Goal: Information Seeking & Learning: Learn about a topic

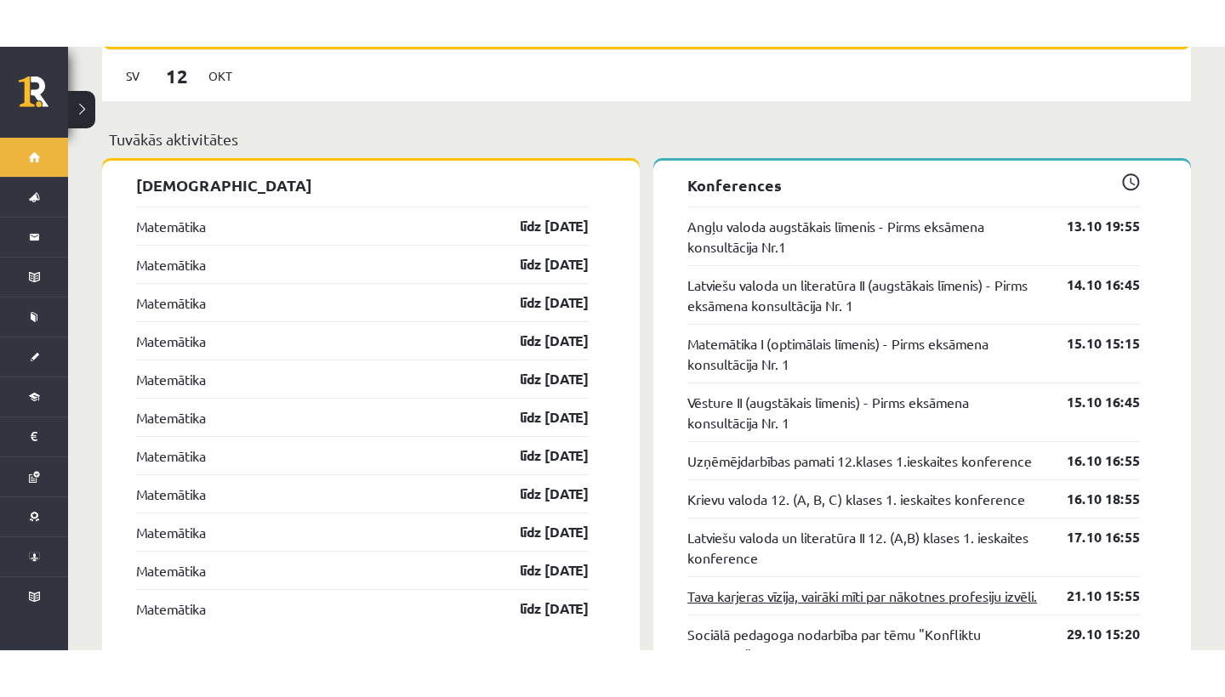
scroll to position [1419, 0]
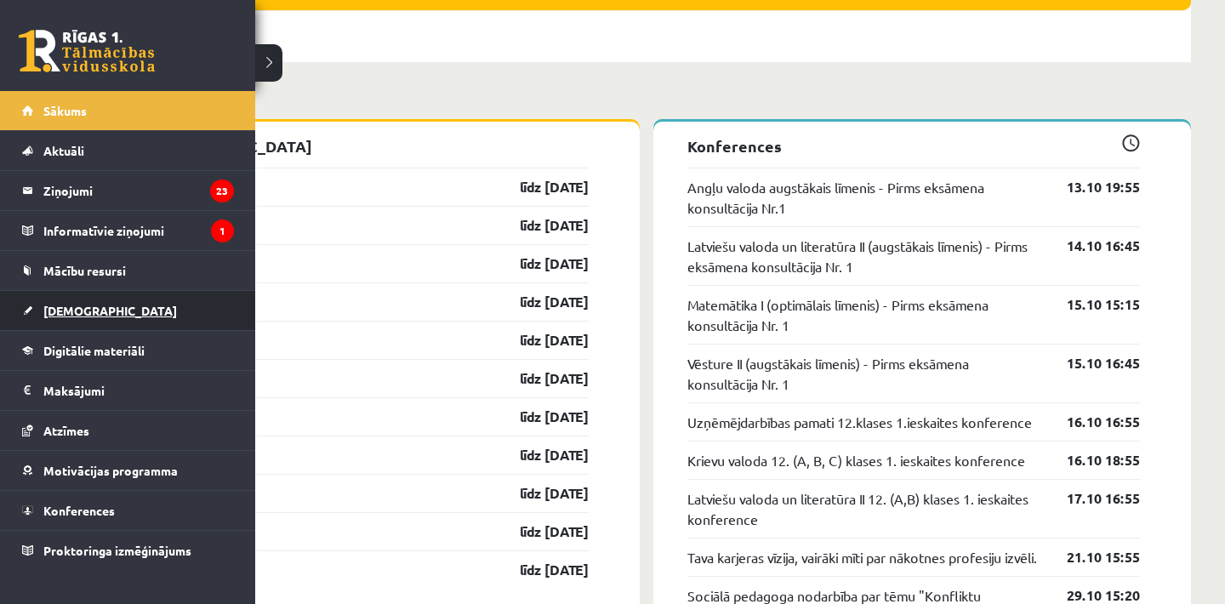
click at [61, 318] on link "[DEMOGRAPHIC_DATA]" at bounding box center [128, 310] width 212 height 39
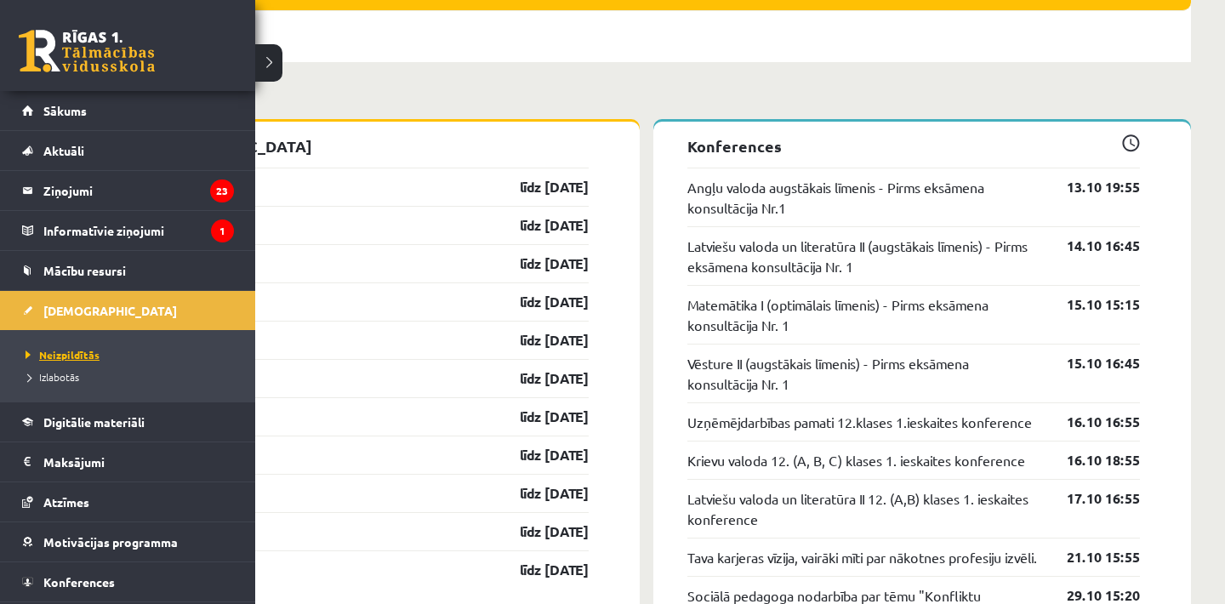
click at [86, 352] on span "Neizpildītās" at bounding box center [60, 355] width 78 height 14
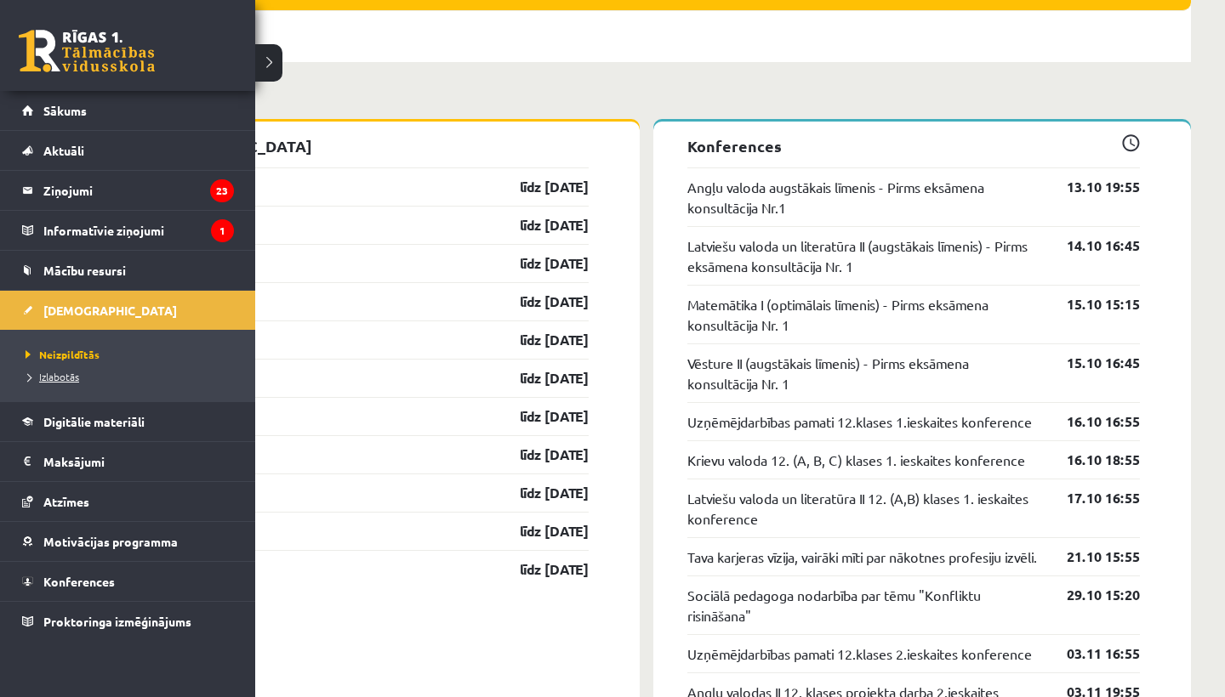
click at [58, 381] on span "Izlabotās" at bounding box center [50, 377] width 58 height 14
click at [35, 117] on link "Sākums" at bounding box center [128, 110] width 212 height 39
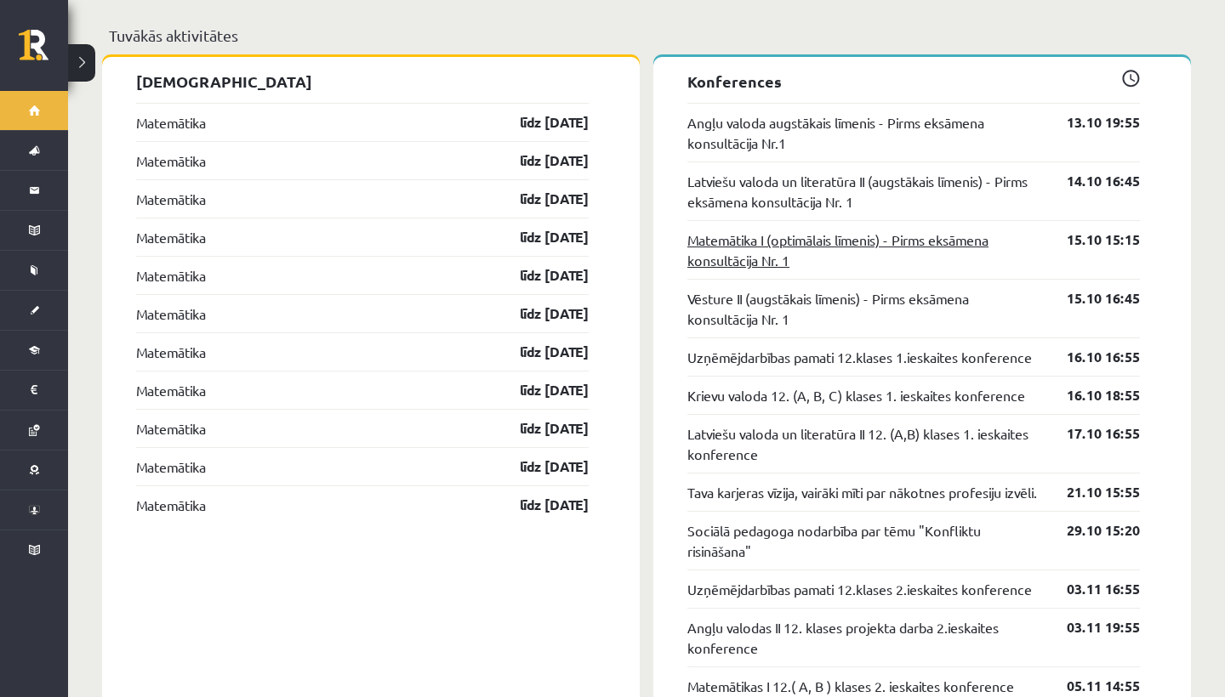
scroll to position [1487, 0]
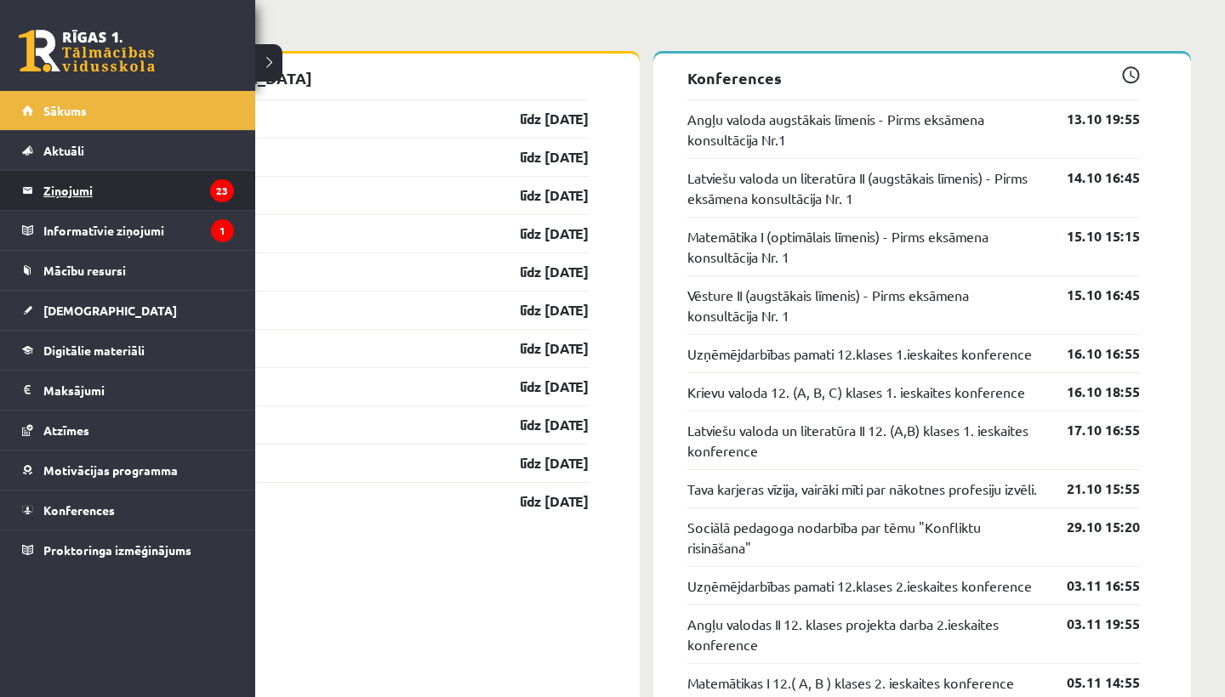
click at [82, 193] on legend "Ziņojumi 23" at bounding box center [138, 190] width 191 height 39
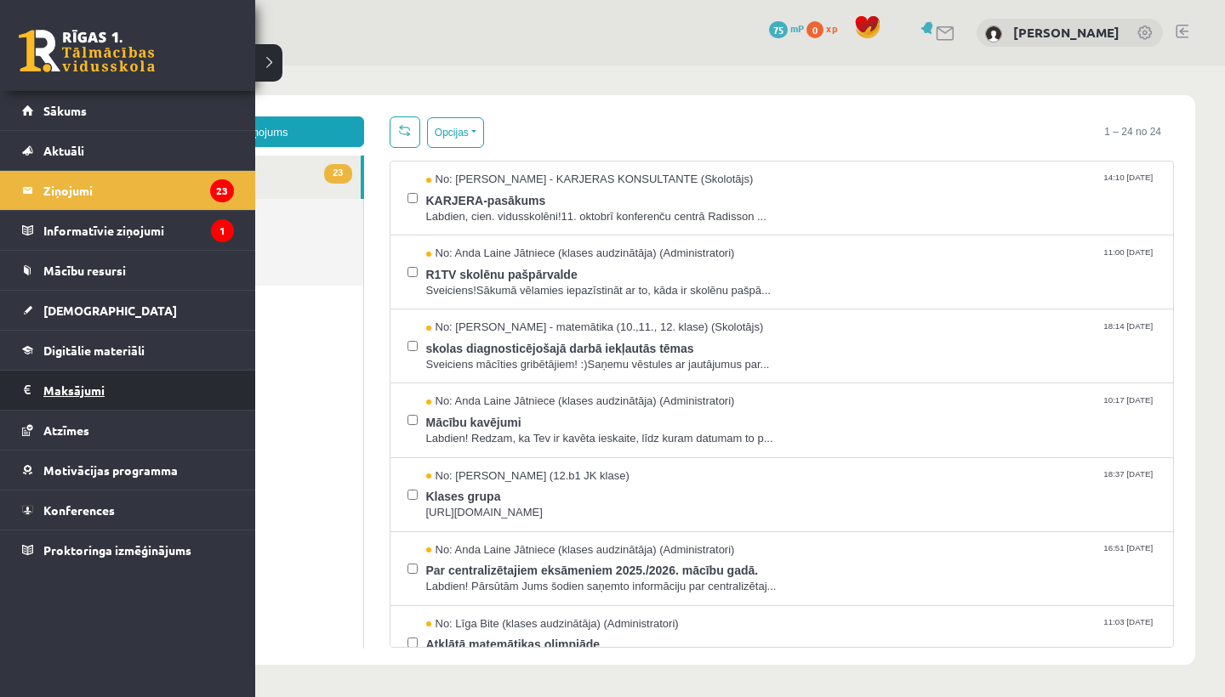
click at [71, 380] on legend "Maksājumi 0" at bounding box center [138, 390] width 191 height 39
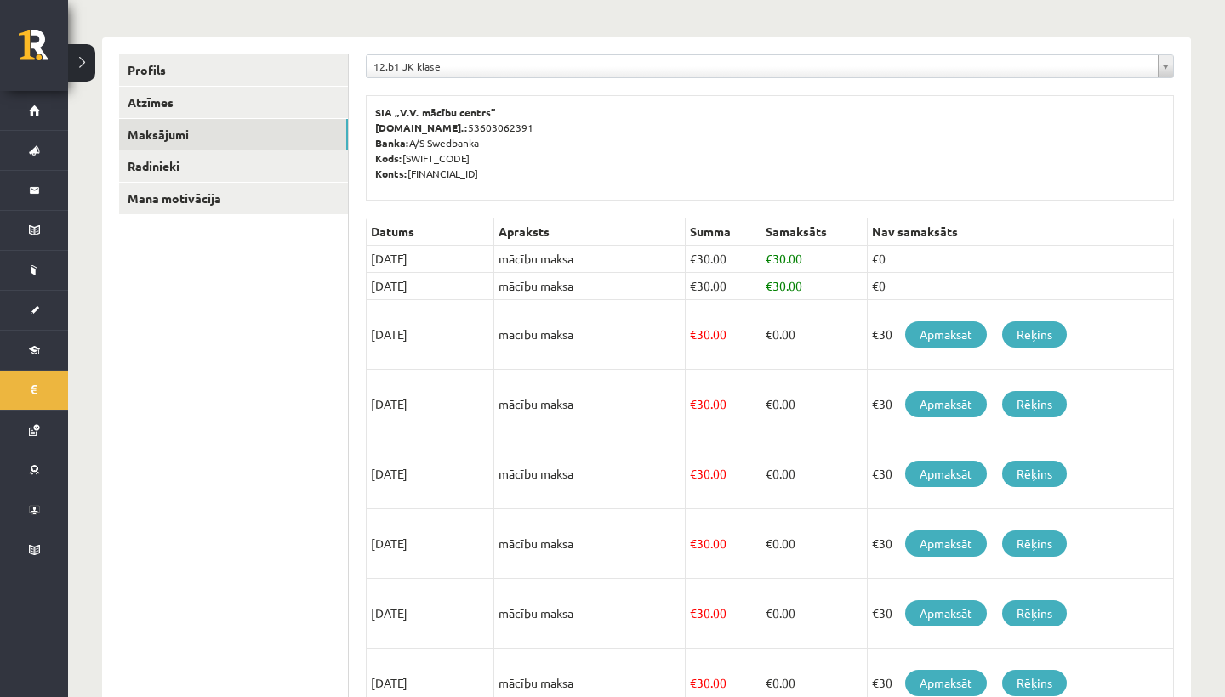
scroll to position [184, 0]
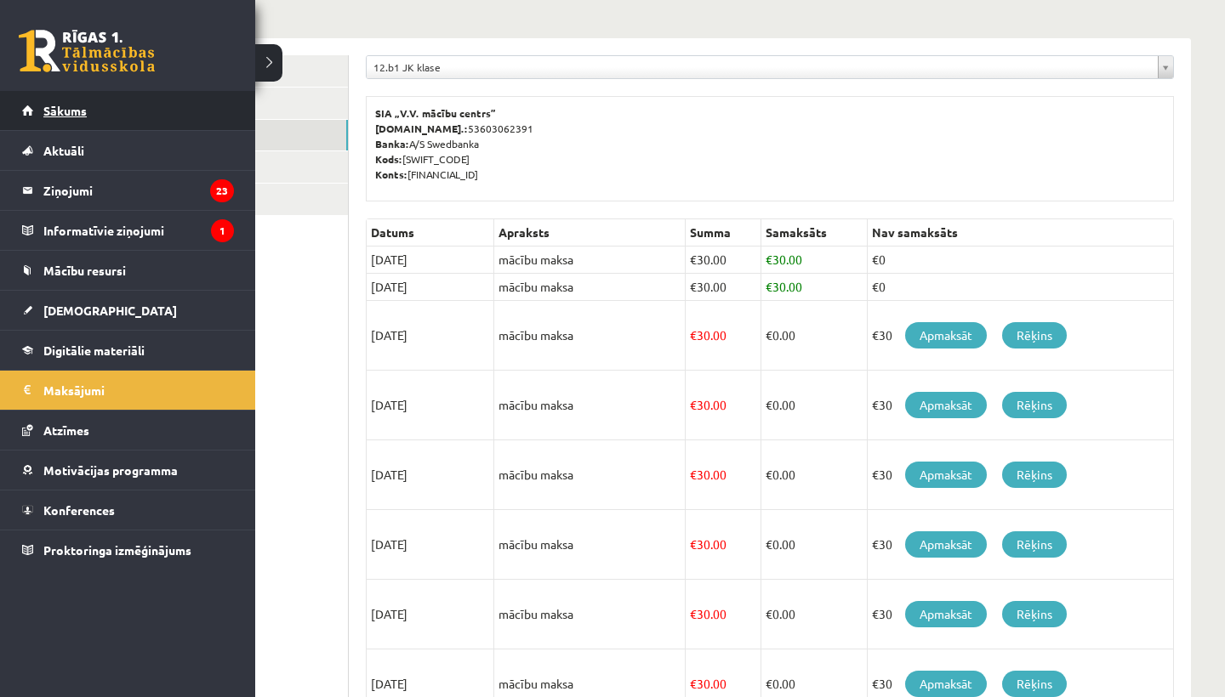
click at [47, 117] on link "Sākums" at bounding box center [128, 110] width 212 height 39
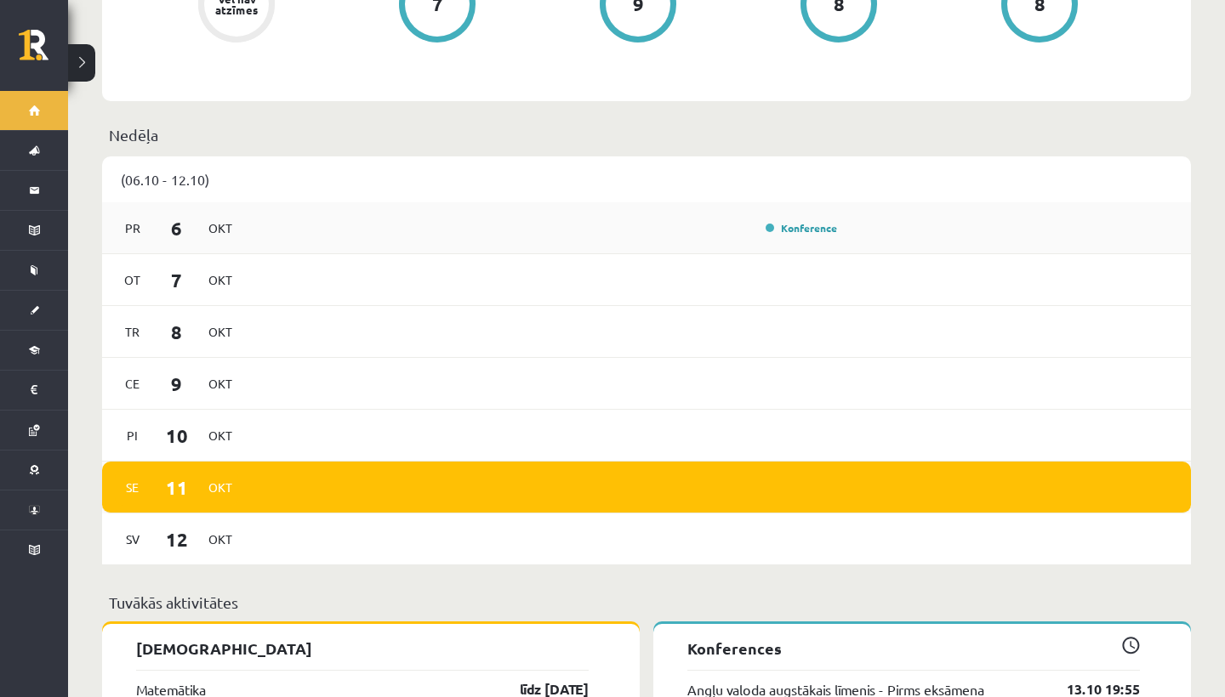
scroll to position [919, 0]
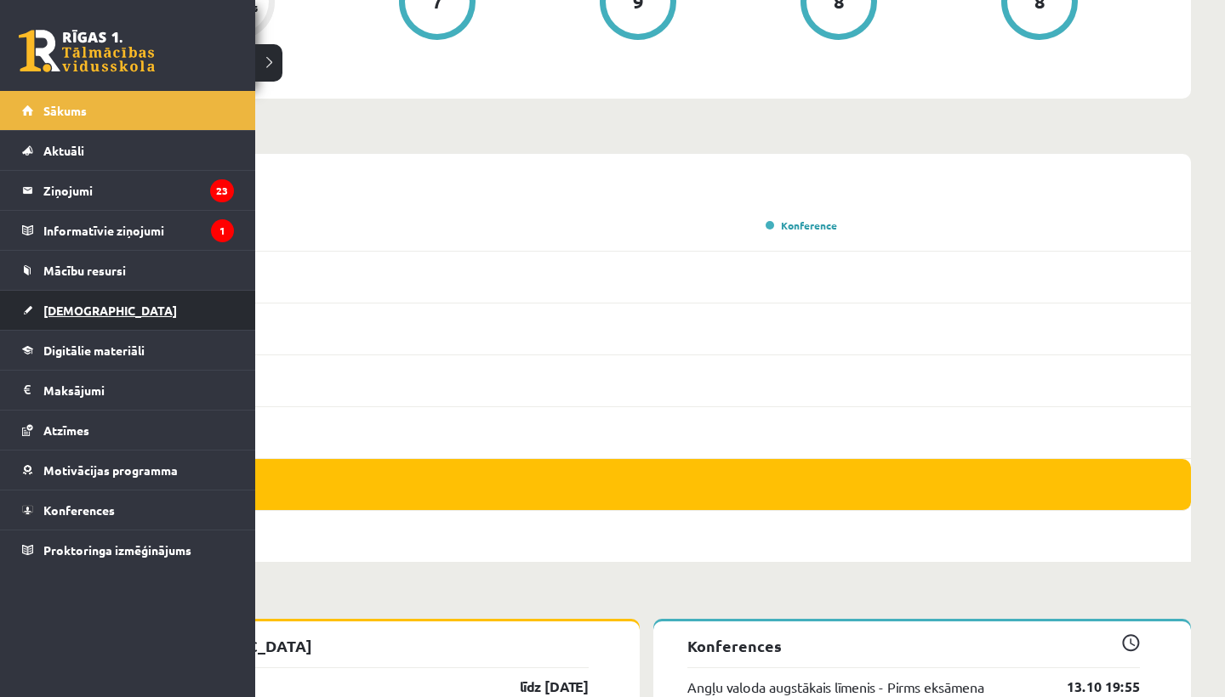
click at [54, 314] on span "[DEMOGRAPHIC_DATA]" at bounding box center [110, 310] width 134 height 15
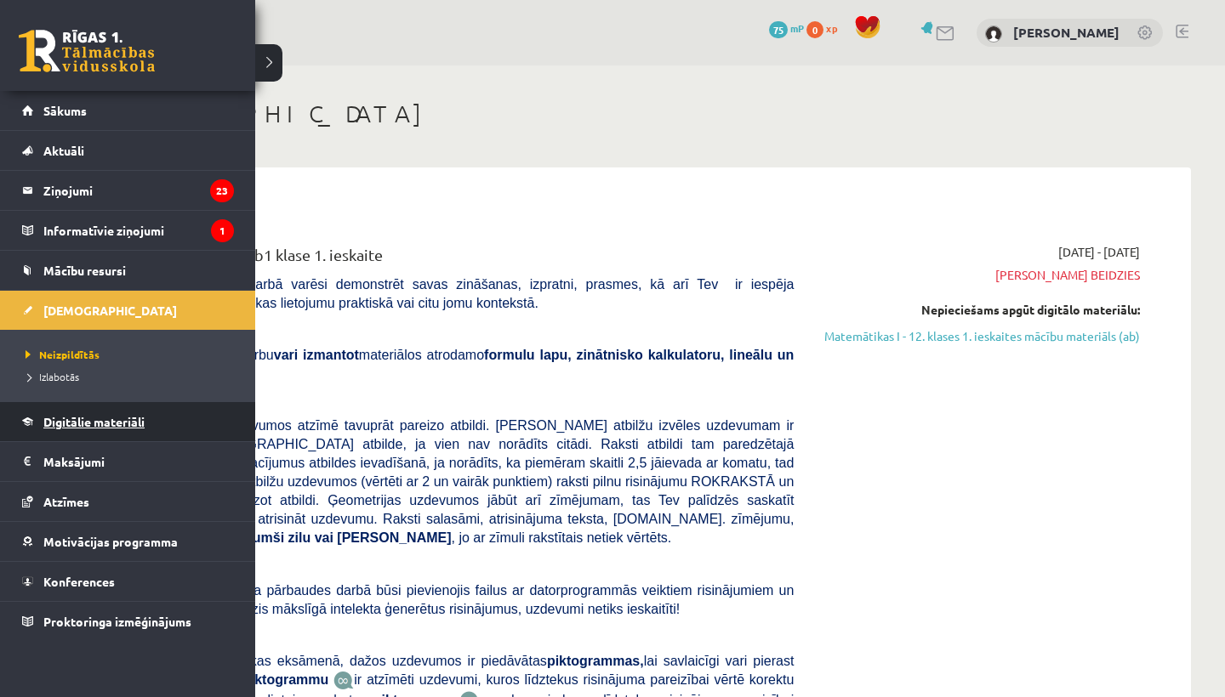
click at [48, 427] on span "Digitālie materiāli" at bounding box center [93, 421] width 101 height 15
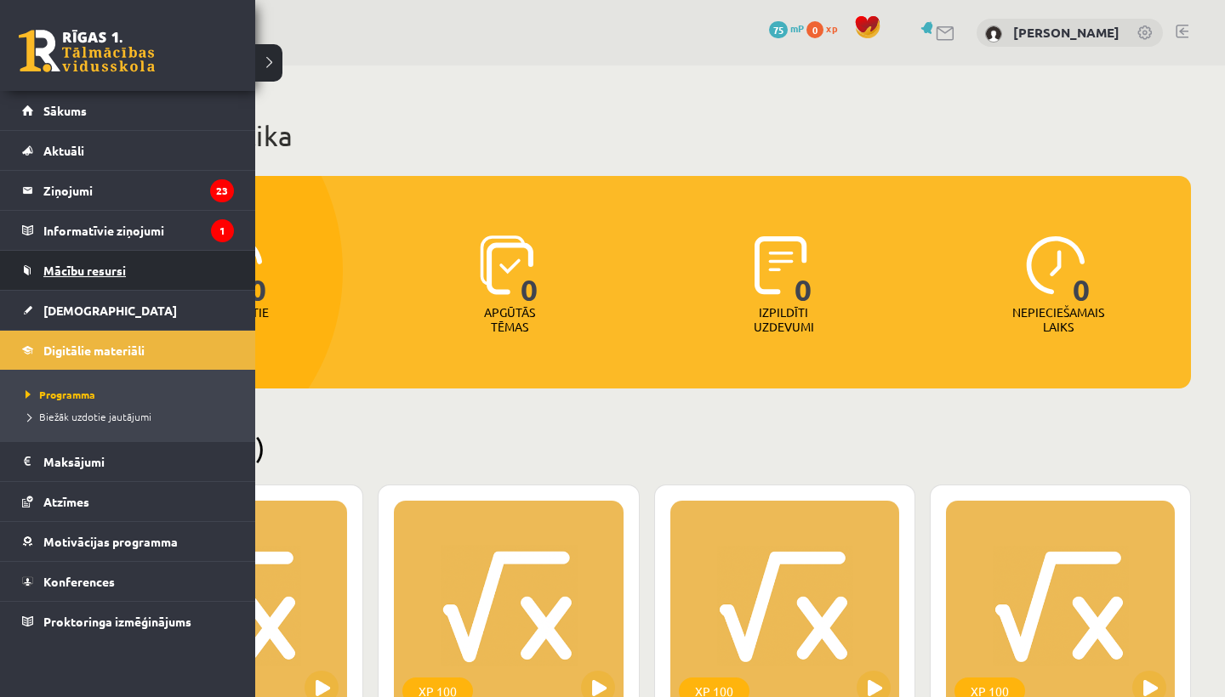
click at [100, 274] on span "Mācību resursi" at bounding box center [84, 270] width 83 height 15
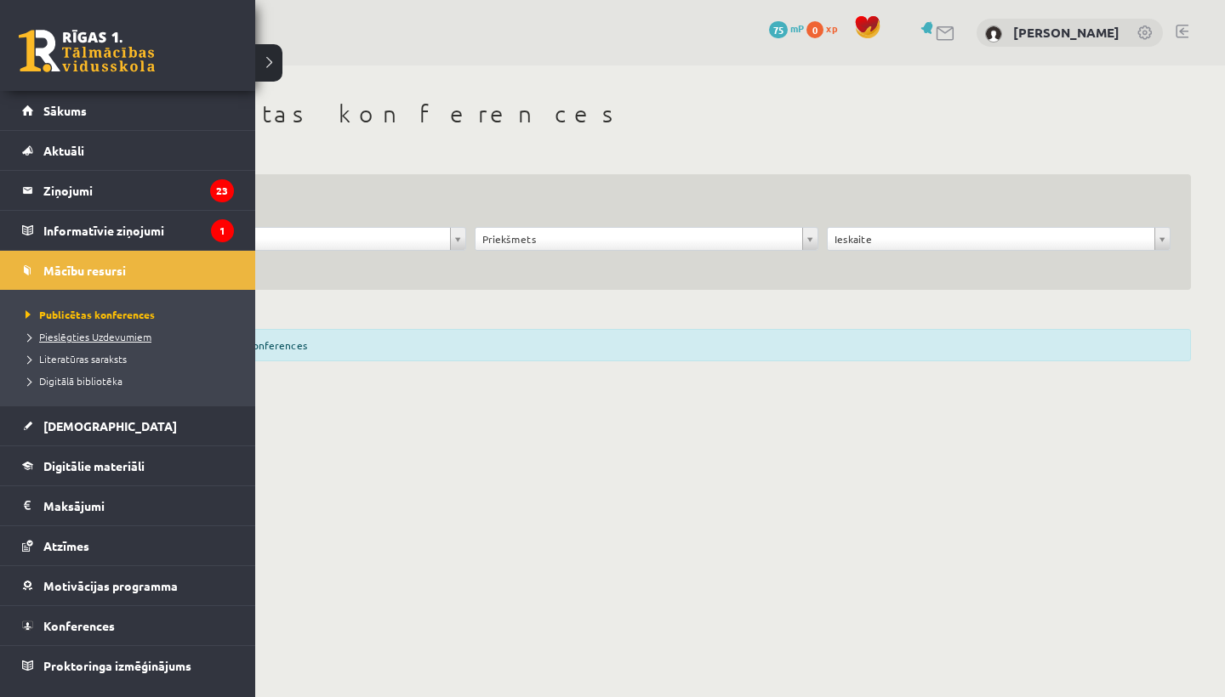
click at [83, 339] on span "Pieslēgties Uzdevumiem" at bounding box center [86, 337] width 130 height 14
click at [71, 339] on span "Pieslēgties Uzdevumiem" at bounding box center [90, 337] width 139 height 14
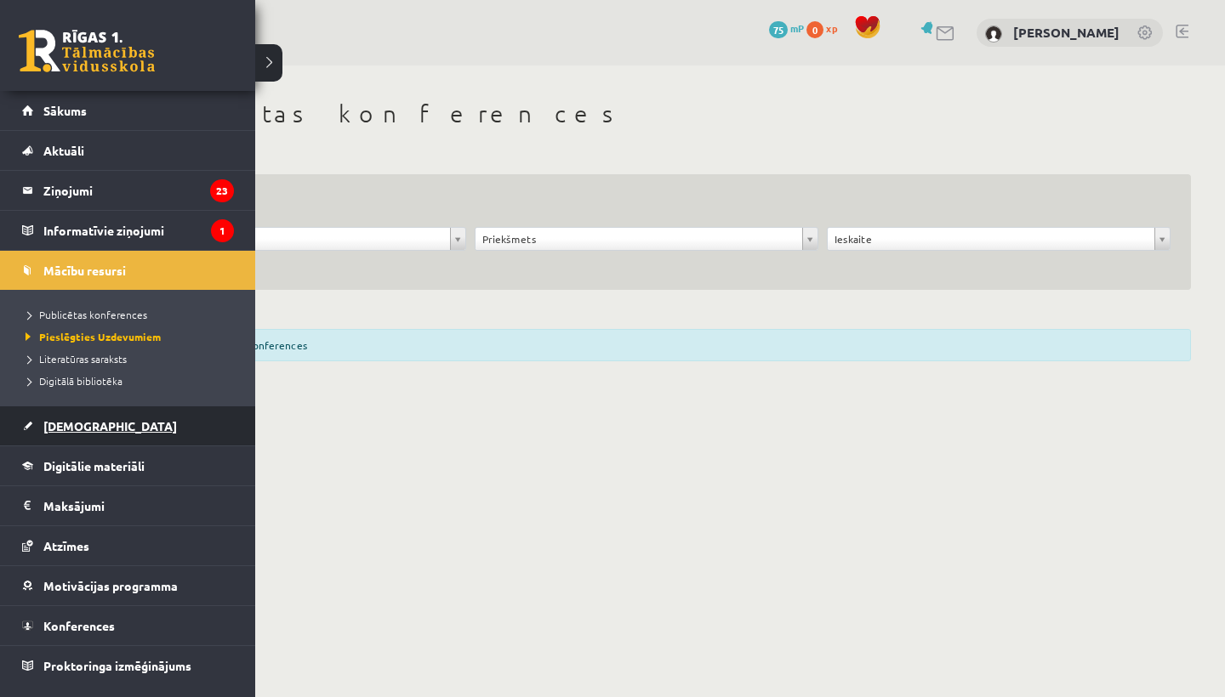
click at [84, 414] on link "[DEMOGRAPHIC_DATA]" at bounding box center [128, 426] width 212 height 39
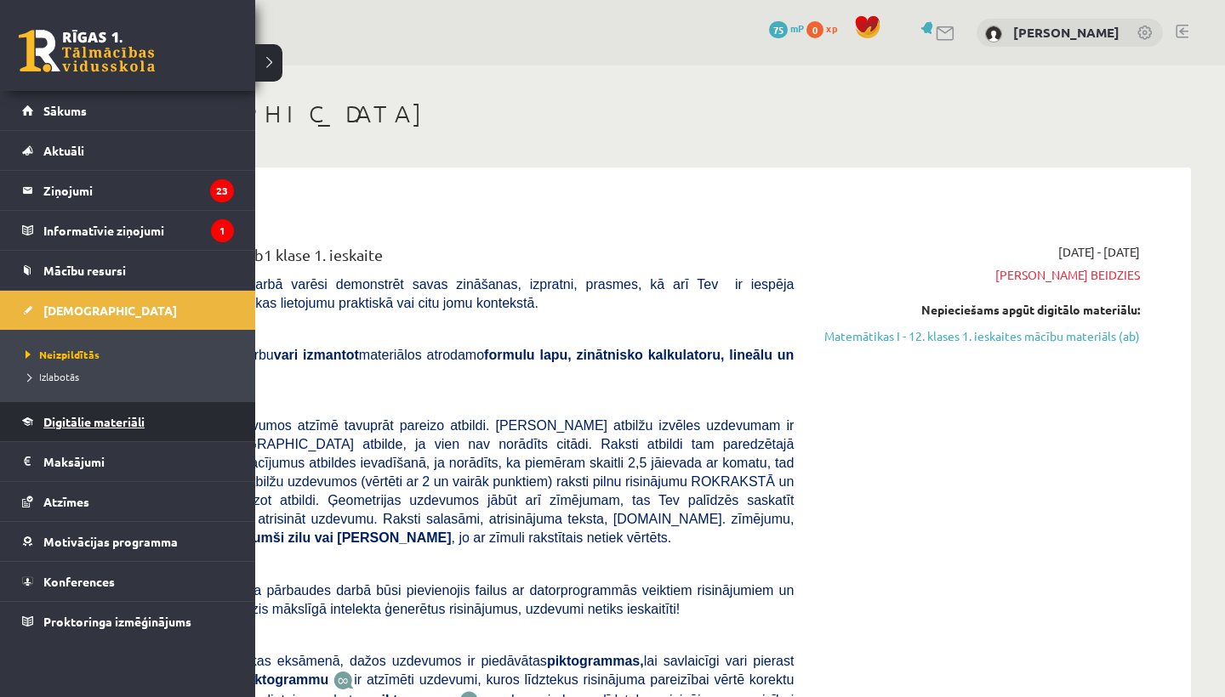
click at [72, 429] on link "Digitālie materiāli" at bounding box center [128, 421] width 212 height 39
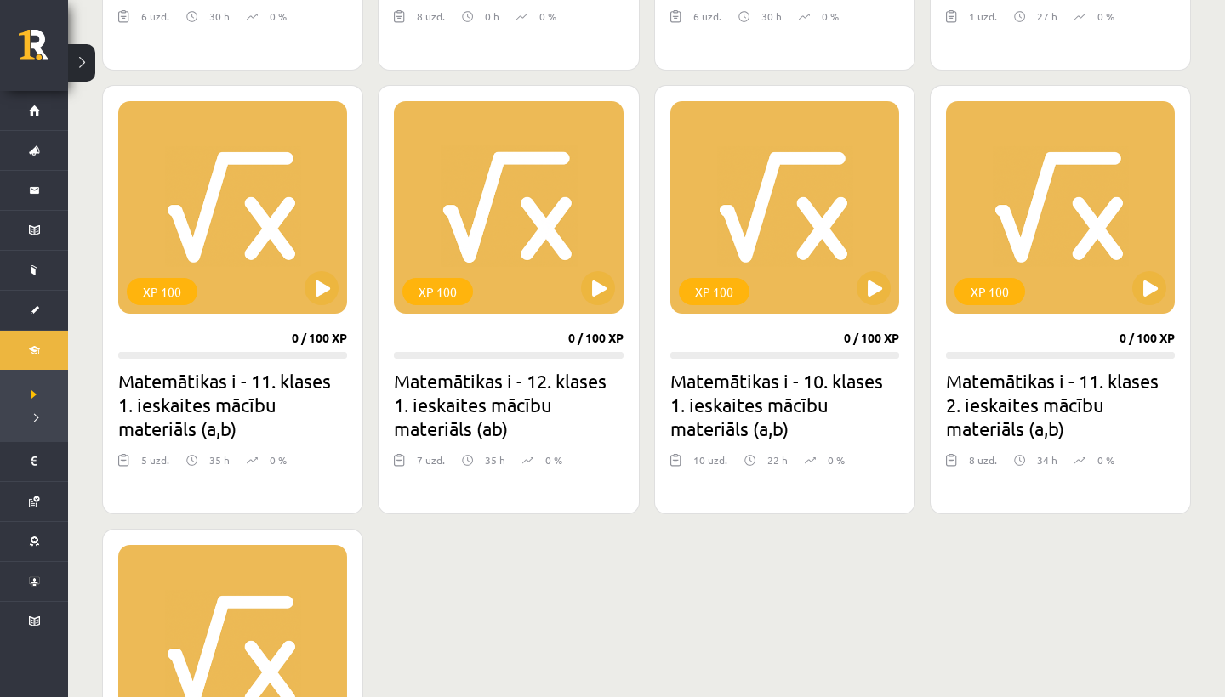
scroll to position [828, 0]
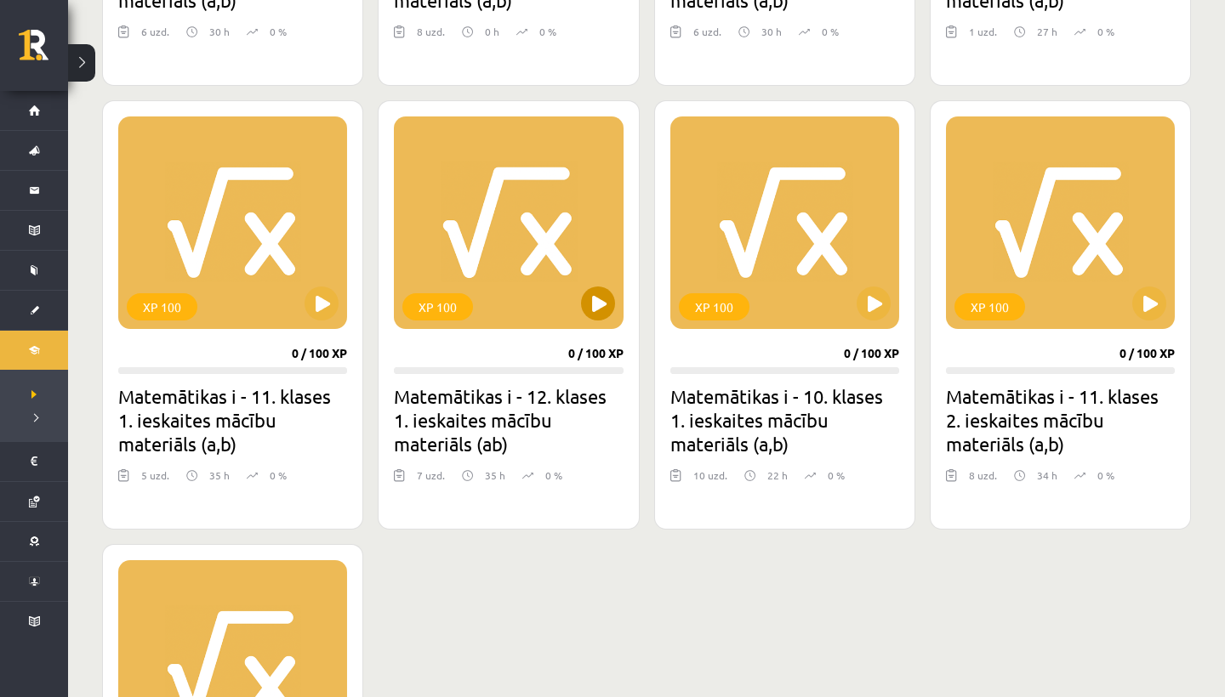
click at [595, 314] on button at bounding box center [598, 304] width 34 height 34
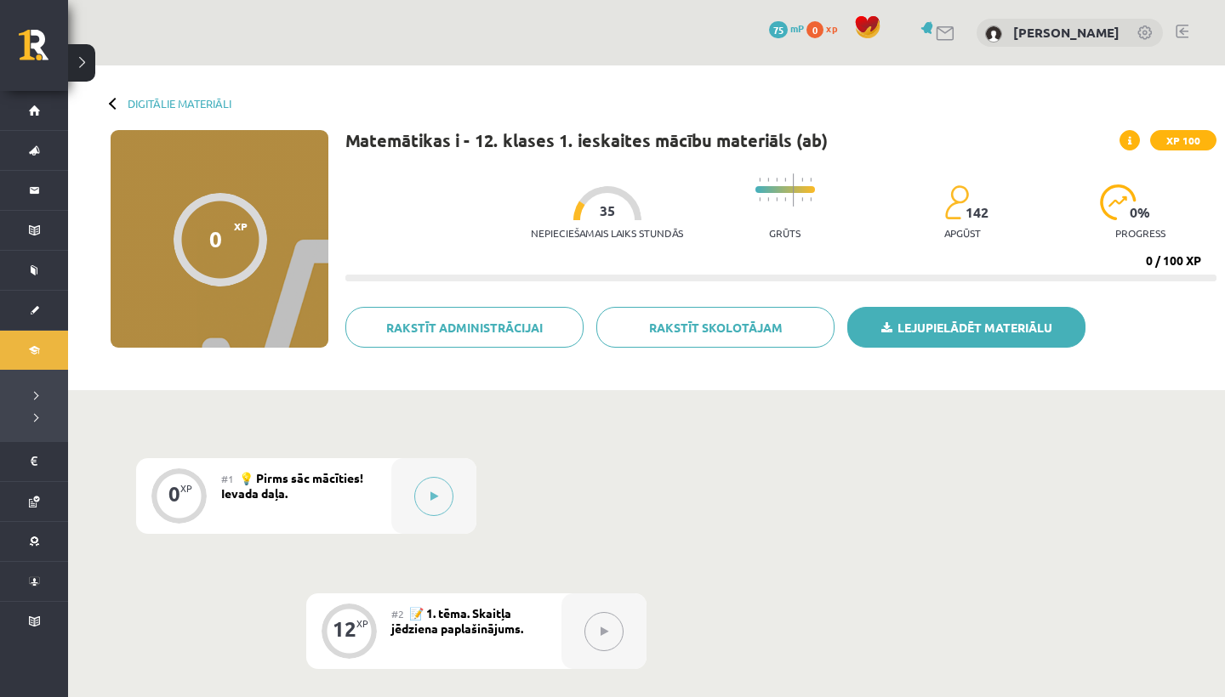
click at [926, 326] on link "Lejupielādēt materiālu" at bounding box center [966, 327] width 238 height 41
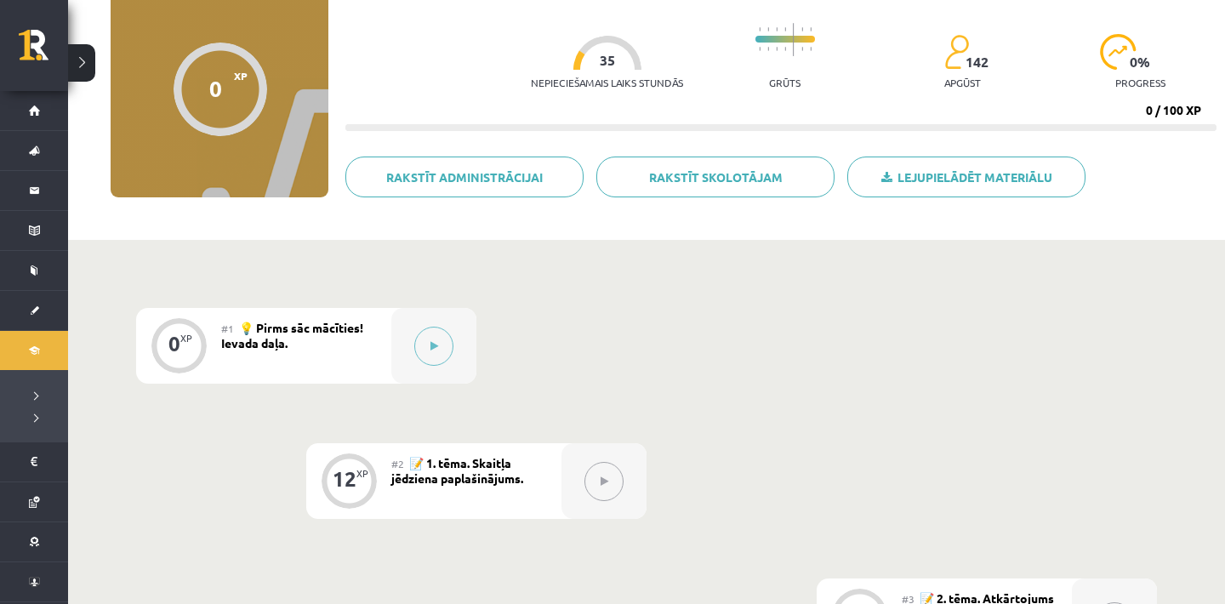
scroll to position [154, 0]
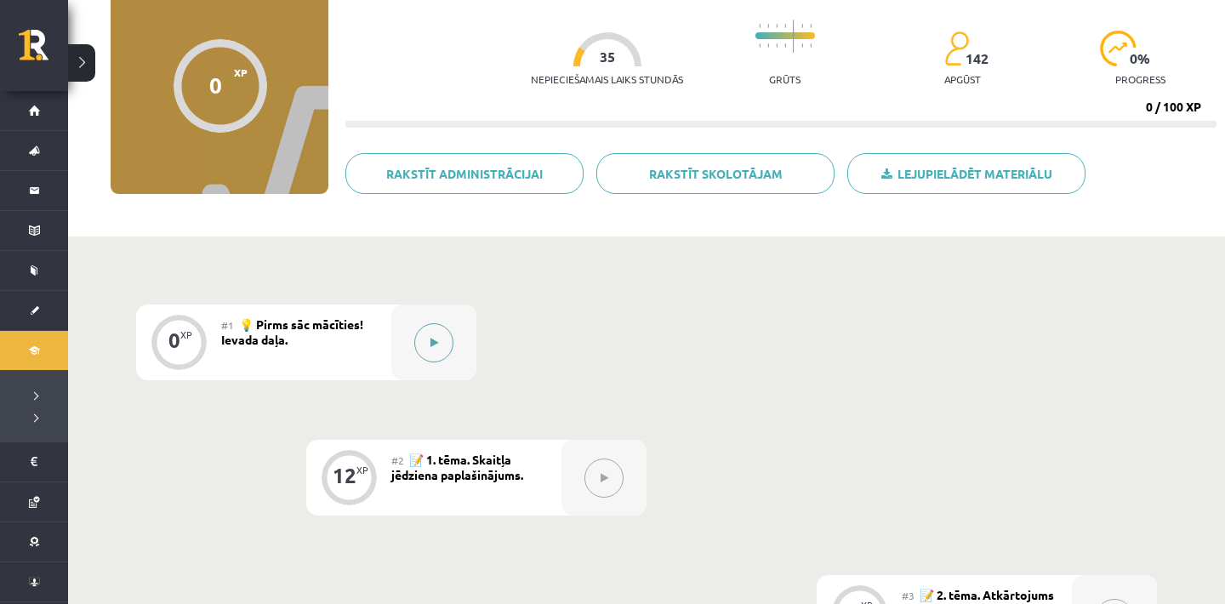
click at [436, 340] on icon at bounding box center [434, 343] width 8 height 10
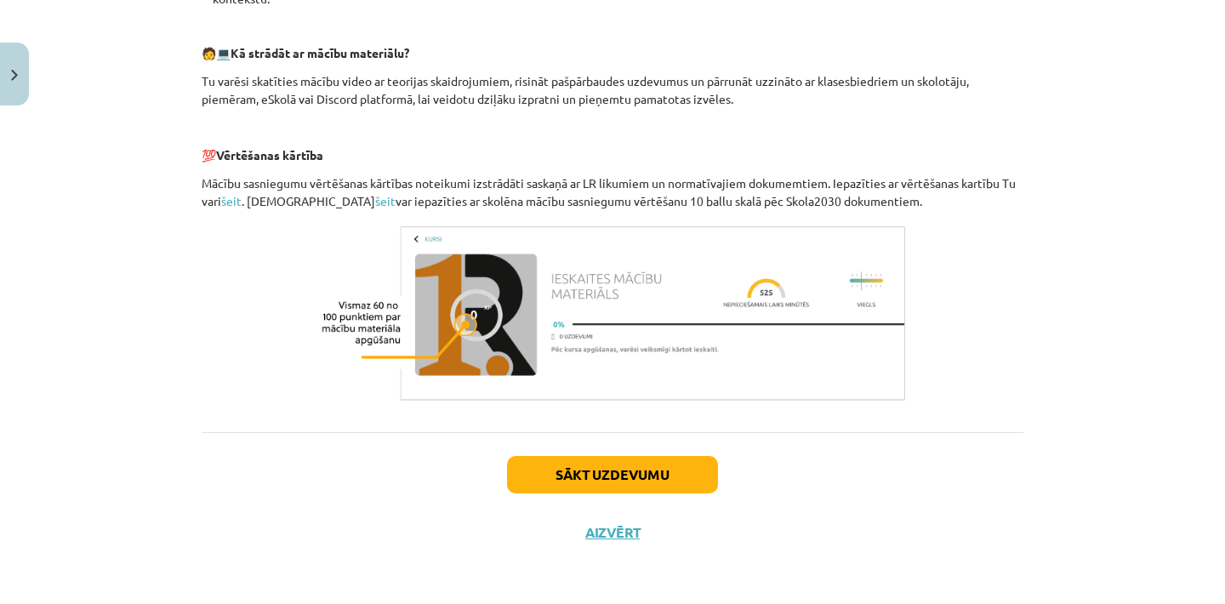
scroll to position [768, 0]
click at [568, 467] on button "Sākt uzdevumu" at bounding box center [612, 474] width 211 height 37
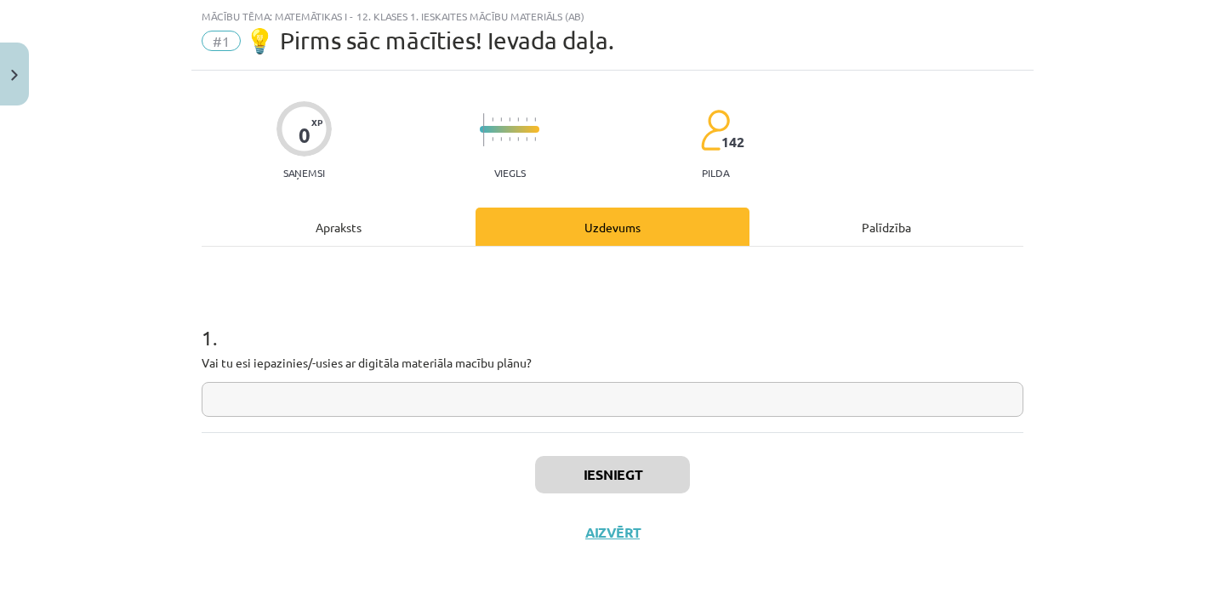
scroll to position [43, 0]
click at [455, 412] on input "text" at bounding box center [613, 399] width 822 height 35
click at [835, 176] on div "0 XP Saņemsi Viegls 142 pilda" at bounding box center [613, 135] width 822 height 88
click at [475, 407] on input "*" at bounding box center [613, 399] width 822 height 35
type input "*"
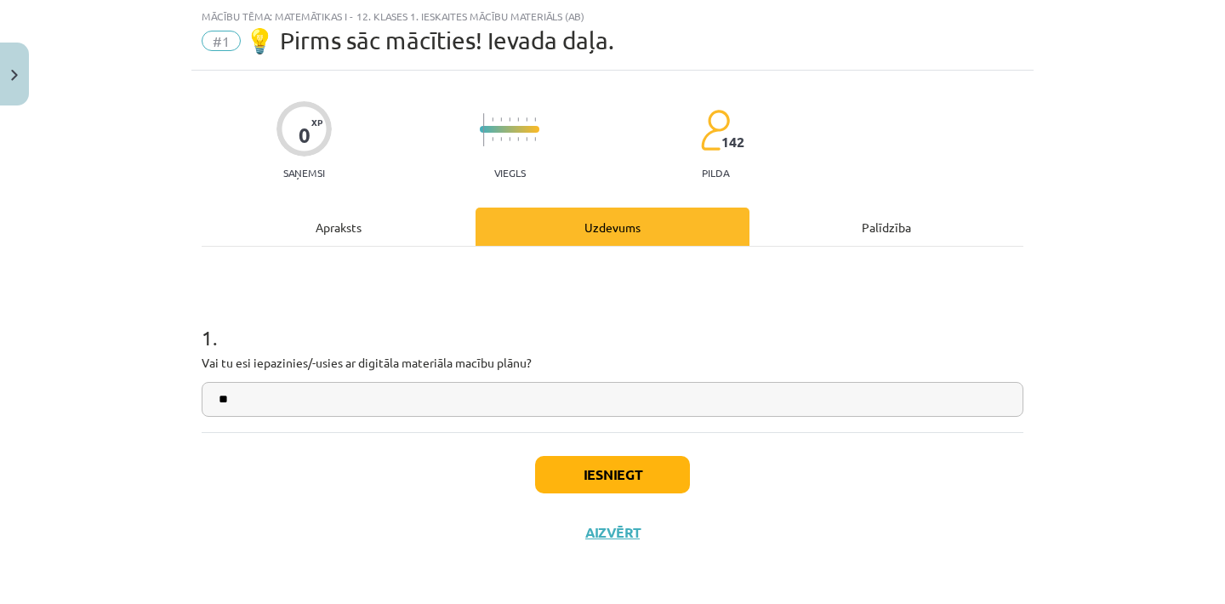
type input "*"
type input "**"
click at [630, 479] on button "Iesniegt" at bounding box center [612, 474] width 155 height 37
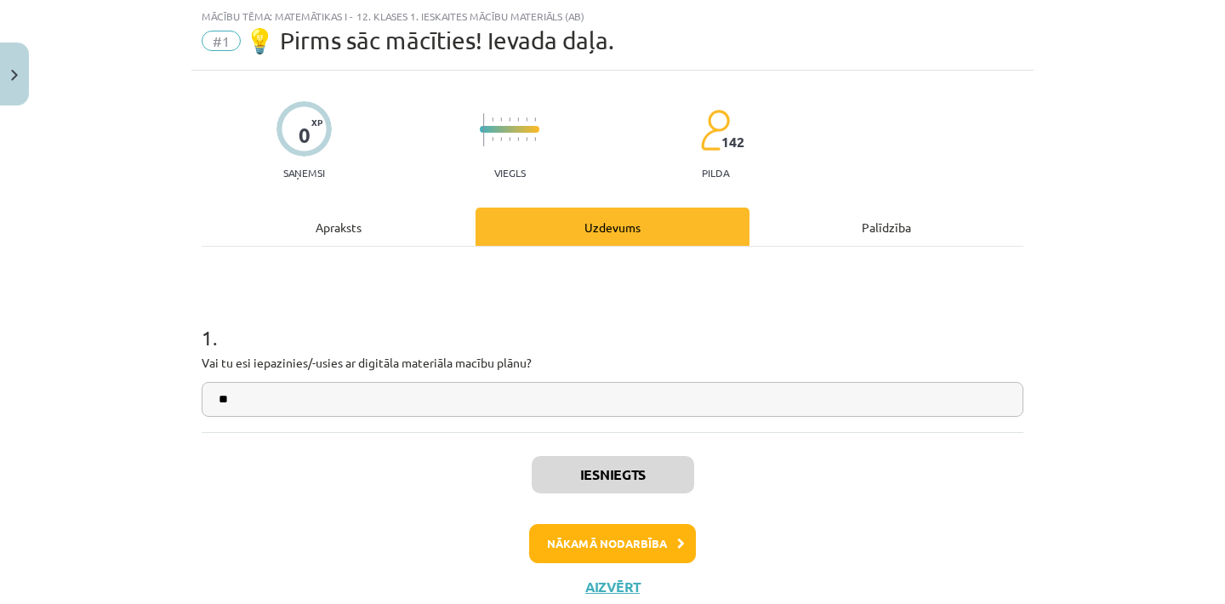
click at [619, 529] on button "Nākamā nodarbība" at bounding box center [612, 543] width 167 height 39
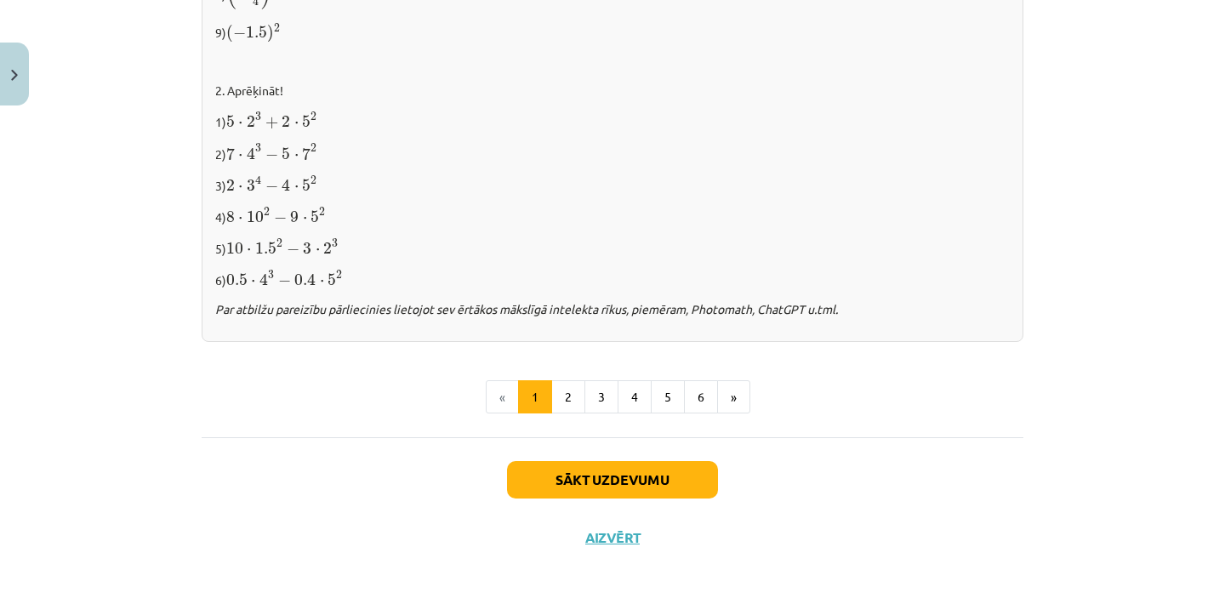
scroll to position [1867, 0]
click at [597, 480] on button "Sākt uzdevumu" at bounding box center [612, 480] width 211 height 37
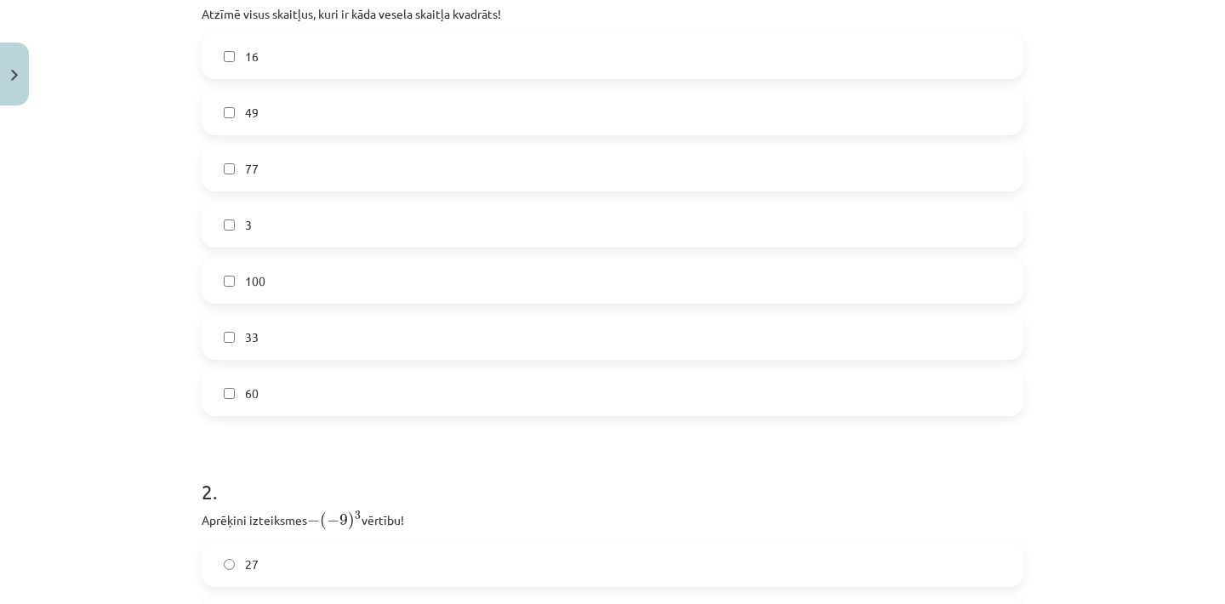
scroll to position [368, 0]
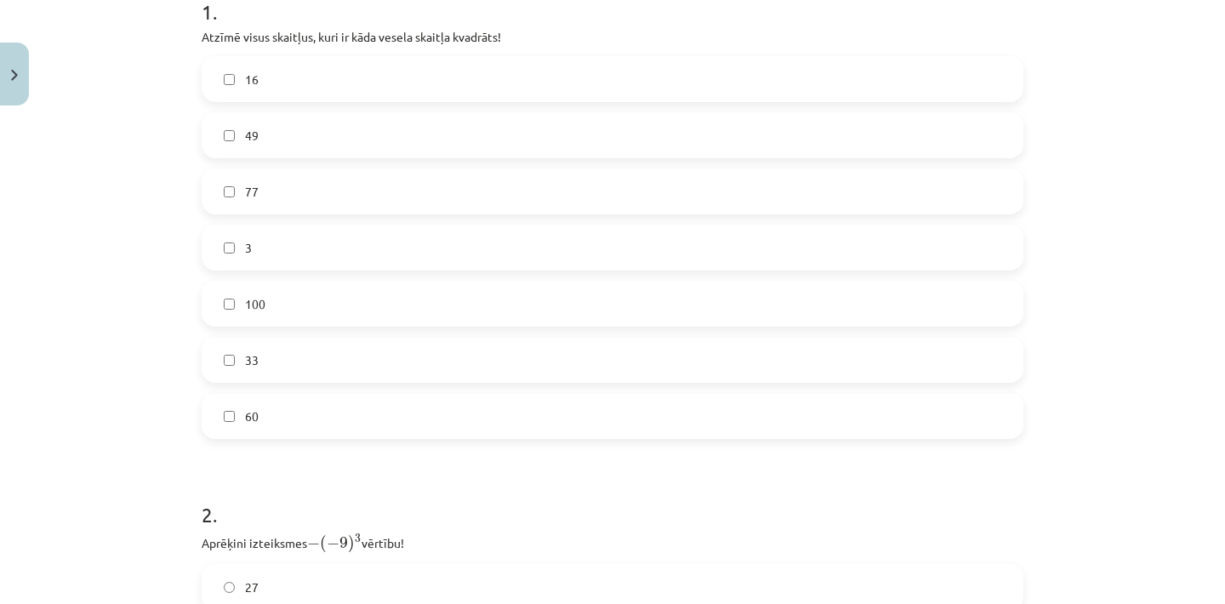
click at [430, 85] on label "16" at bounding box center [612, 79] width 818 height 43
click at [287, 147] on label "49" at bounding box center [612, 135] width 818 height 43
click at [254, 312] on span "100" at bounding box center [255, 304] width 20 height 18
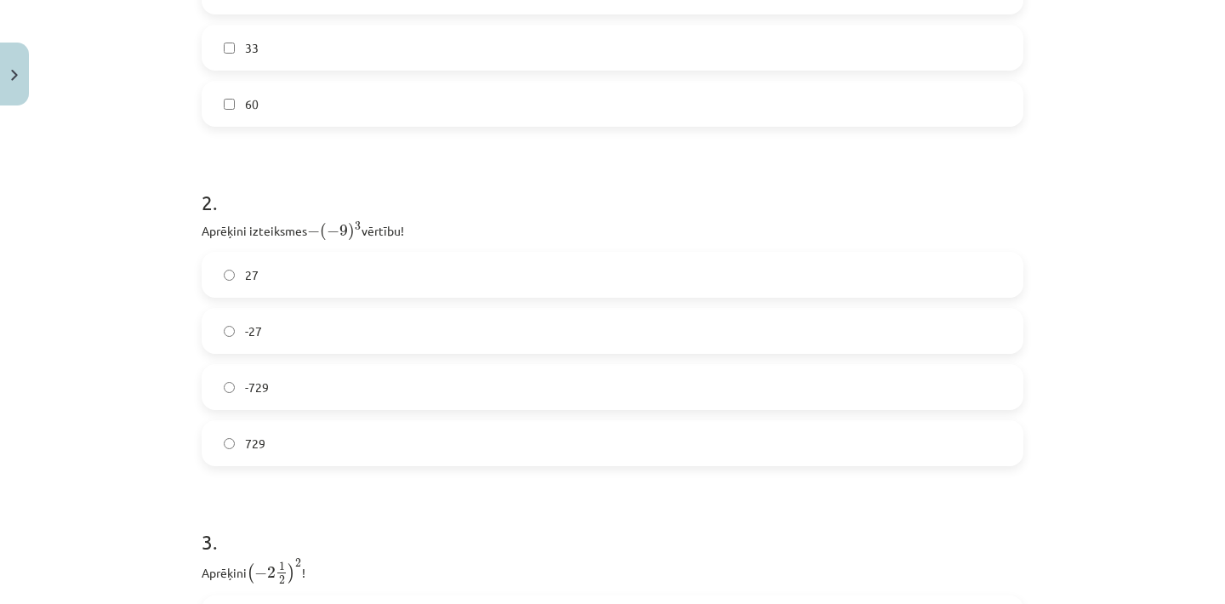
scroll to position [685, 0]
click at [252, 249] on label "27" at bounding box center [612, 270] width 818 height 43
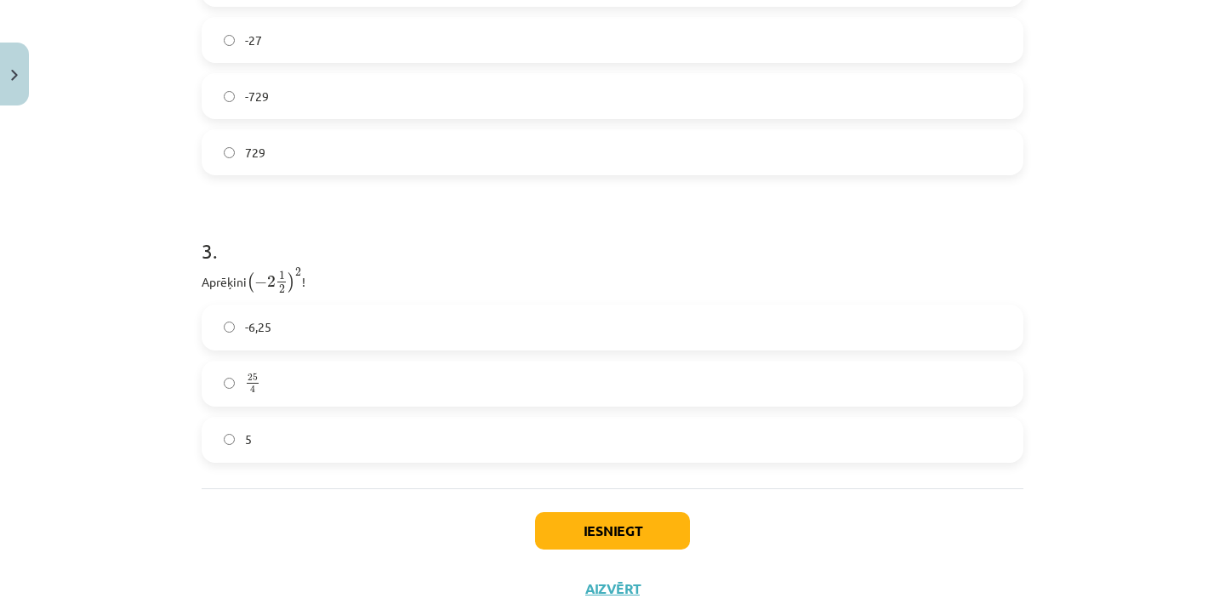
scroll to position [972, 0]
click at [265, 334] on span "-6,25" at bounding box center [258, 326] width 26 height 18
click at [273, 375] on label "25 4 25 4" at bounding box center [612, 383] width 818 height 43
click at [595, 535] on button "Iesniegt" at bounding box center [612, 529] width 155 height 37
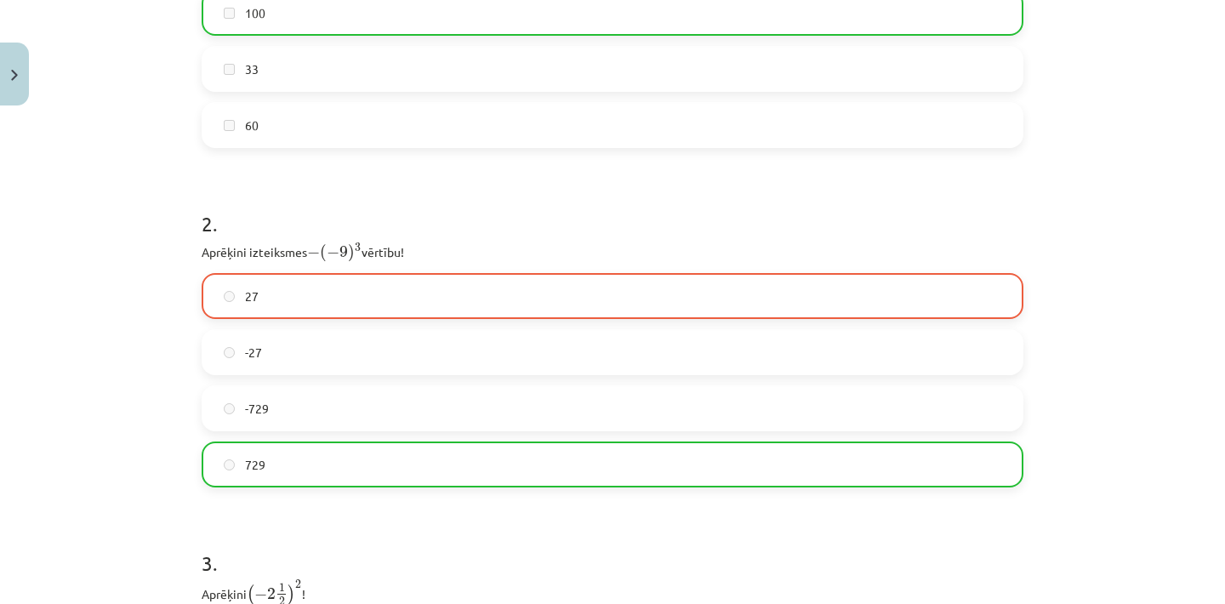
scroll to position [625, 0]
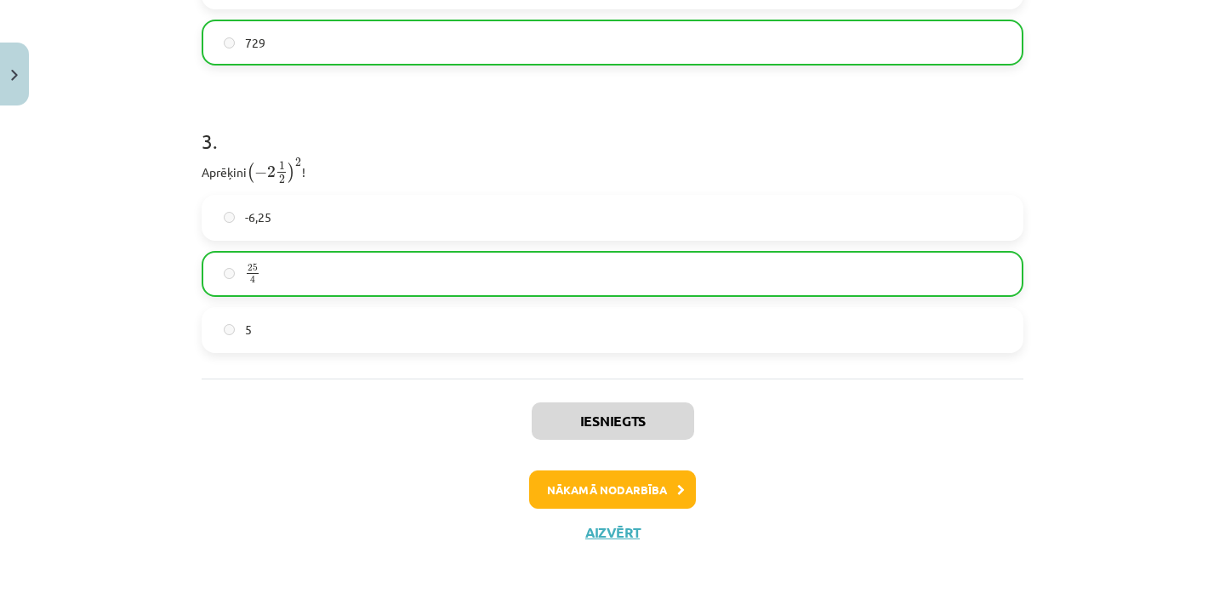
click at [646, 480] on button "Nākamā nodarbība" at bounding box center [612, 489] width 167 height 39
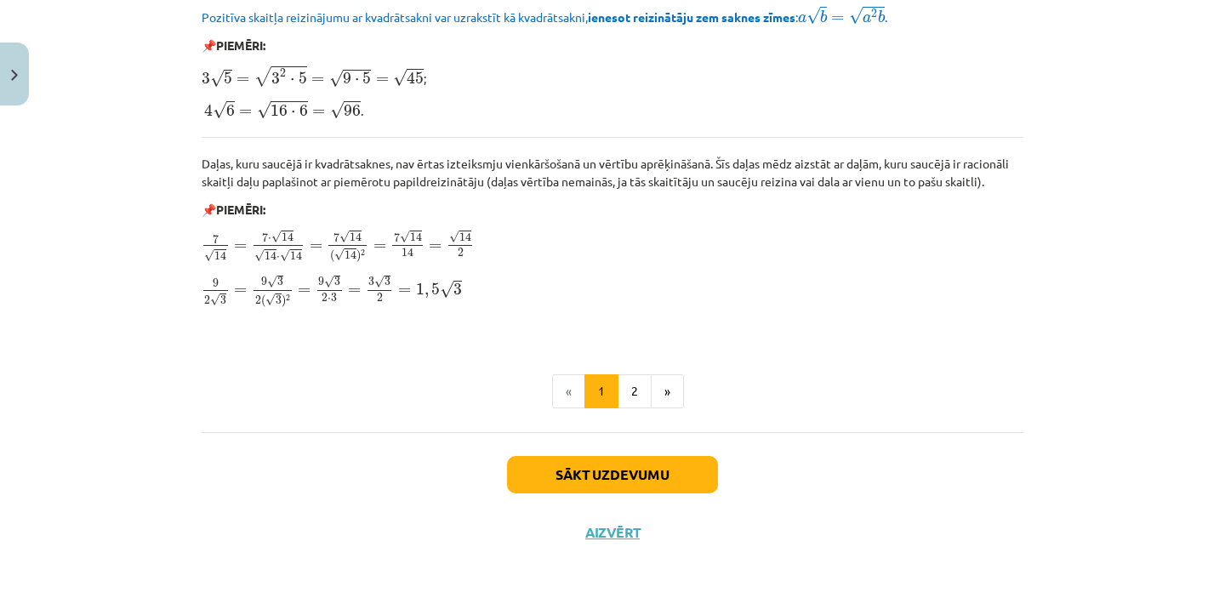
click at [623, 465] on button "Sākt uzdevumu" at bounding box center [612, 474] width 211 height 37
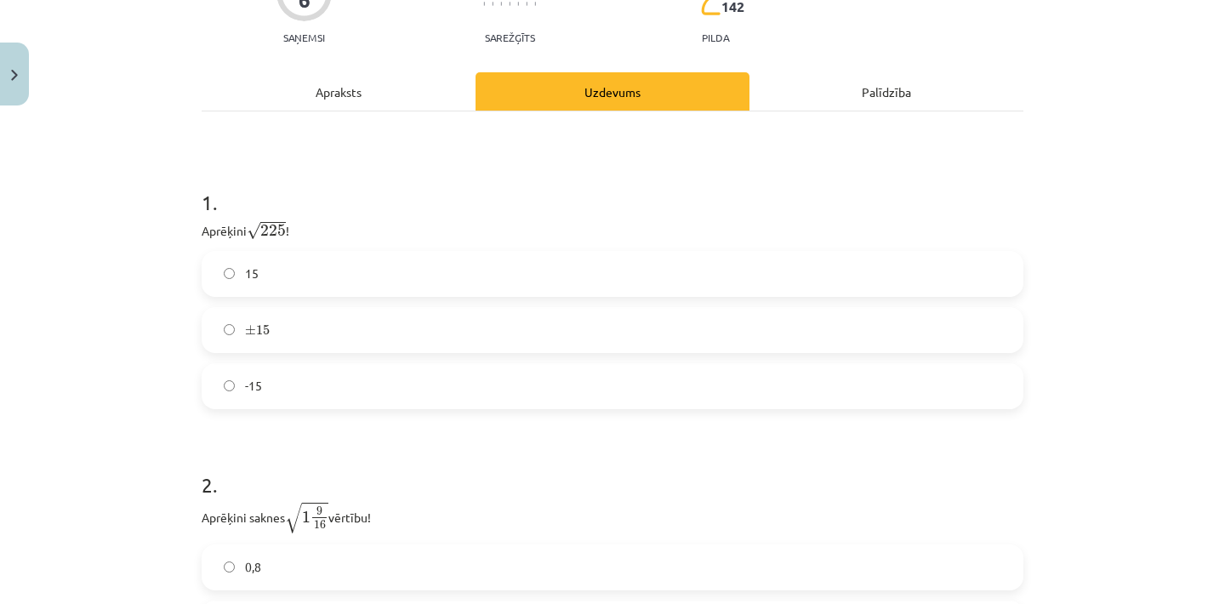
scroll to position [209, 0]
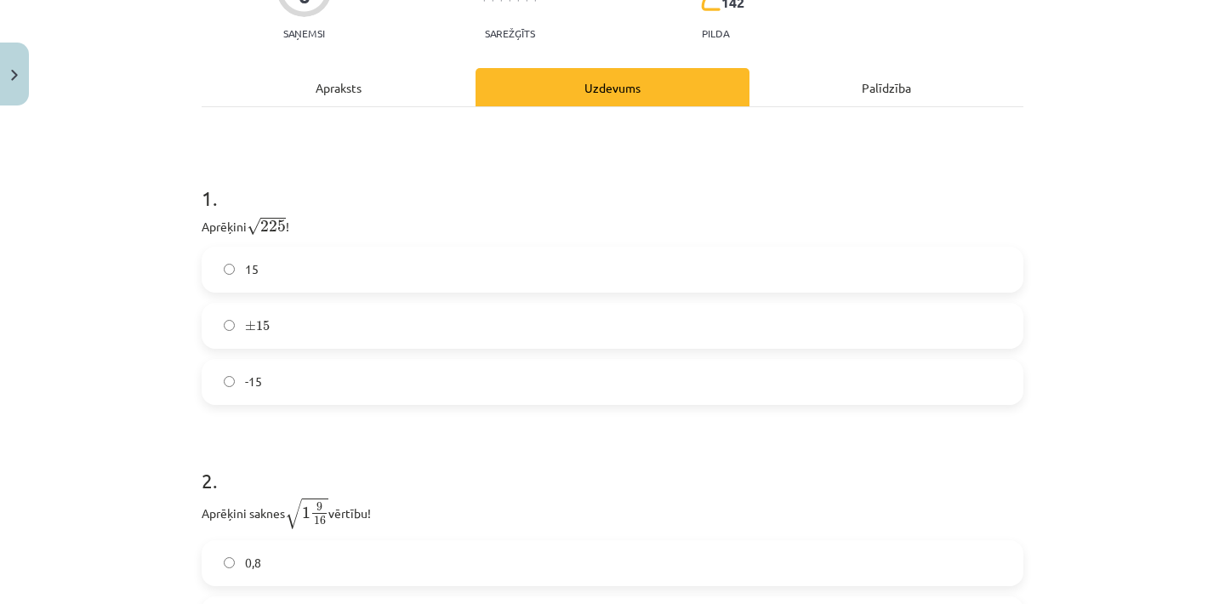
click at [333, 280] on label "15" at bounding box center [612, 269] width 818 height 43
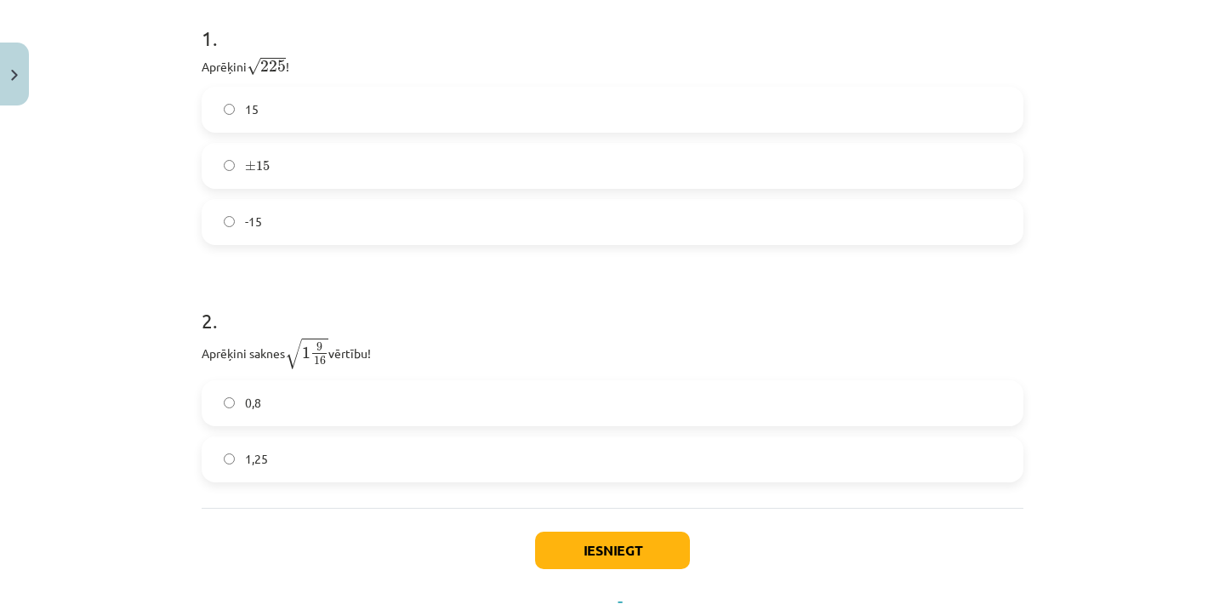
scroll to position [407, 0]
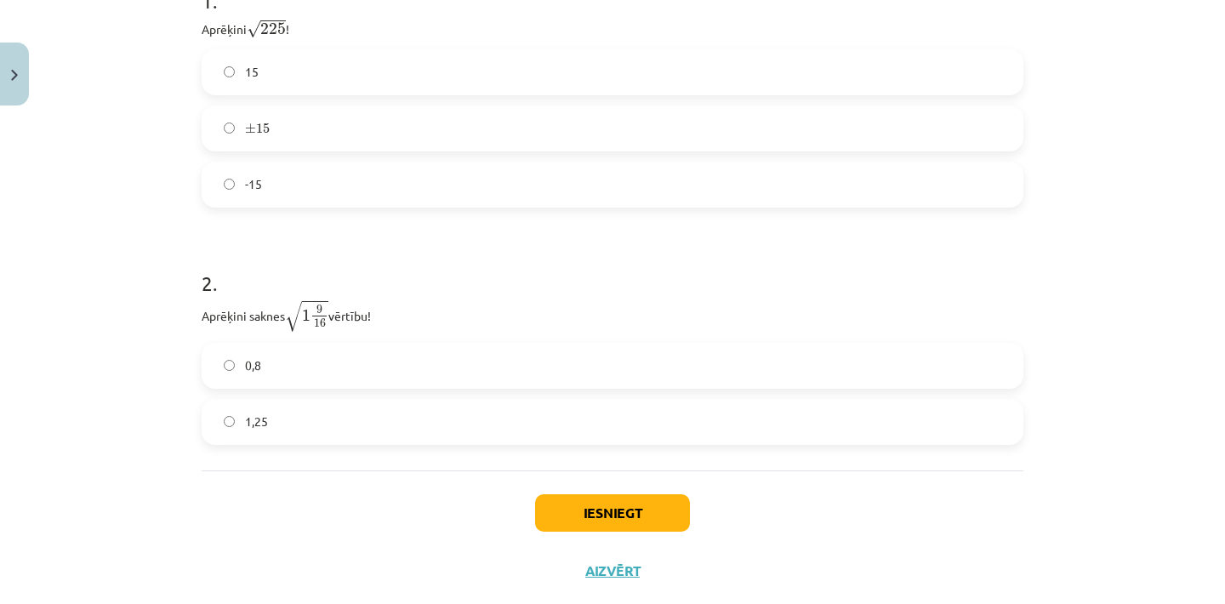
click at [270, 420] on label "1,25" at bounding box center [612, 422] width 818 height 43
click at [561, 506] on button "Iesniegt" at bounding box center [612, 512] width 155 height 37
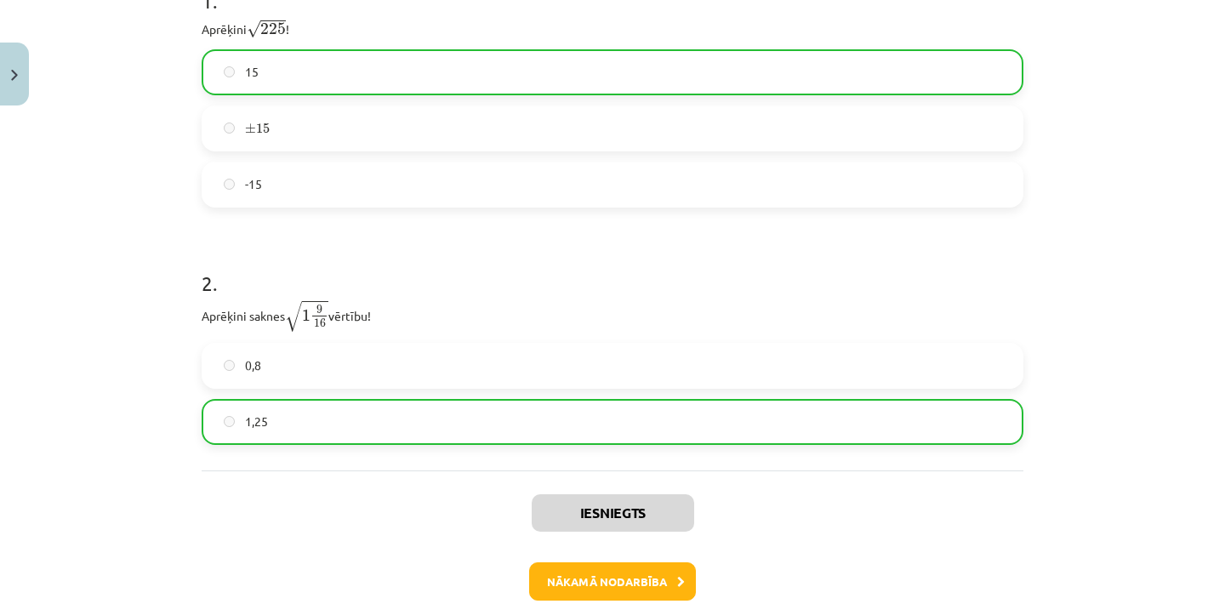
click at [589, 576] on button "Nākamā nodarbība" at bounding box center [612, 581] width 167 height 39
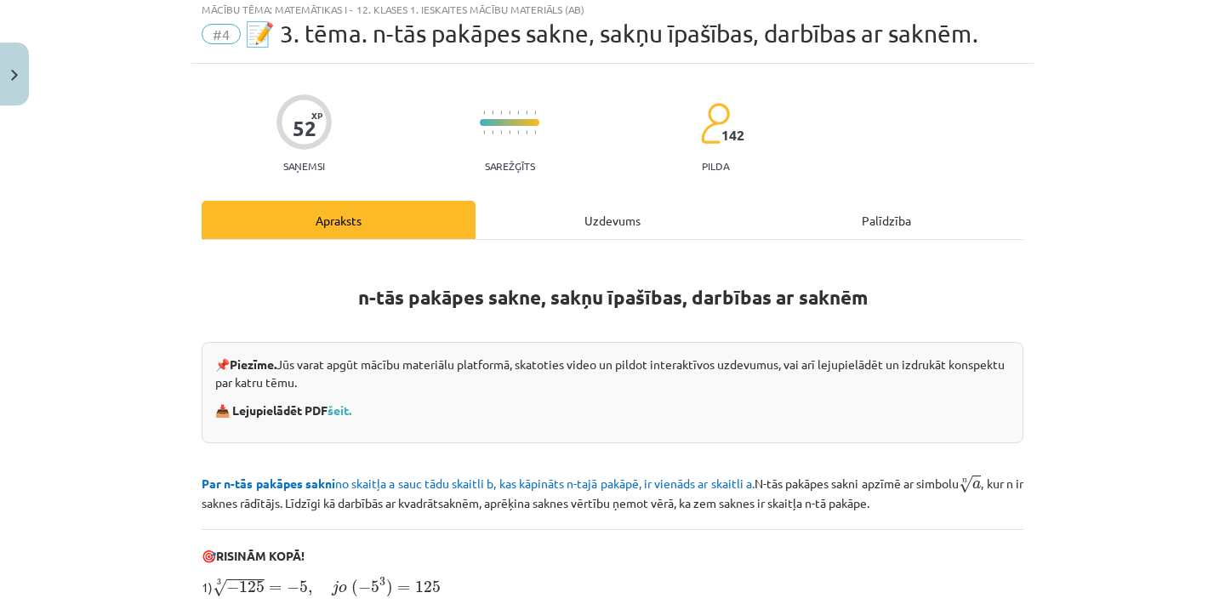
scroll to position [43, 0]
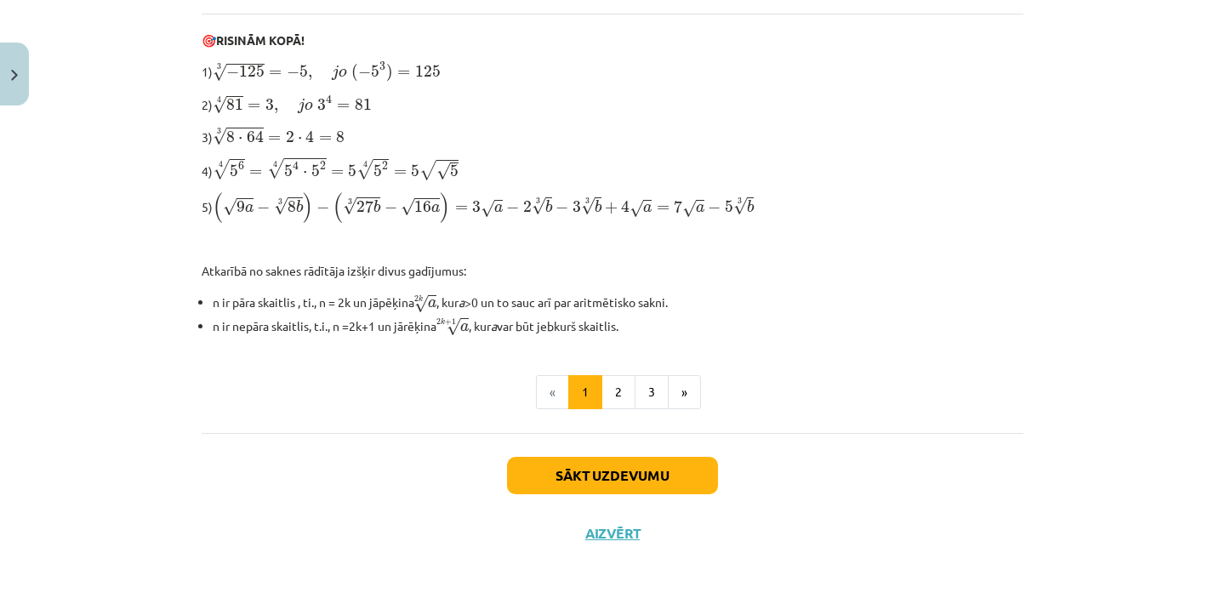
click at [595, 475] on button "Sākt uzdevumu" at bounding box center [612, 475] width 211 height 37
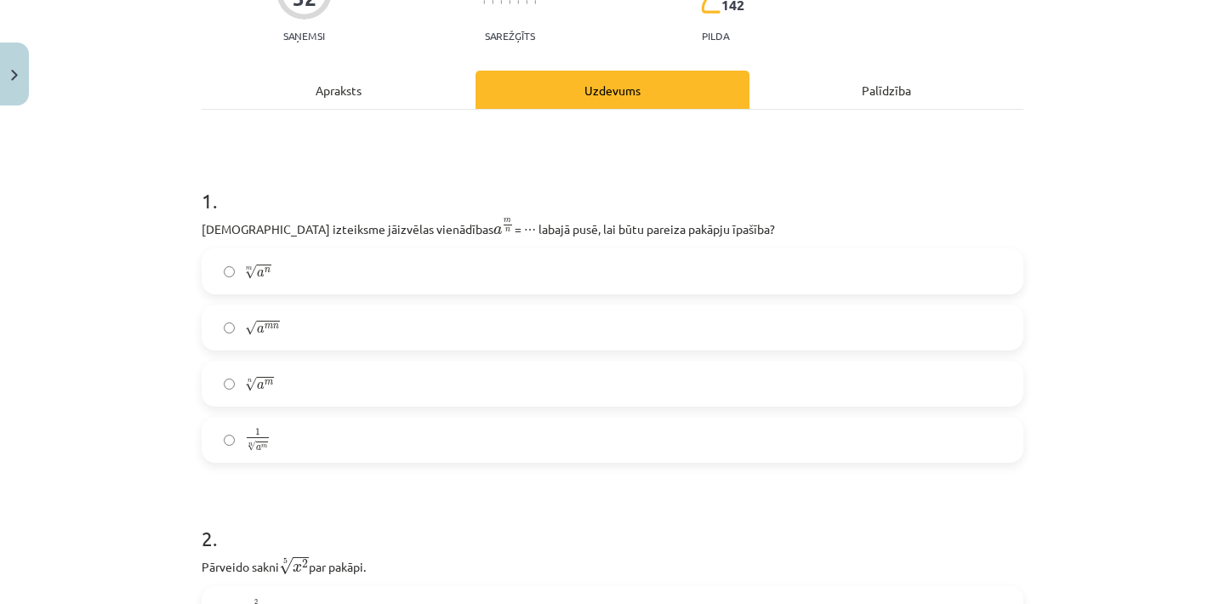
scroll to position [187, 0]
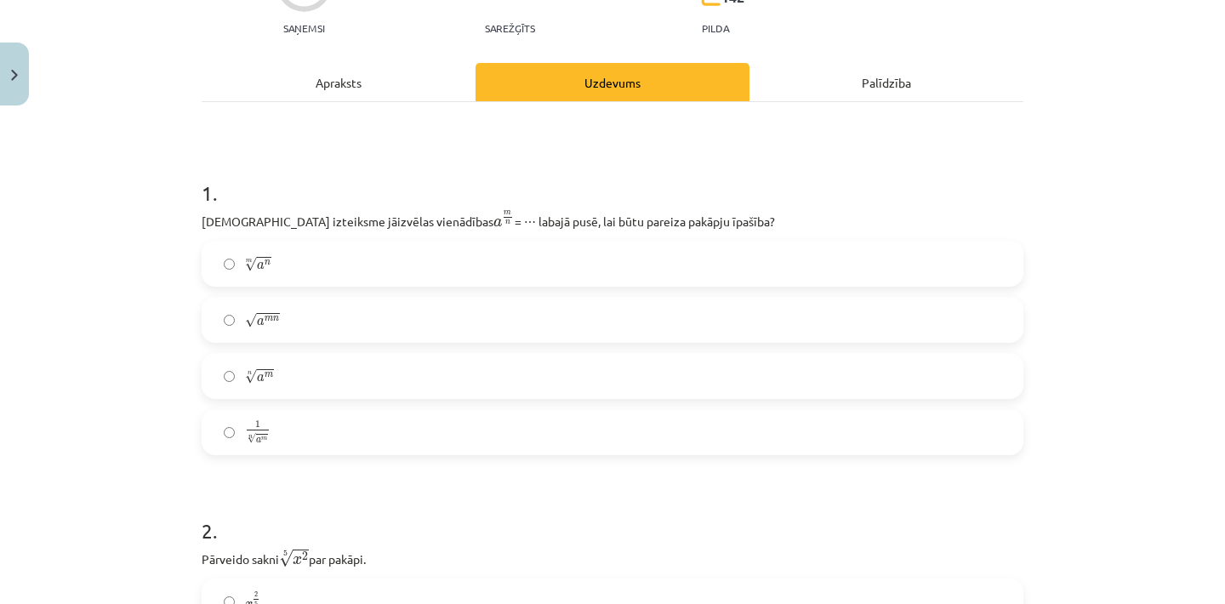
click at [397, 382] on label "n √ a m a m n" at bounding box center [612, 376] width 818 height 43
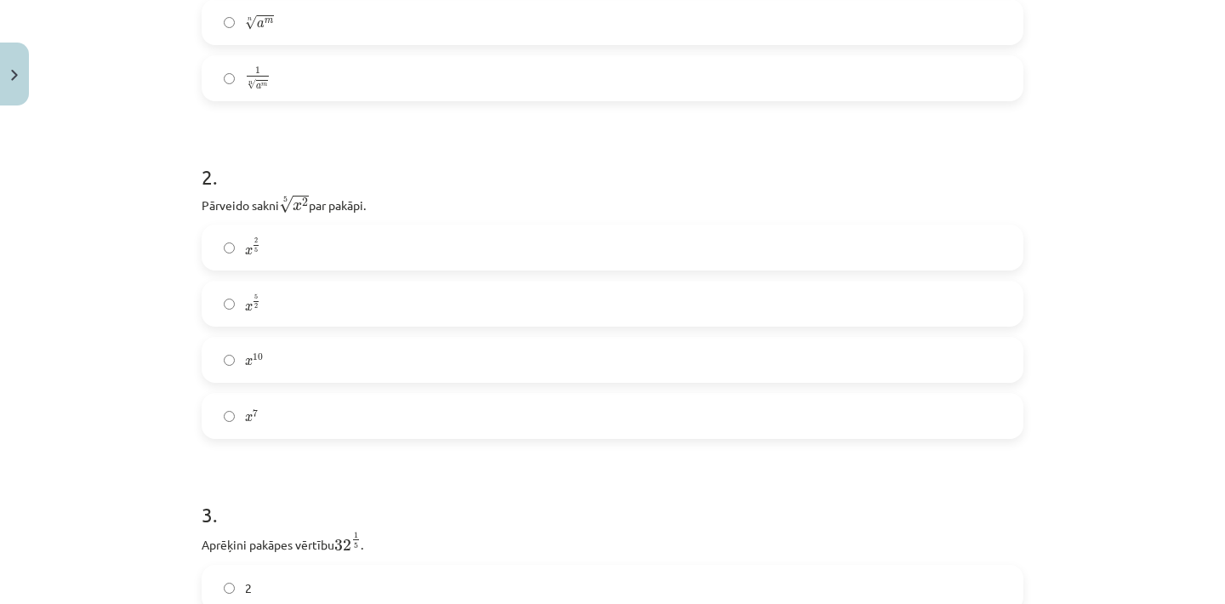
scroll to position [545, 0]
click at [370, 238] on label "x 2 5 x 2 5" at bounding box center [612, 243] width 818 height 43
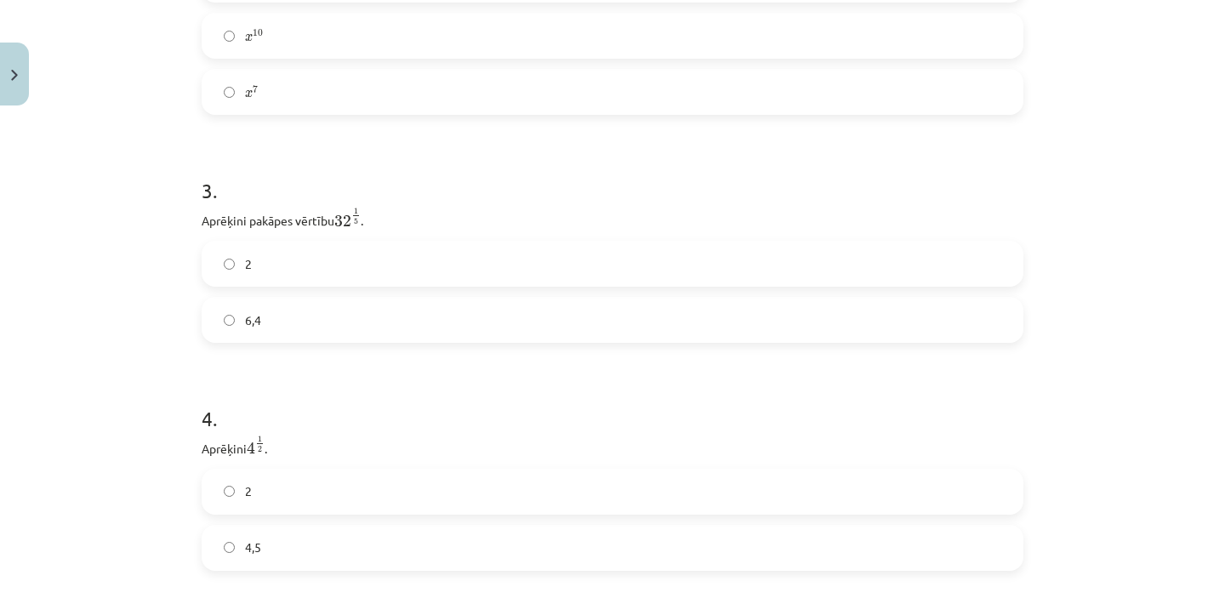
scroll to position [866, 0]
click at [345, 310] on label "6,4" at bounding box center [612, 319] width 818 height 43
click at [309, 280] on label "2" at bounding box center [612, 272] width 818 height 43
click at [305, 330] on label "4,5" at bounding box center [612, 328] width 818 height 43
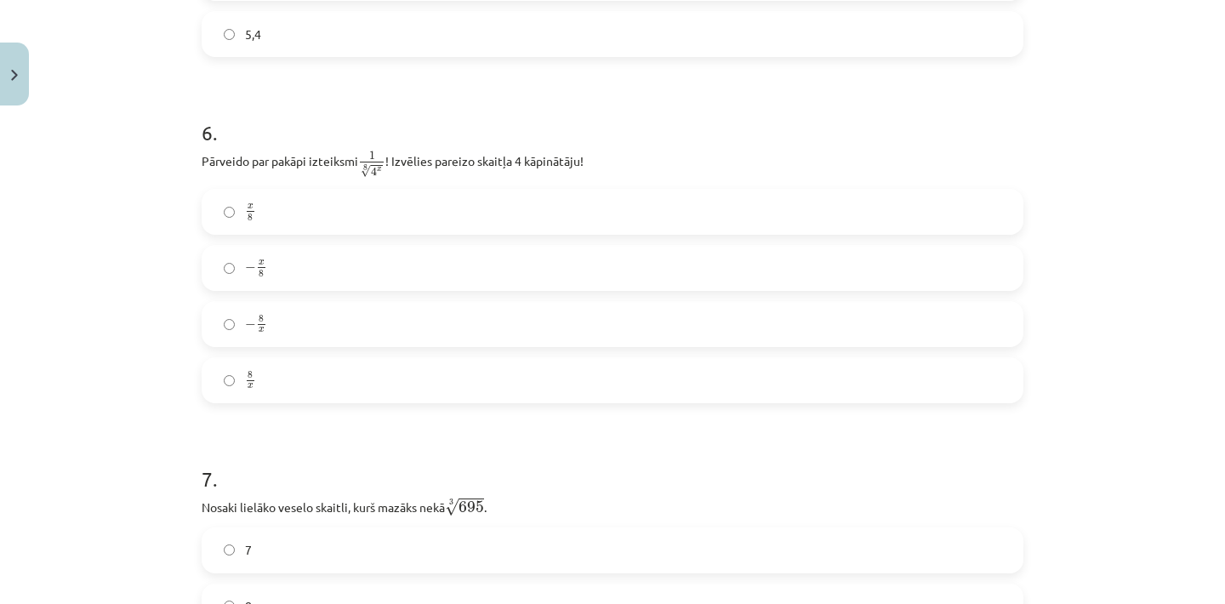
scroll to position [1666, 0]
click at [305, 330] on label "− 8 x − 8 x" at bounding box center [612, 320] width 818 height 43
click at [283, 273] on label "− x 8 − x 8" at bounding box center [612, 263] width 818 height 43
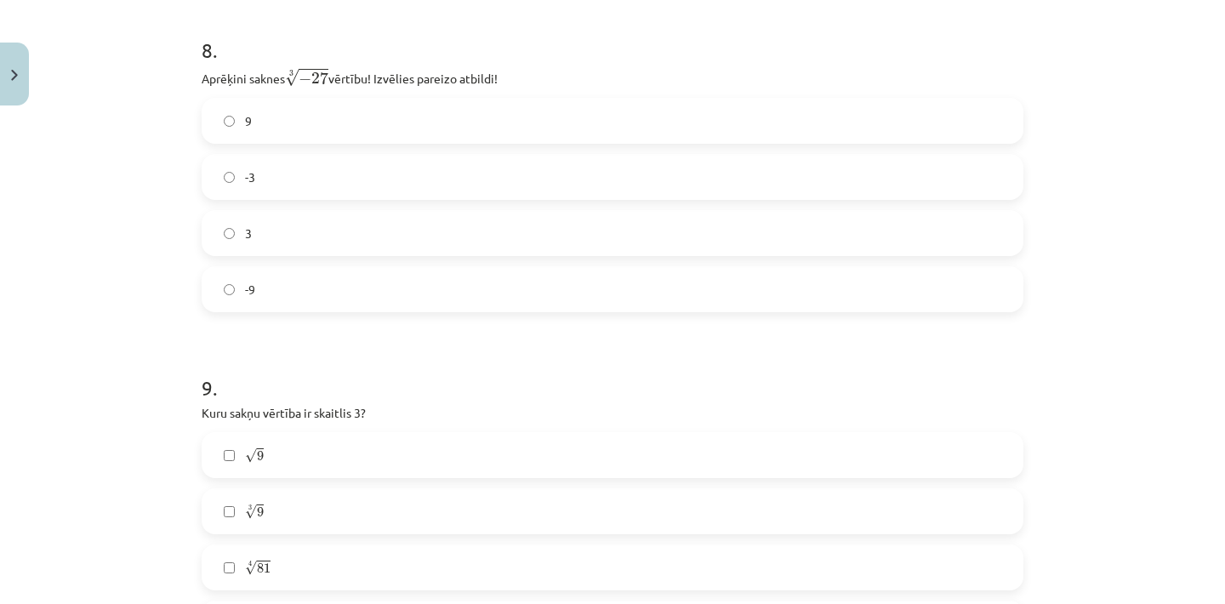
scroll to position [2368, 0]
click at [262, 189] on label "-3" at bounding box center [612, 182] width 818 height 43
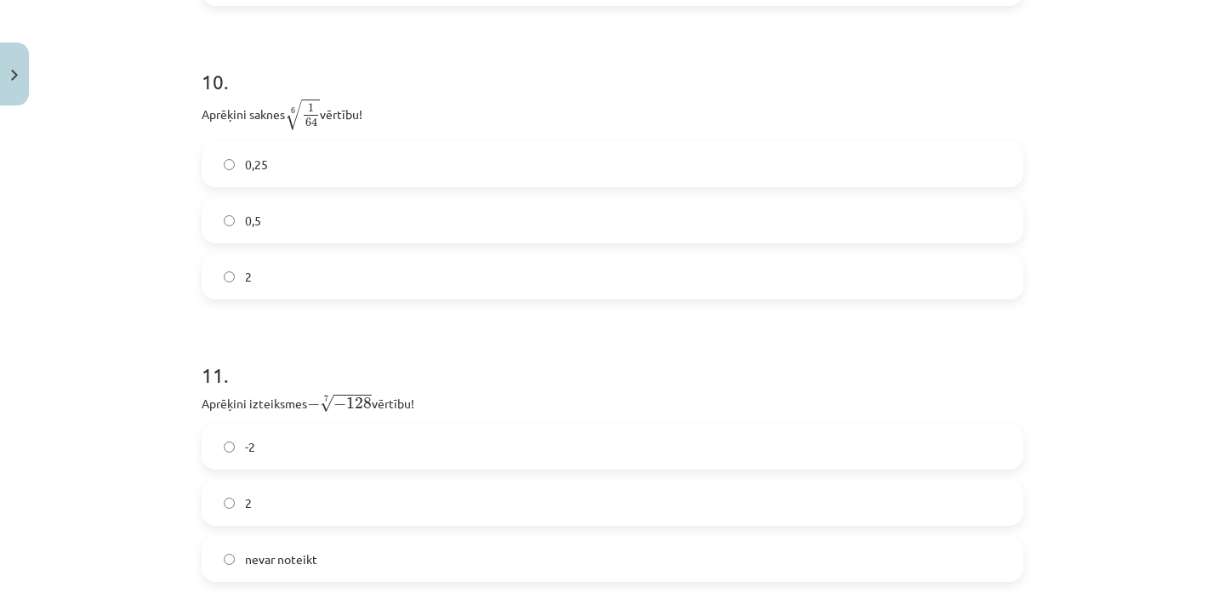
scroll to position [3125, 0]
click at [269, 219] on label "0,5" at bounding box center [612, 221] width 818 height 43
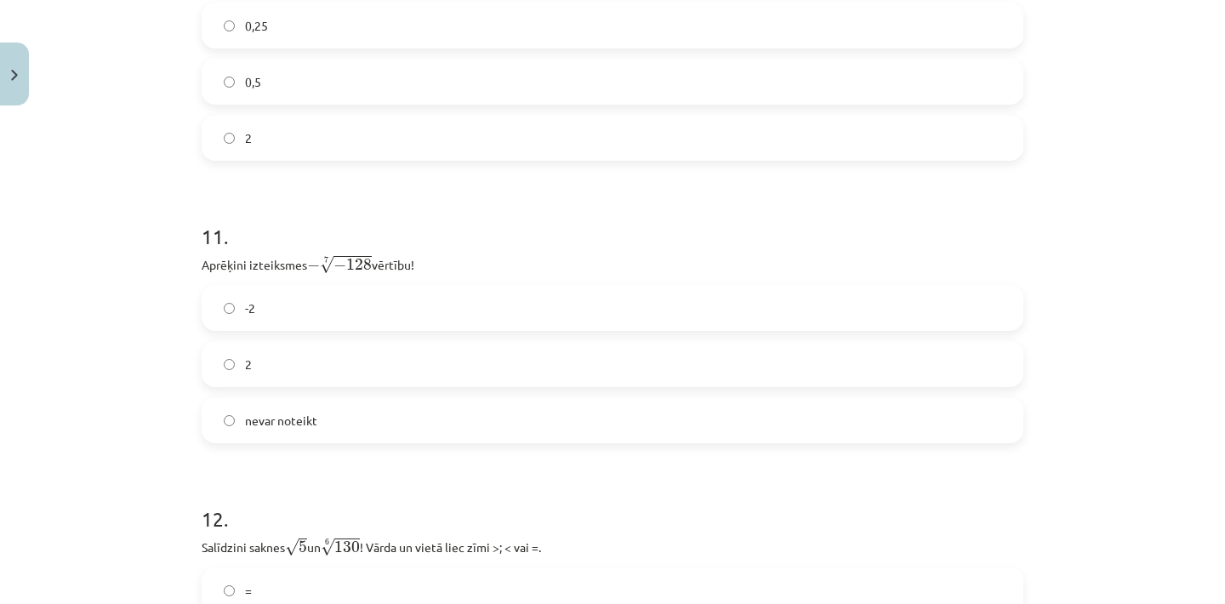
scroll to position [3271, 0]
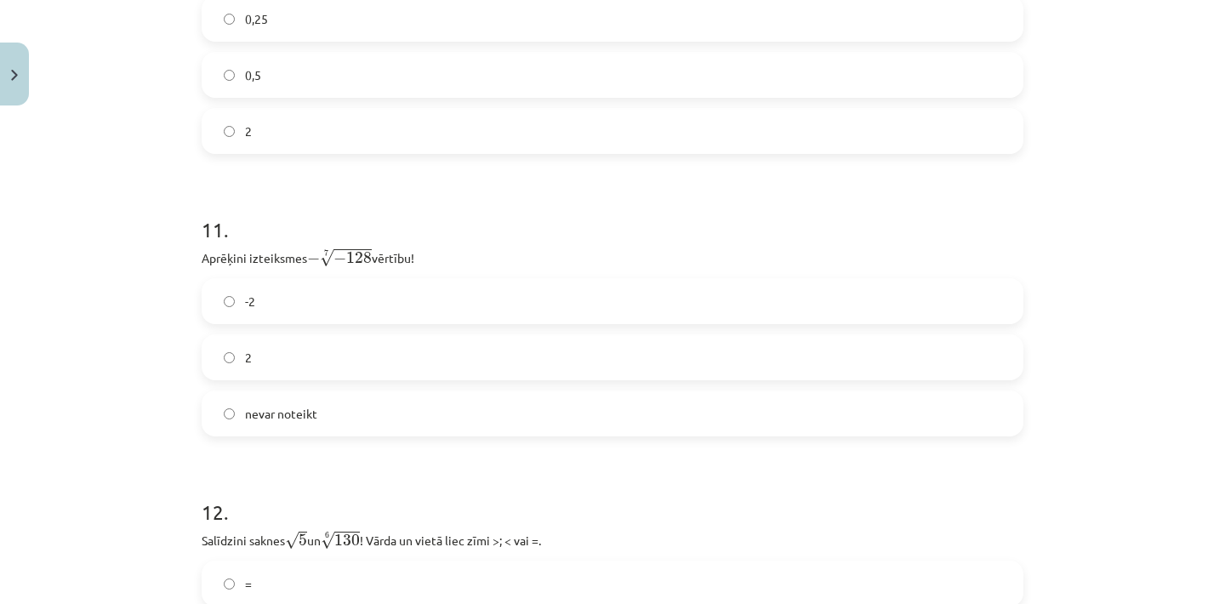
click at [295, 341] on label "2" at bounding box center [612, 357] width 818 height 43
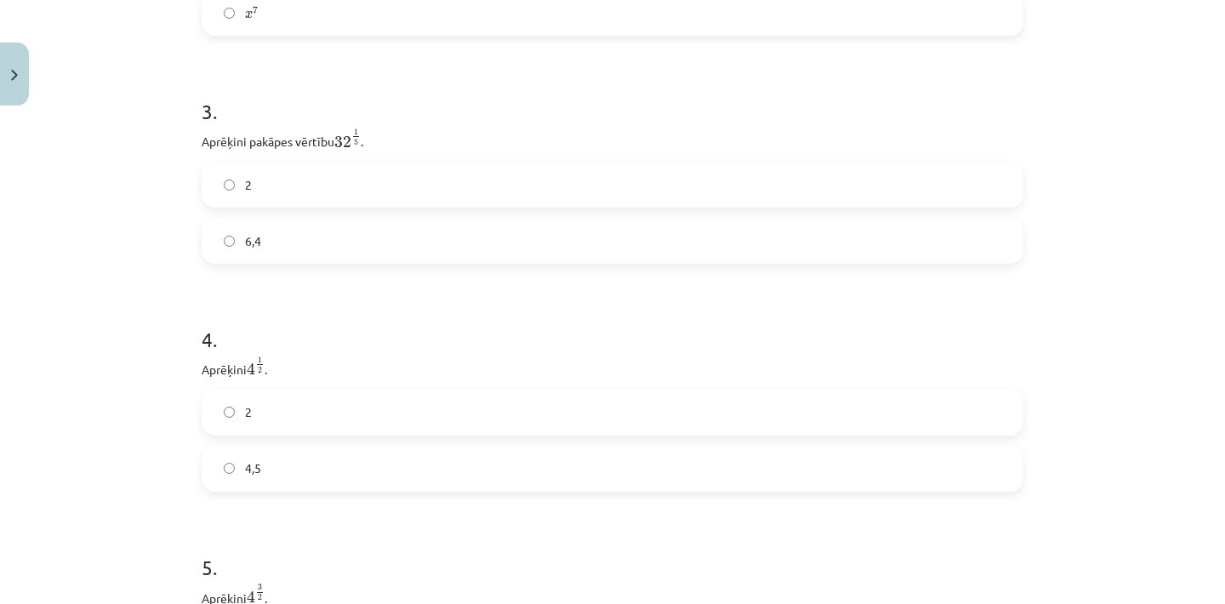
scroll to position [943, 0]
click at [286, 188] on label "2" at bounding box center [612, 185] width 818 height 43
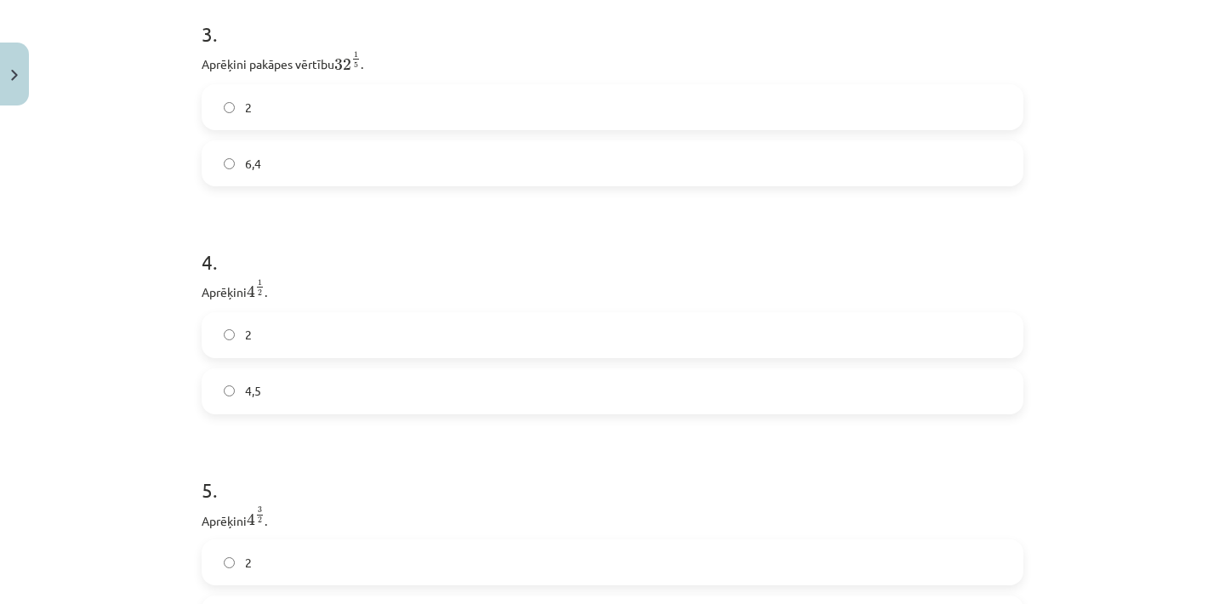
click at [288, 334] on label "2" at bounding box center [612, 335] width 818 height 43
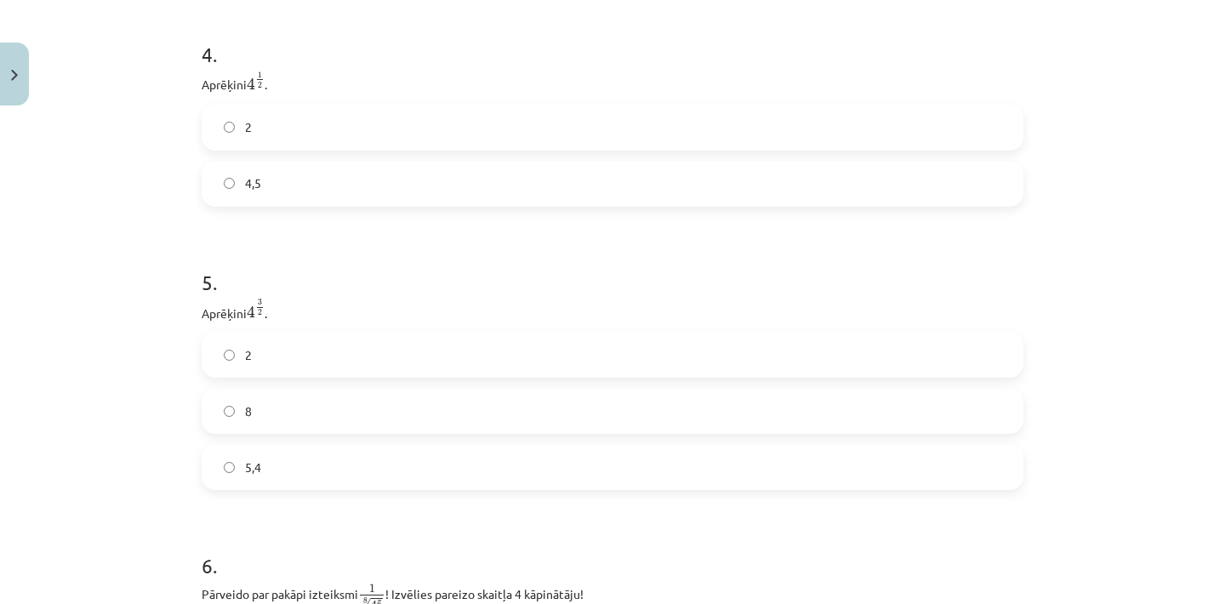
scroll to position [1235, 0]
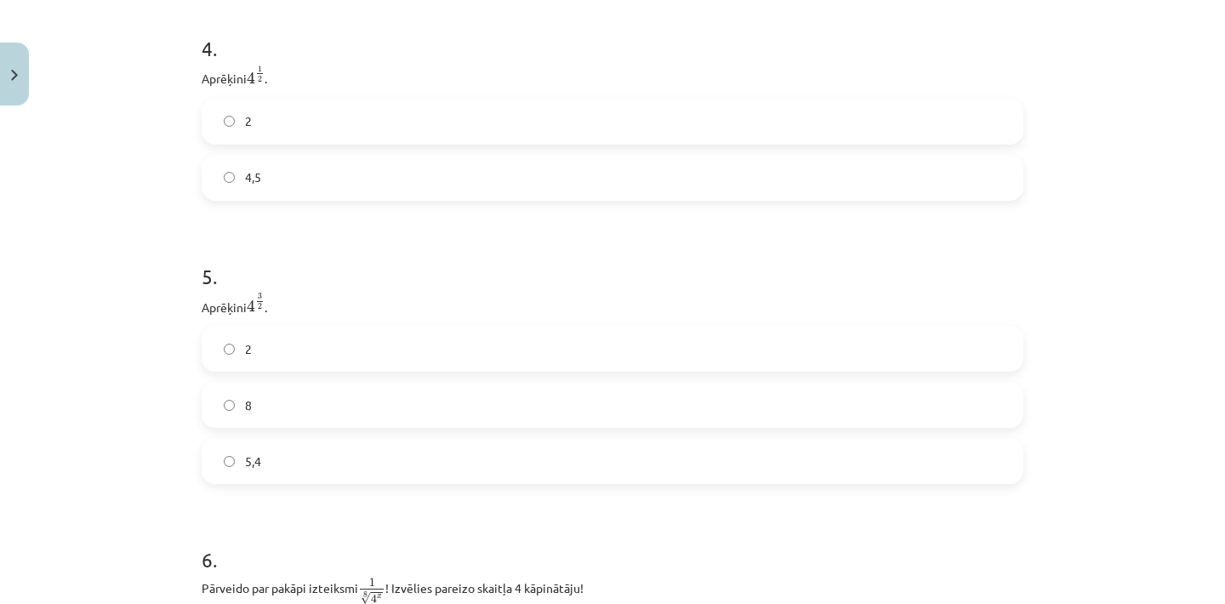
click at [271, 401] on label "8" at bounding box center [612, 405] width 818 height 43
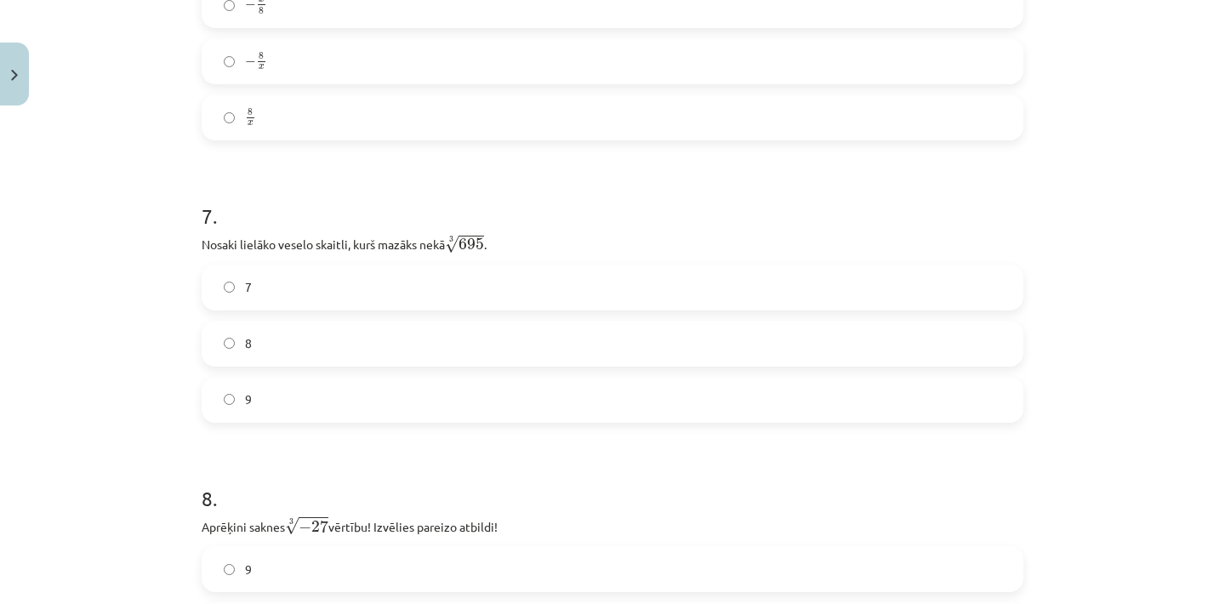
scroll to position [1927, 0]
click at [260, 360] on label "8" at bounding box center [612, 341] width 818 height 43
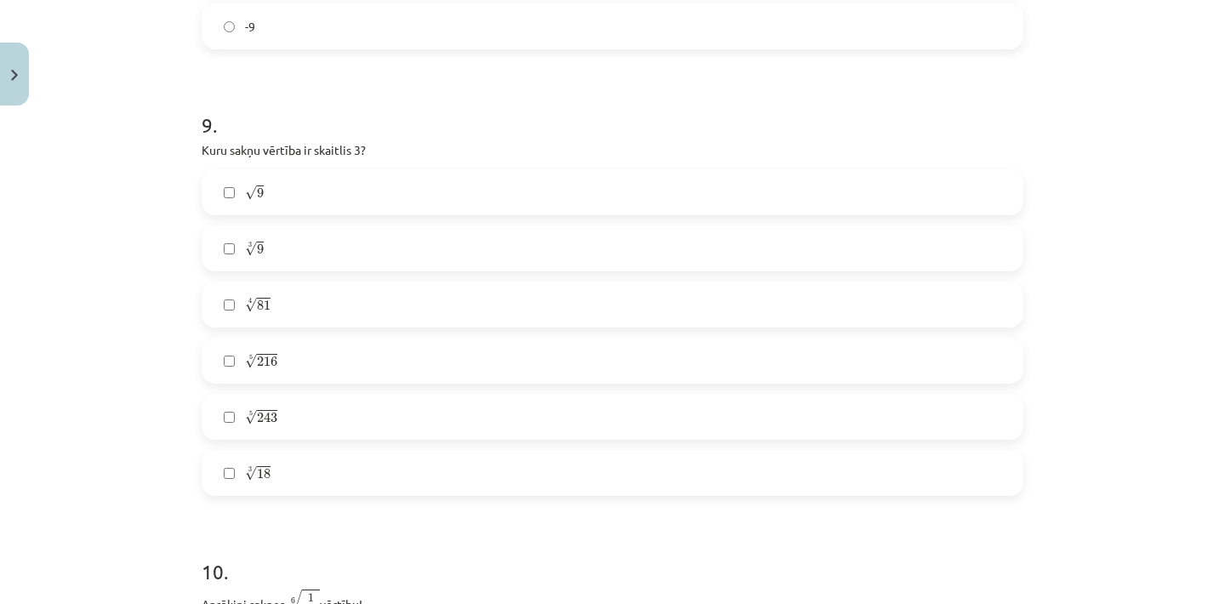
scroll to position [2649, 0]
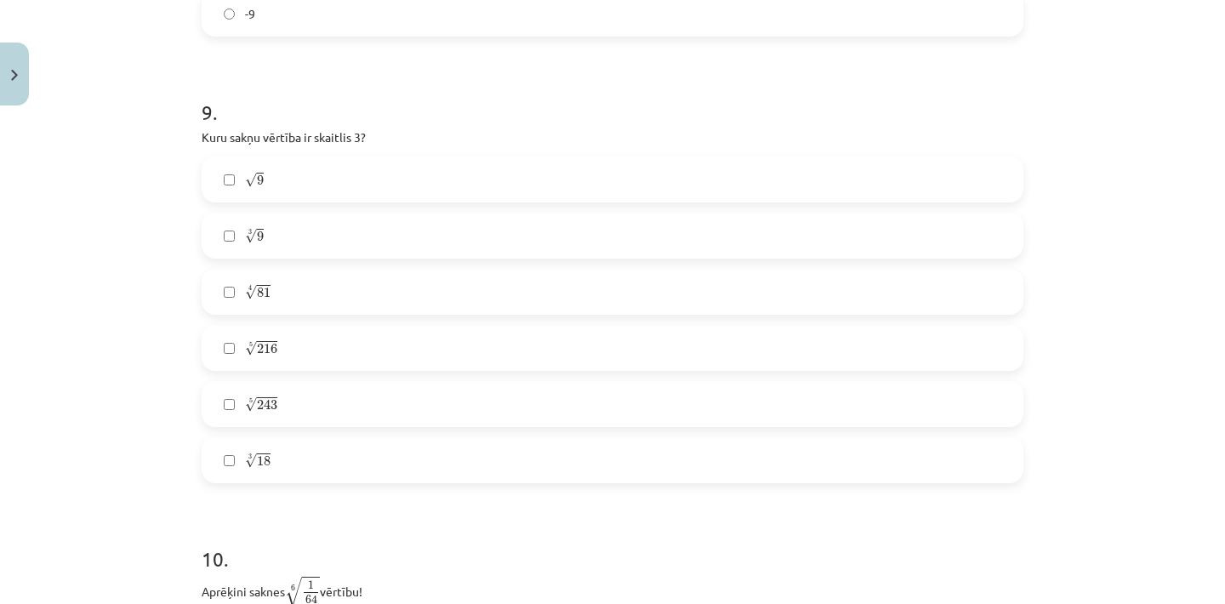
click at [299, 198] on label "√ 9 9" at bounding box center [612, 179] width 818 height 43
click at [297, 236] on label "3 √ 9 9 3" at bounding box center [612, 235] width 818 height 43
click at [297, 240] on label "3 √ 9 9 3" at bounding box center [612, 235] width 818 height 43
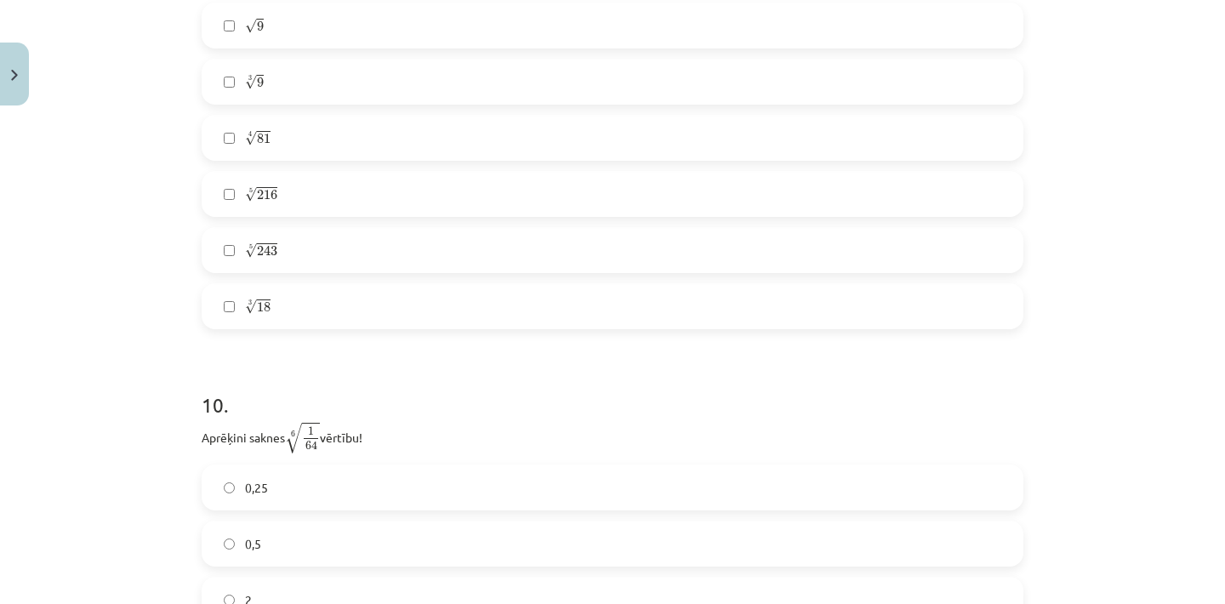
scroll to position [2833, 0]
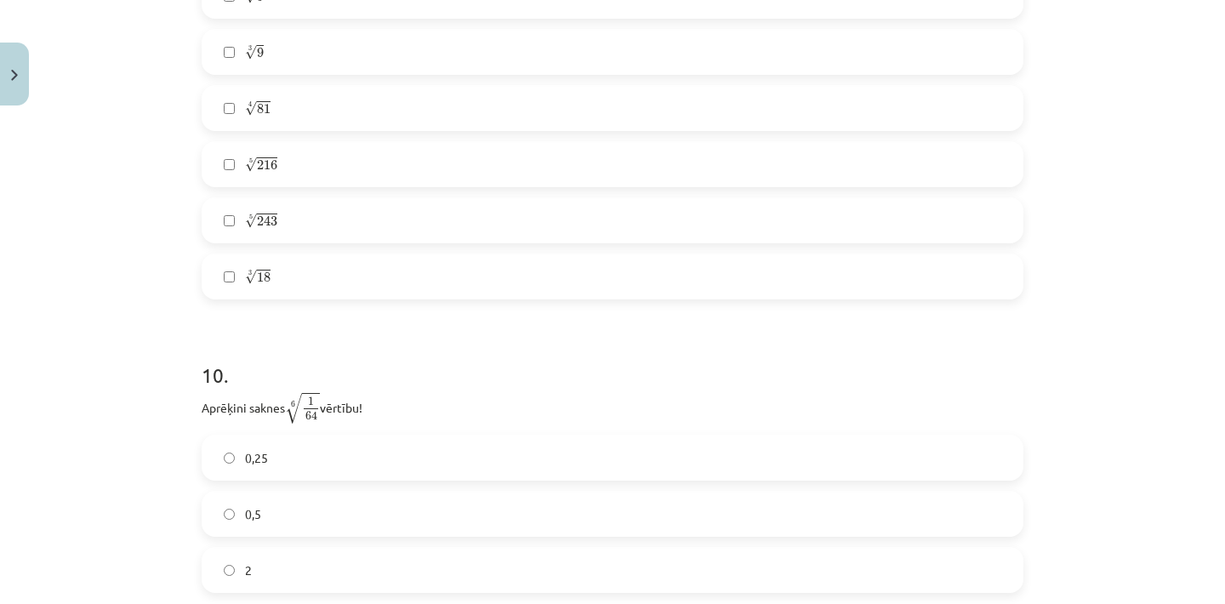
click at [305, 284] on label "3 √ 18 18 3" at bounding box center [612, 276] width 818 height 43
click at [308, 121] on label "4 √ 81 81 4" at bounding box center [612, 108] width 818 height 43
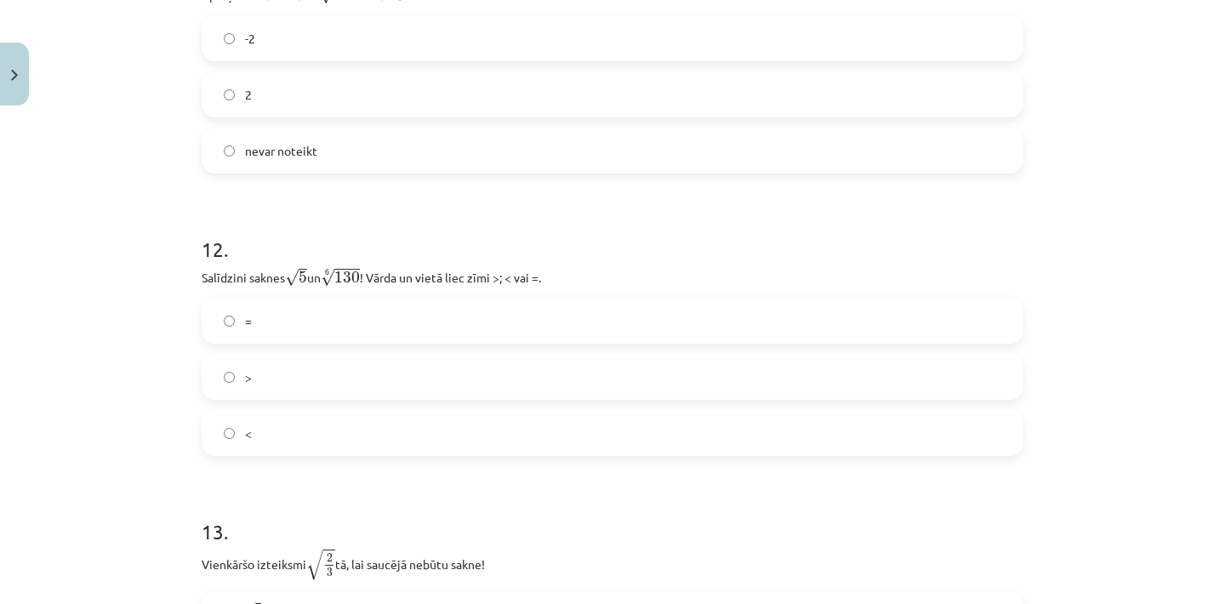
scroll to position [3543, 0]
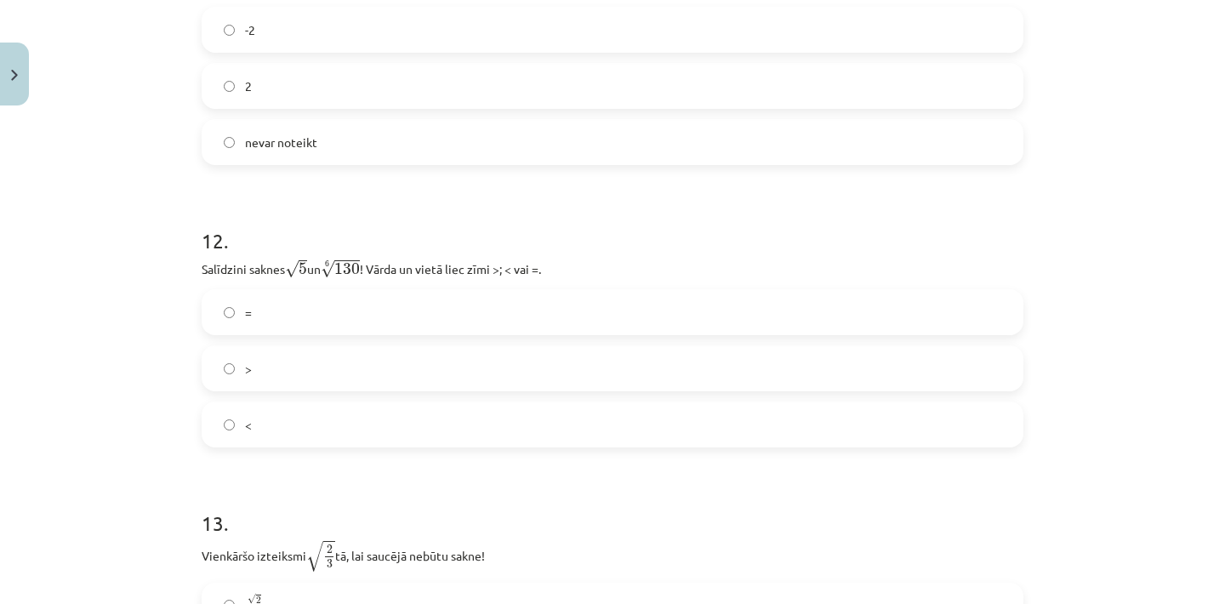
click at [283, 369] on label ">" at bounding box center [612, 368] width 818 height 43
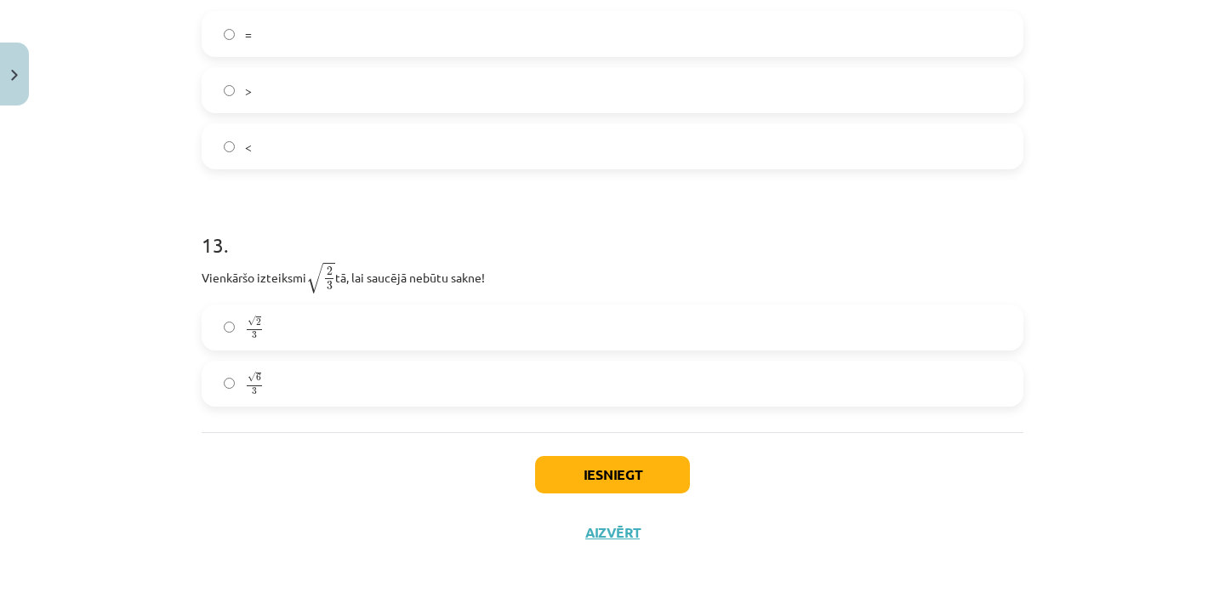
scroll to position [3825, 0]
click at [296, 381] on label "√ 6 3 6 3" at bounding box center [612, 383] width 818 height 43
click at [572, 463] on button "Iesniegt" at bounding box center [612, 474] width 155 height 37
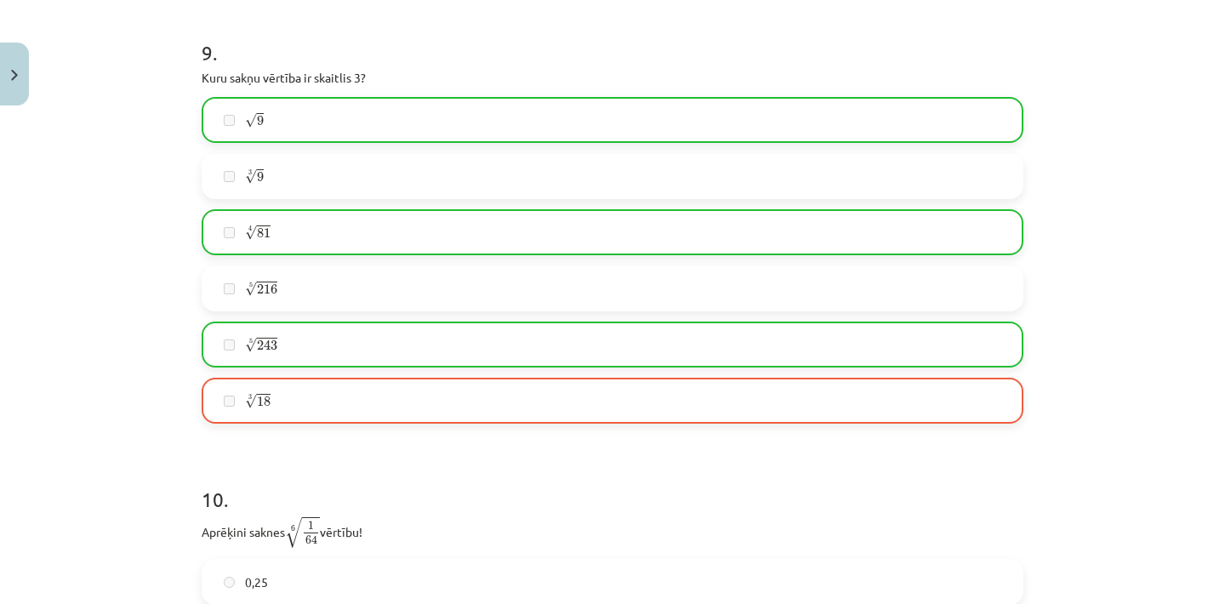
scroll to position [2707, 0]
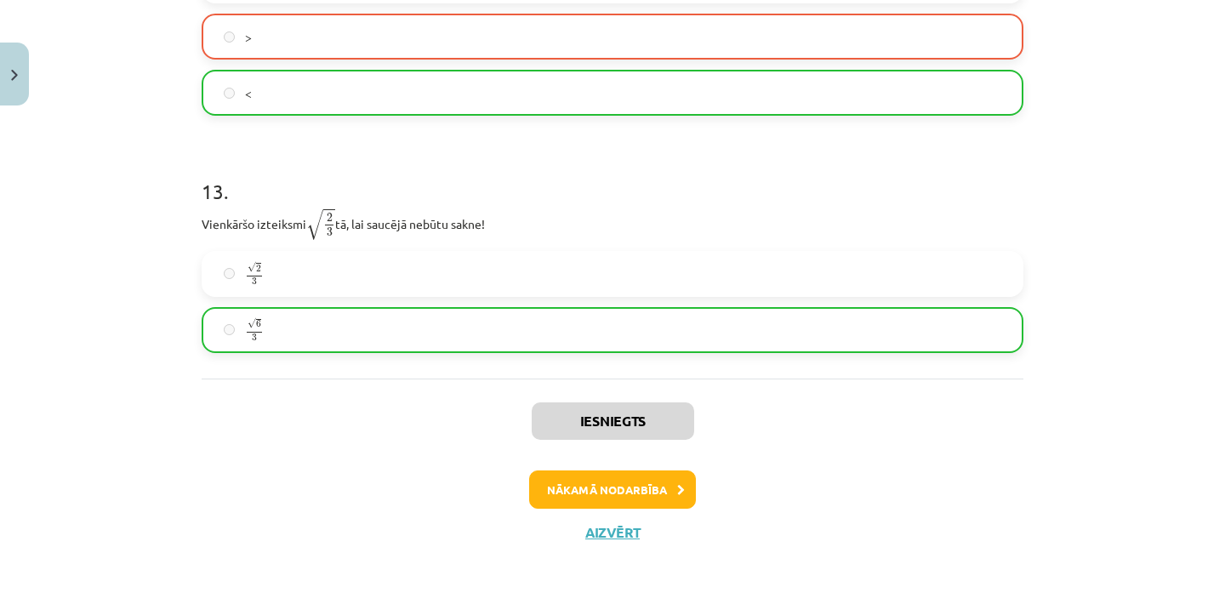
click at [595, 498] on button "Nākamā nodarbība" at bounding box center [612, 489] width 167 height 39
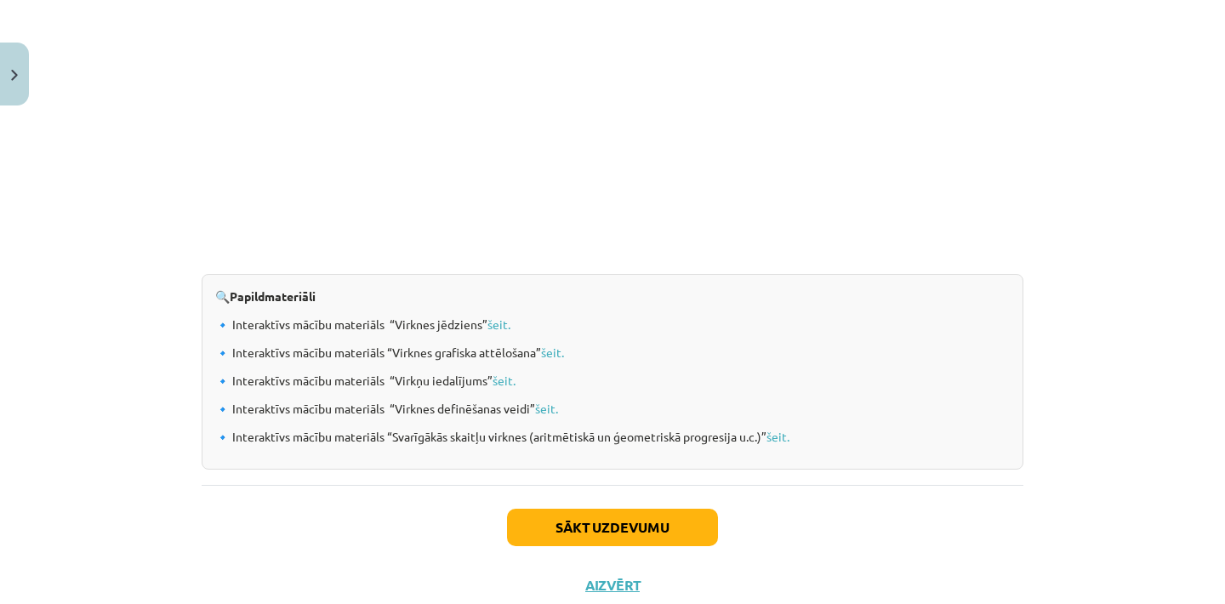
scroll to position [1765, 0]
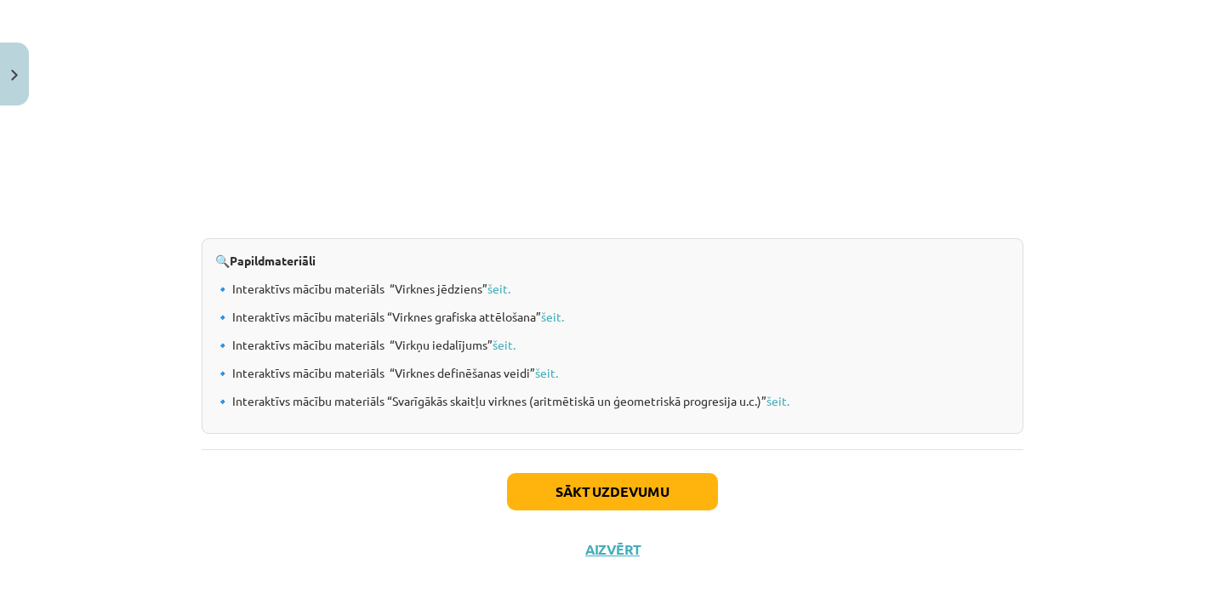
click at [595, 498] on button "Sākt uzdevumu" at bounding box center [612, 491] width 211 height 37
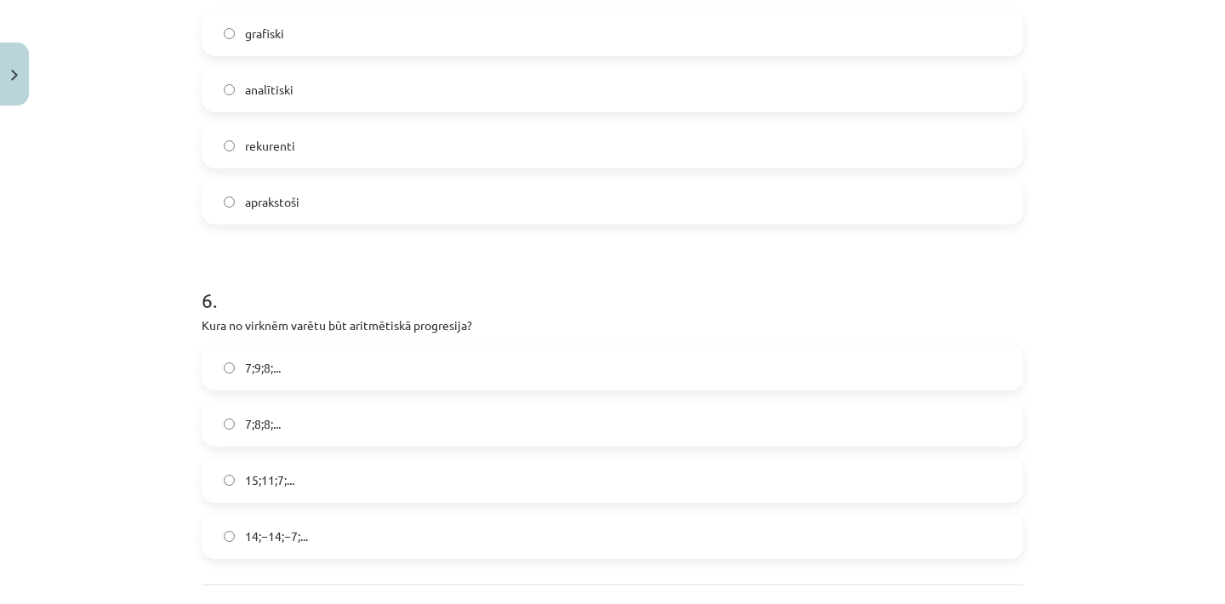
scroll to position [43, 0]
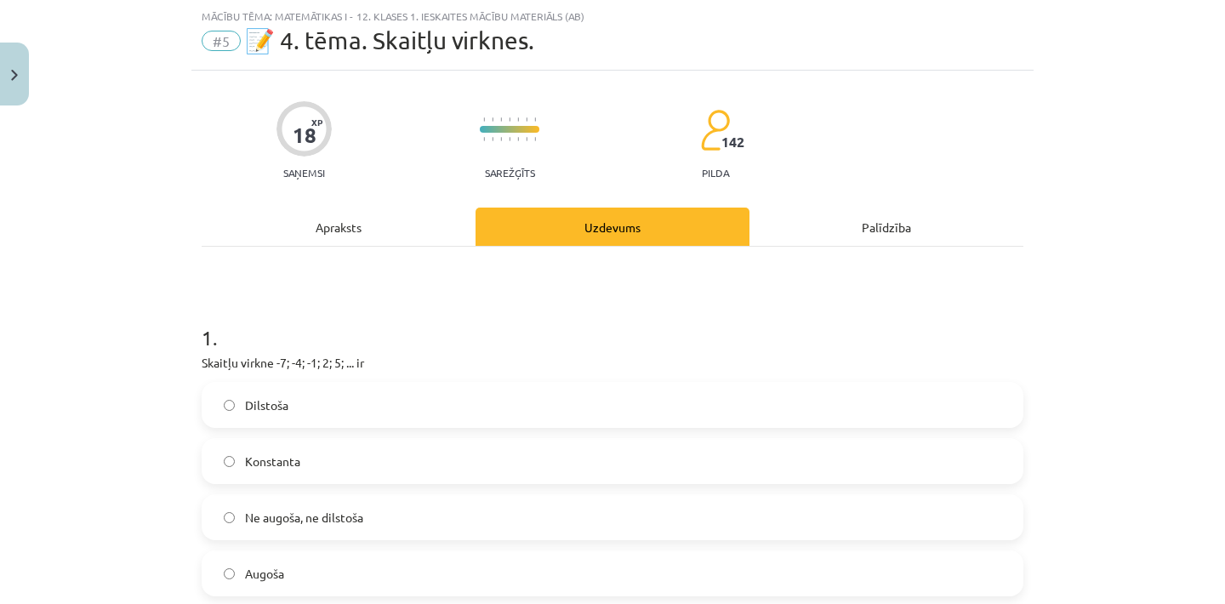
click at [443, 508] on label "Ne augoša, ne dilstoša" at bounding box center [612, 517] width 818 height 43
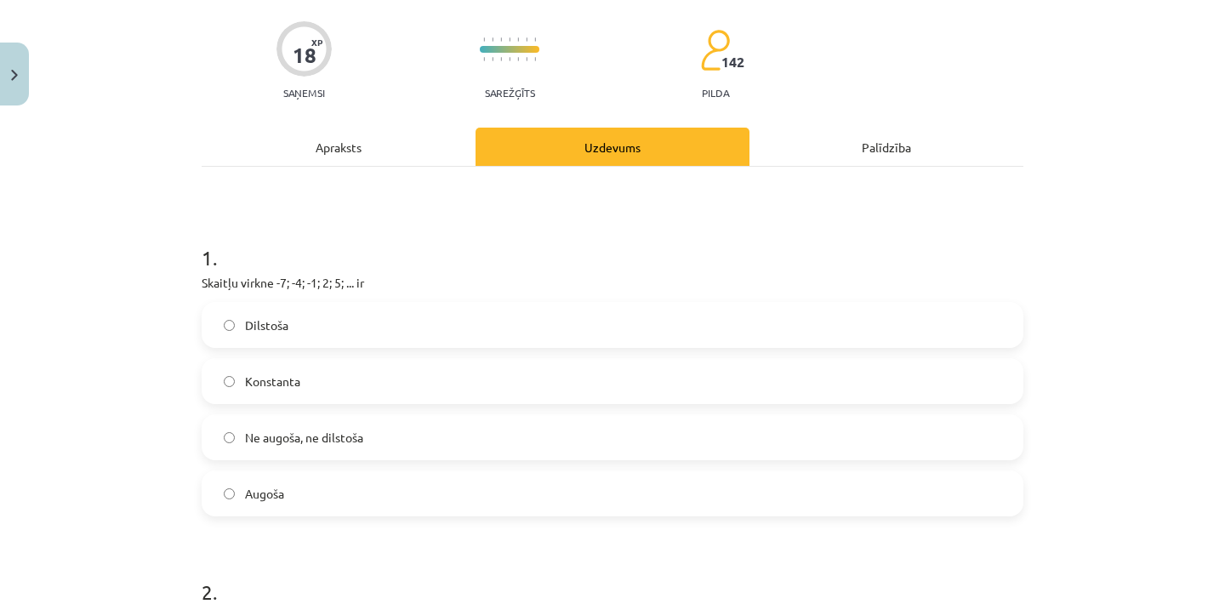
scroll to position [132, 0]
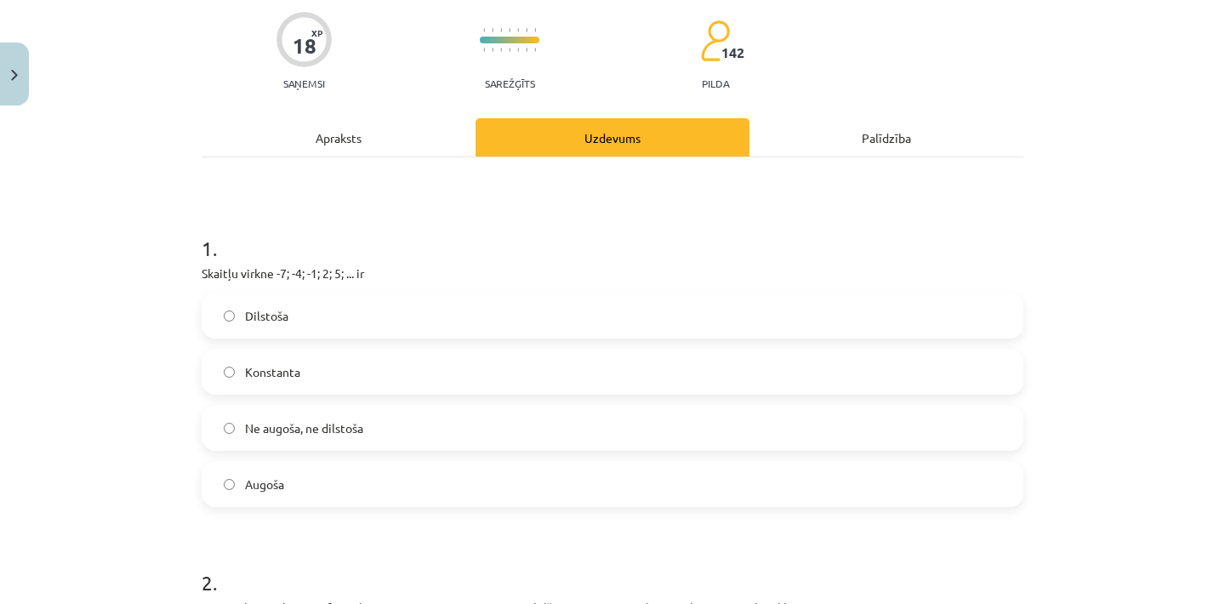
click at [373, 367] on label "Konstanta" at bounding box center [612, 371] width 818 height 43
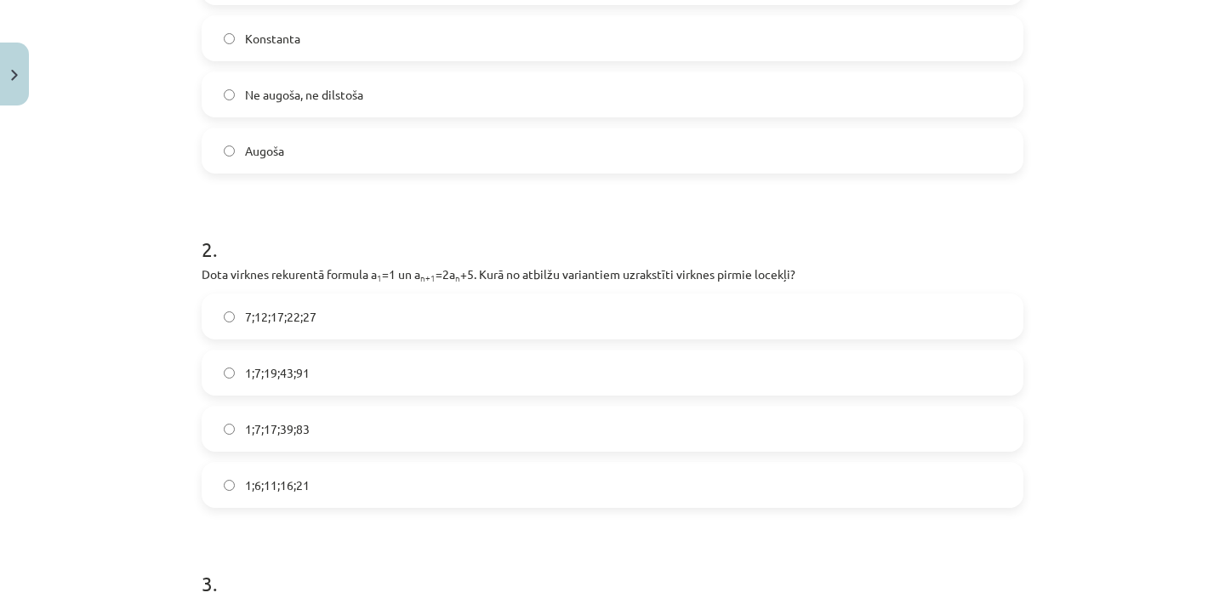
scroll to position [488, 0]
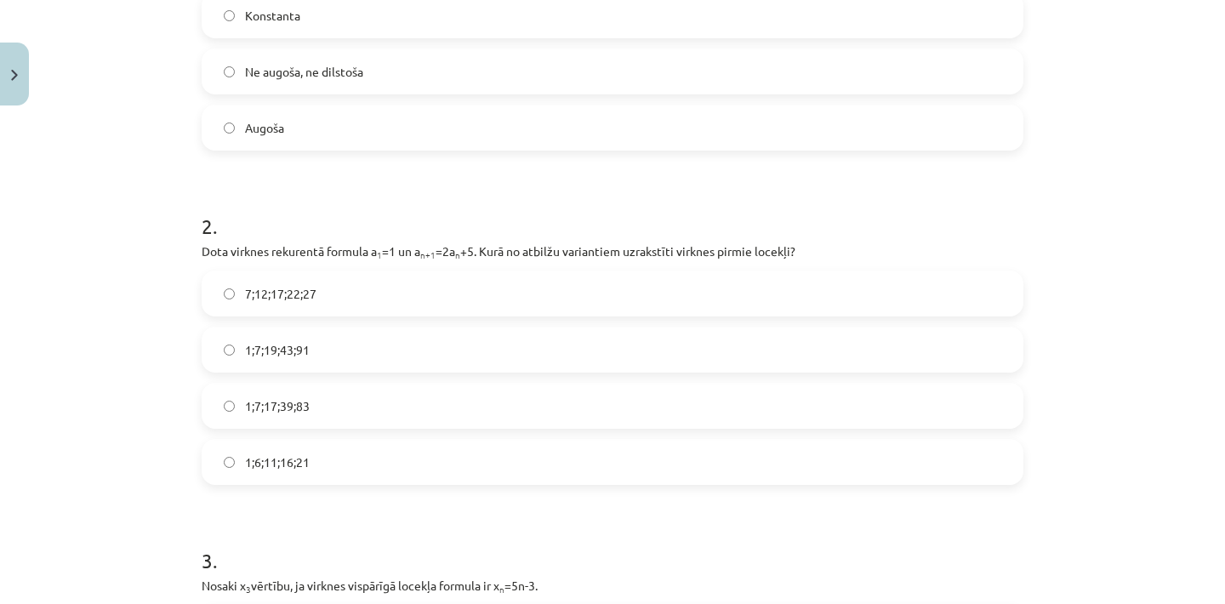
click at [379, 352] on label "1;7;19;43;91" at bounding box center [612, 349] width 818 height 43
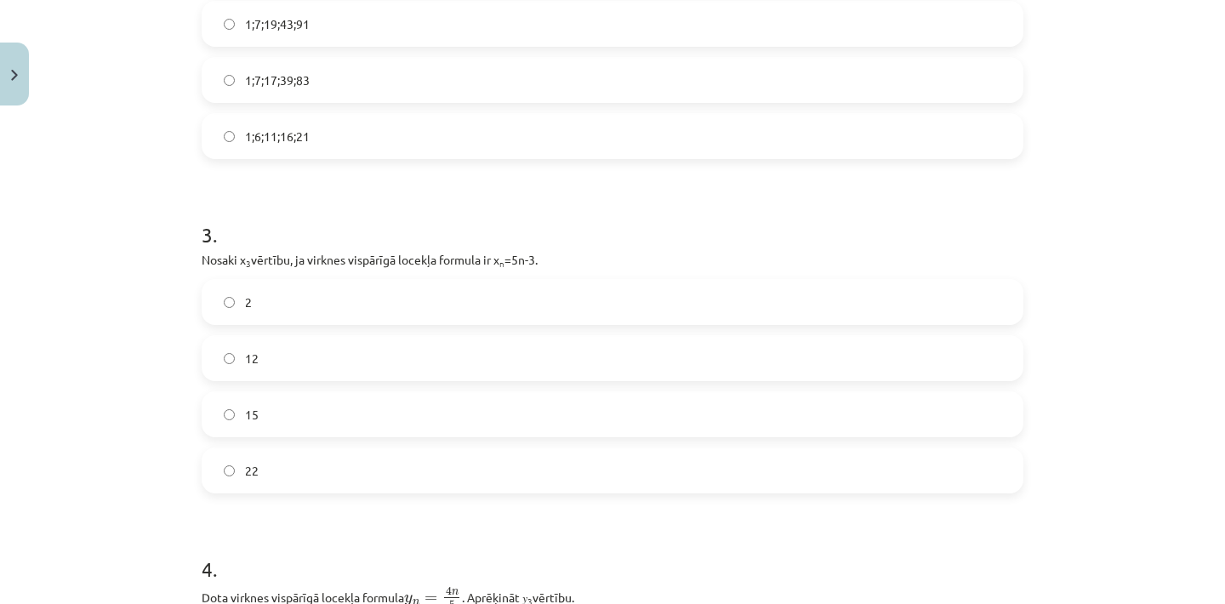
scroll to position [820, 0]
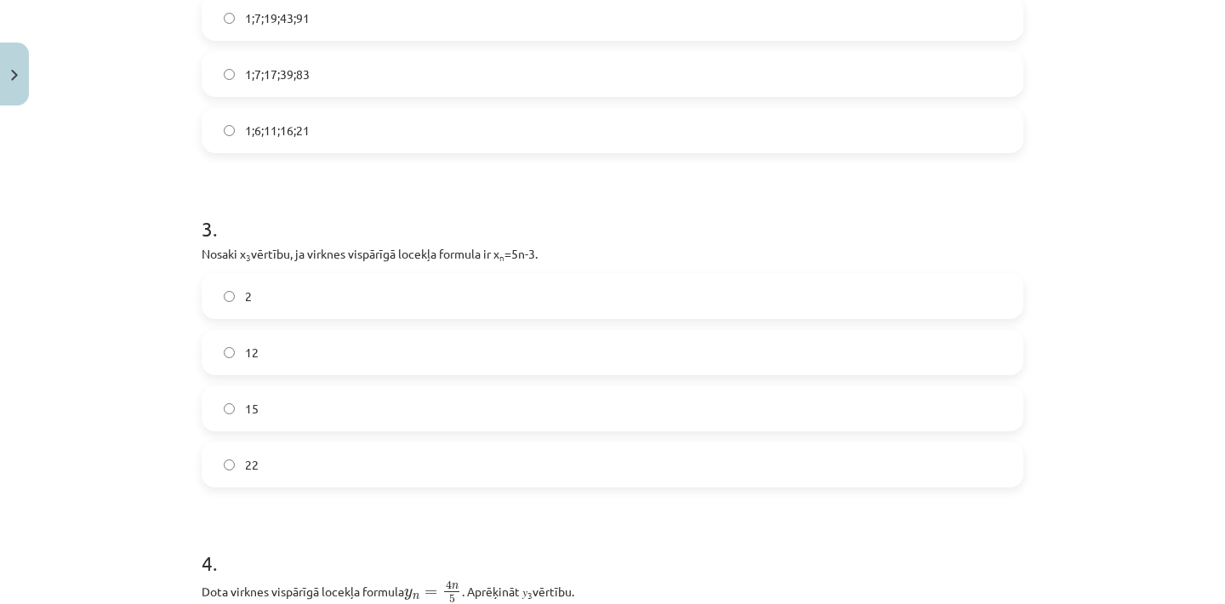
click at [361, 350] on label "12" at bounding box center [612, 352] width 818 height 43
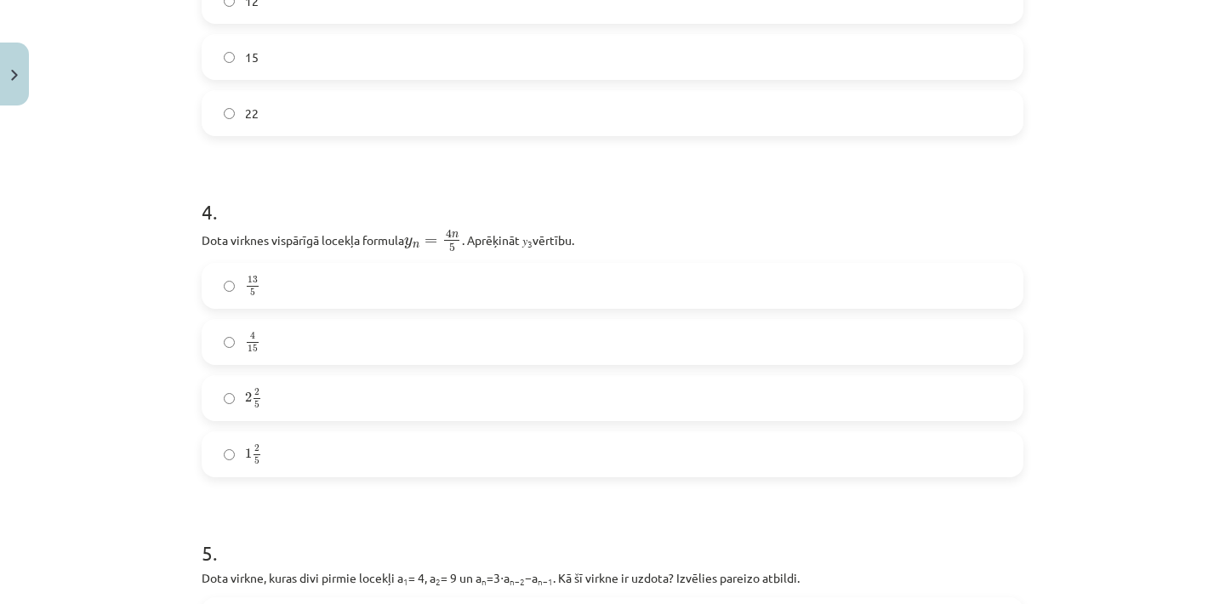
scroll to position [1166, 0]
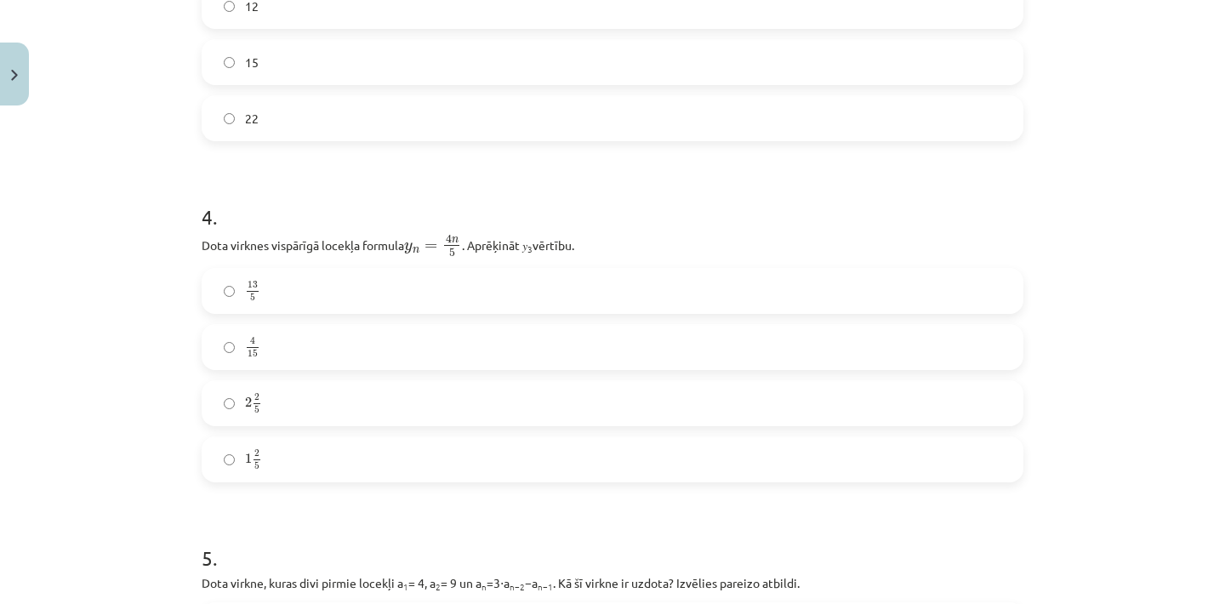
click at [299, 412] on label "2 2 5 2 2 5" at bounding box center [612, 403] width 818 height 43
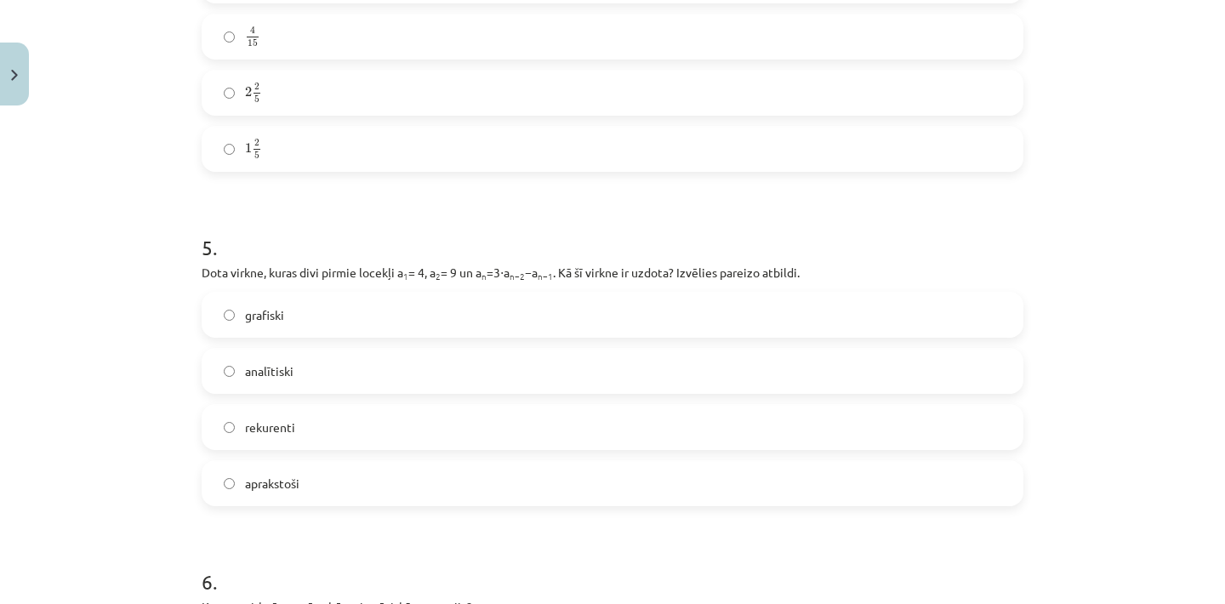
scroll to position [1478, 0]
click at [302, 430] on label "rekurenti" at bounding box center [612, 425] width 818 height 43
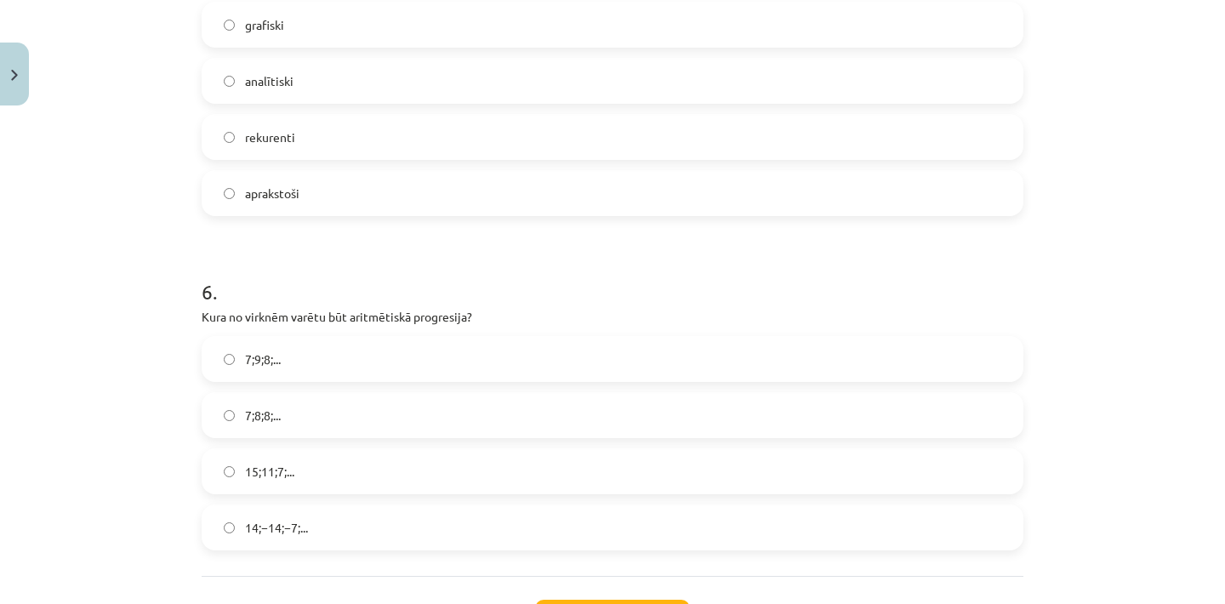
scroll to position [1771, 0]
click at [291, 427] on label "7;8;8;..." at bounding box center [612, 411] width 818 height 43
click at [275, 360] on span "7;9;8;..." at bounding box center [263, 355] width 36 height 18
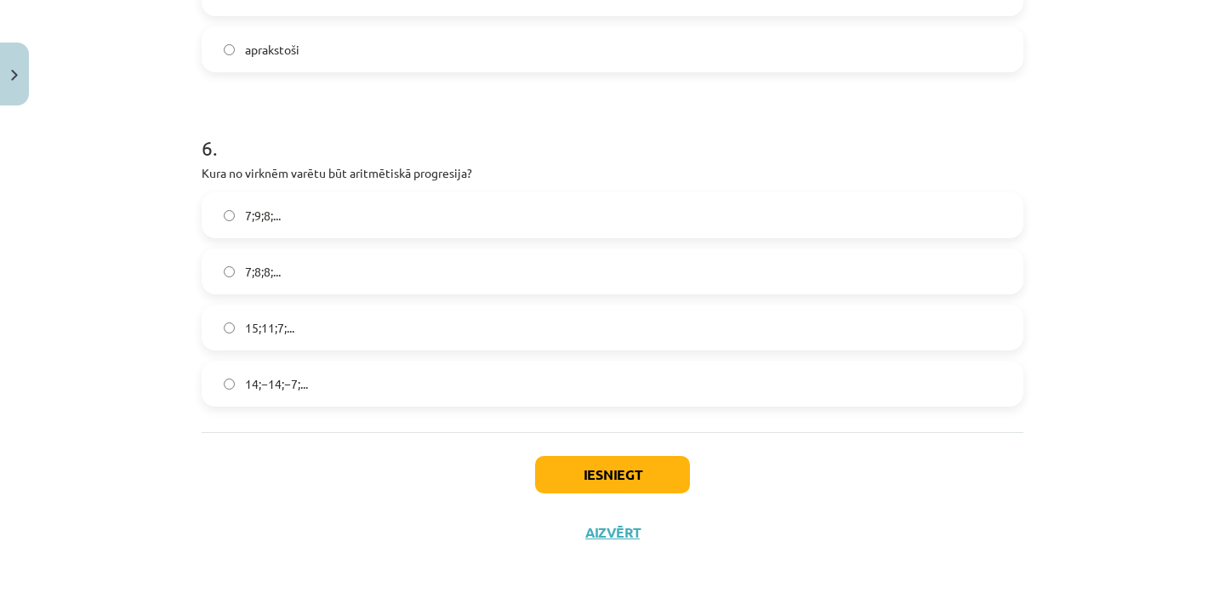
scroll to position [1913, 0]
click at [336, 322] on label "15;11;7;..." at bounding box center [612, 327] width 818 height 43
click at [564, 471] on button "Iesniegt" at bounding box center [612, 474] width 155 height 37
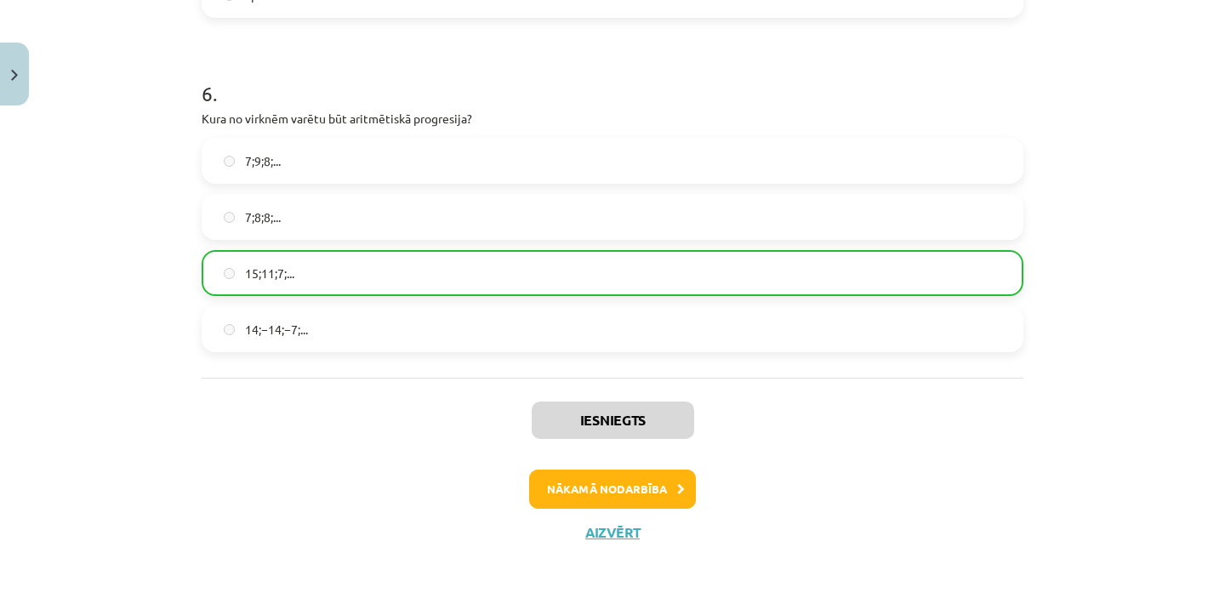
click at [583, 482] on button "Nākamā nodarbība" at bounding box center [612, 489] width 167 height 39
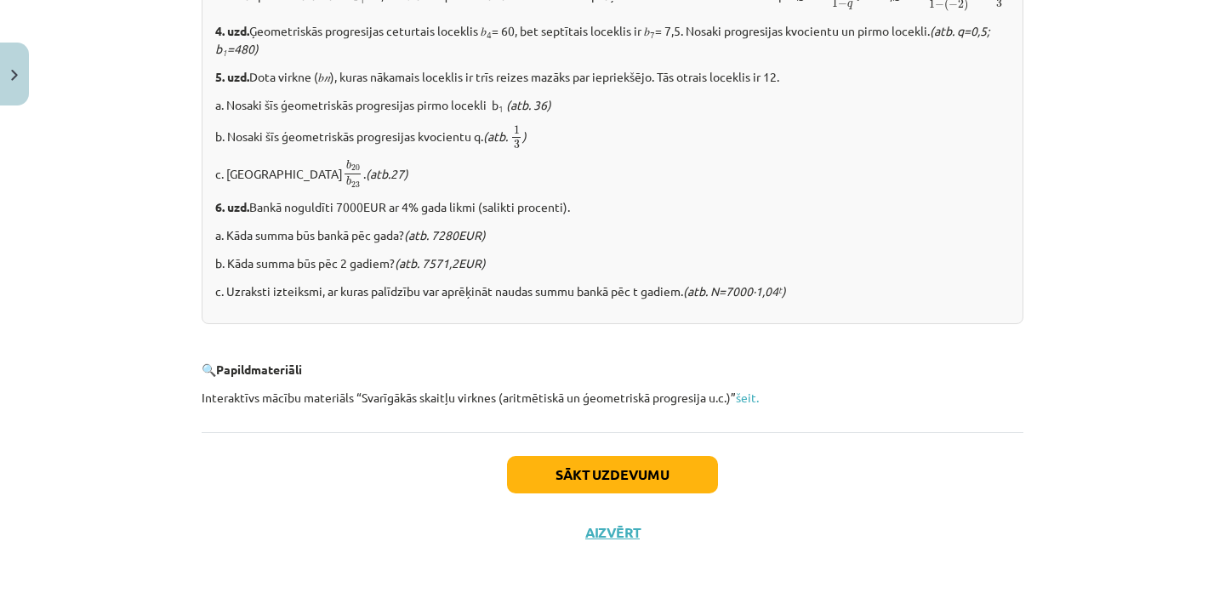
click at [579, 458] on button "Sākt uzdevumu" at bounding box center [612, 474] width 211 height 37
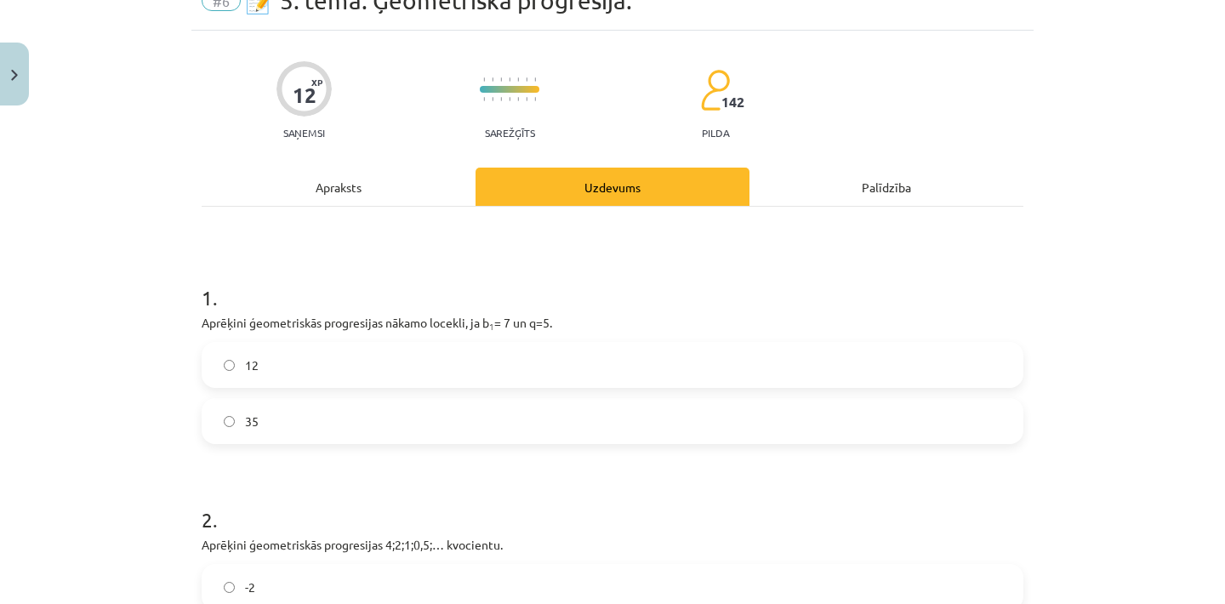
scroll to position [88, 0]
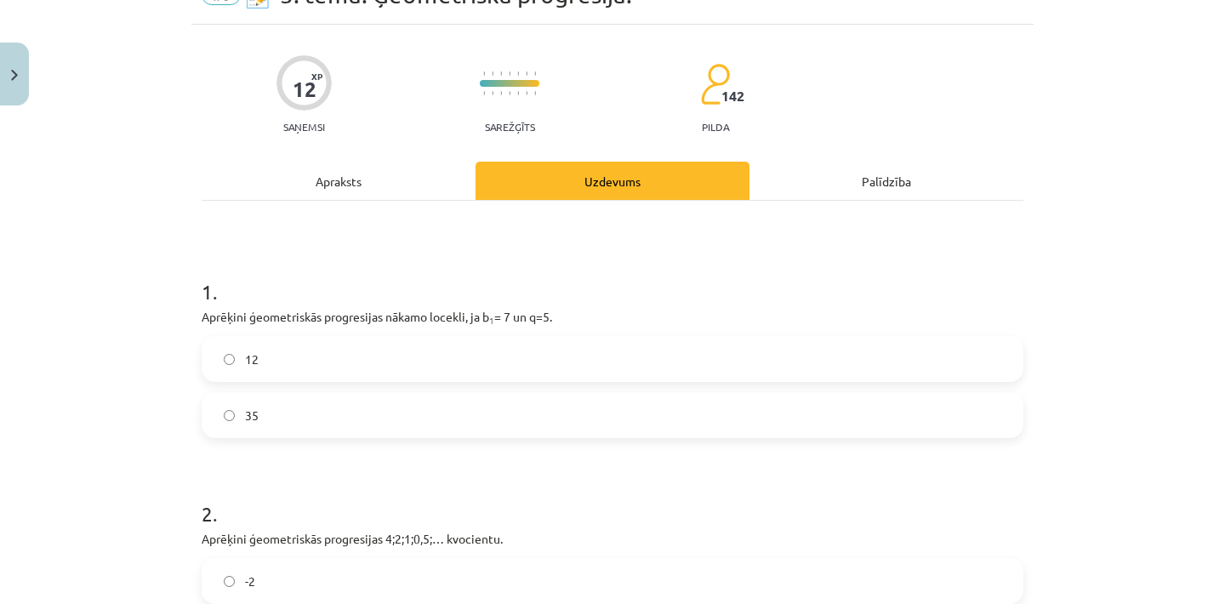
click at [498, 360] on label "12" at bounding box center [612, 359] width 818 height 43
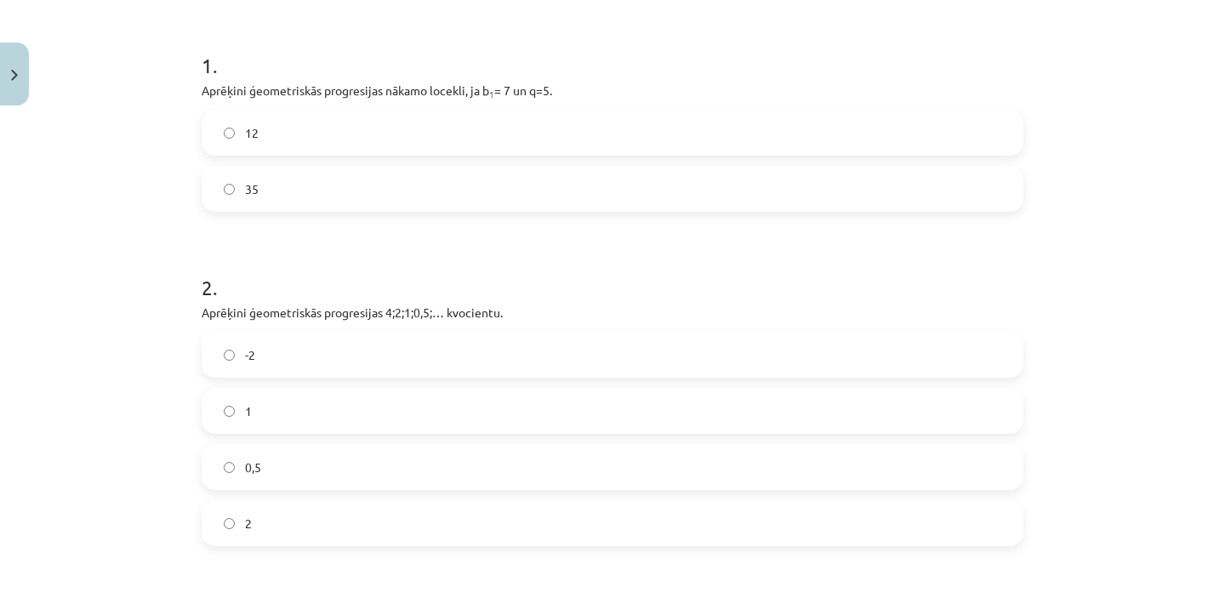
scroll to position [319, 0]
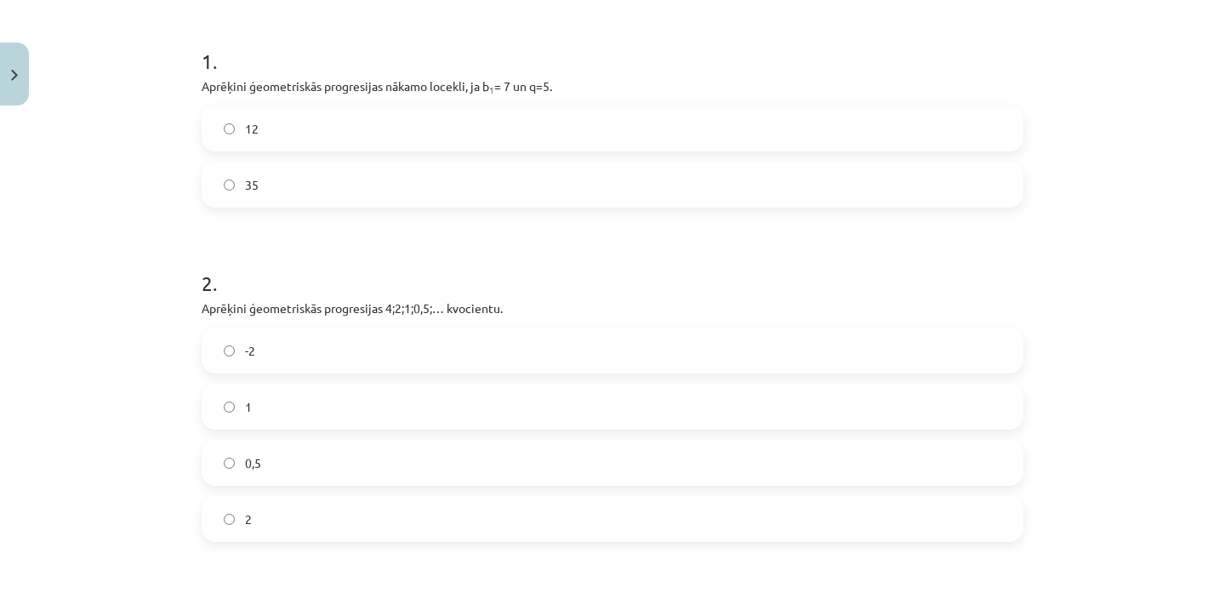
click at [417, 473] on label "0,5" at bounding box center [612, 462] width 818 height 43
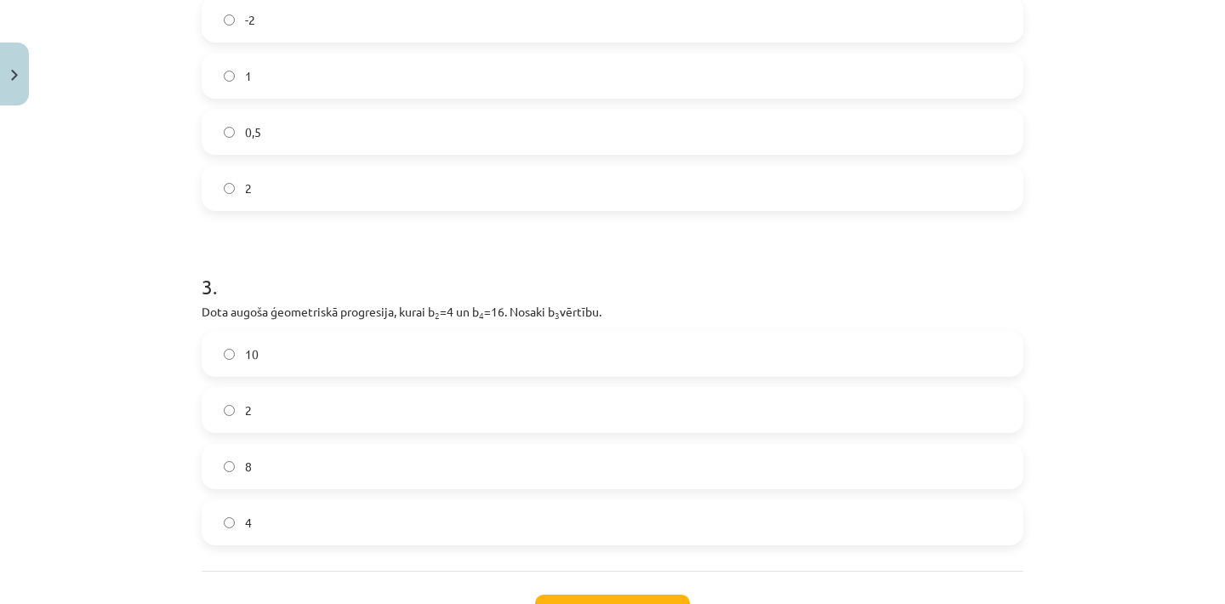
scroll to position [651, 0]
click at [417, 471] on label "8" at bounding box center [612, 465] width 818 height 43
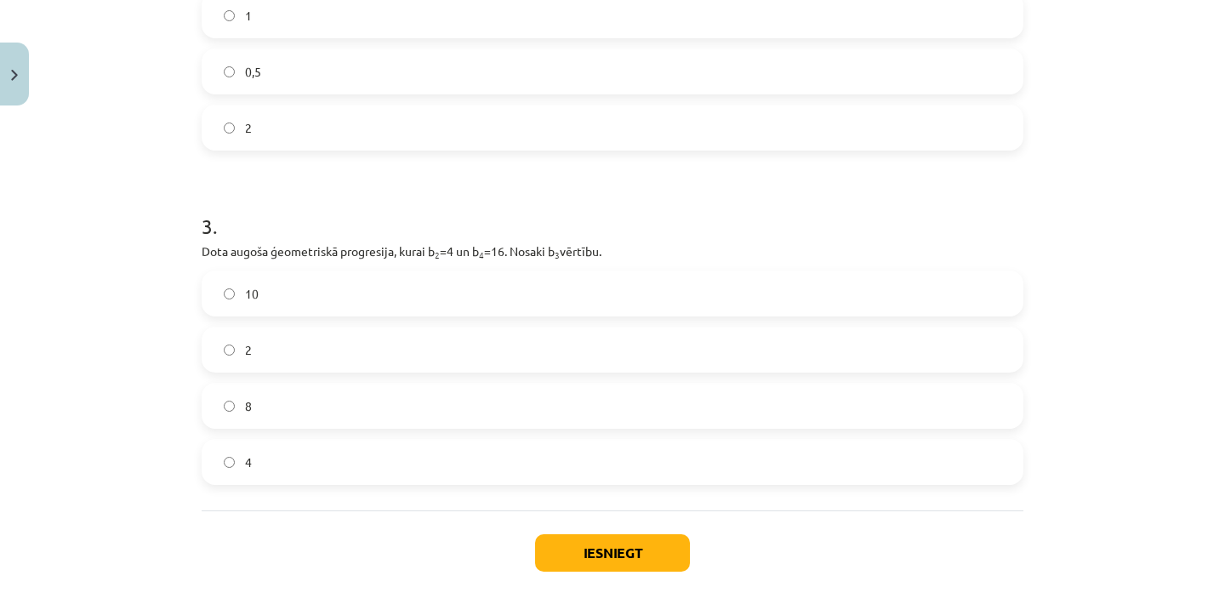
click at [588, 560] on button "Iesniegt" at bounding box center [612, 552] width 155 height 37
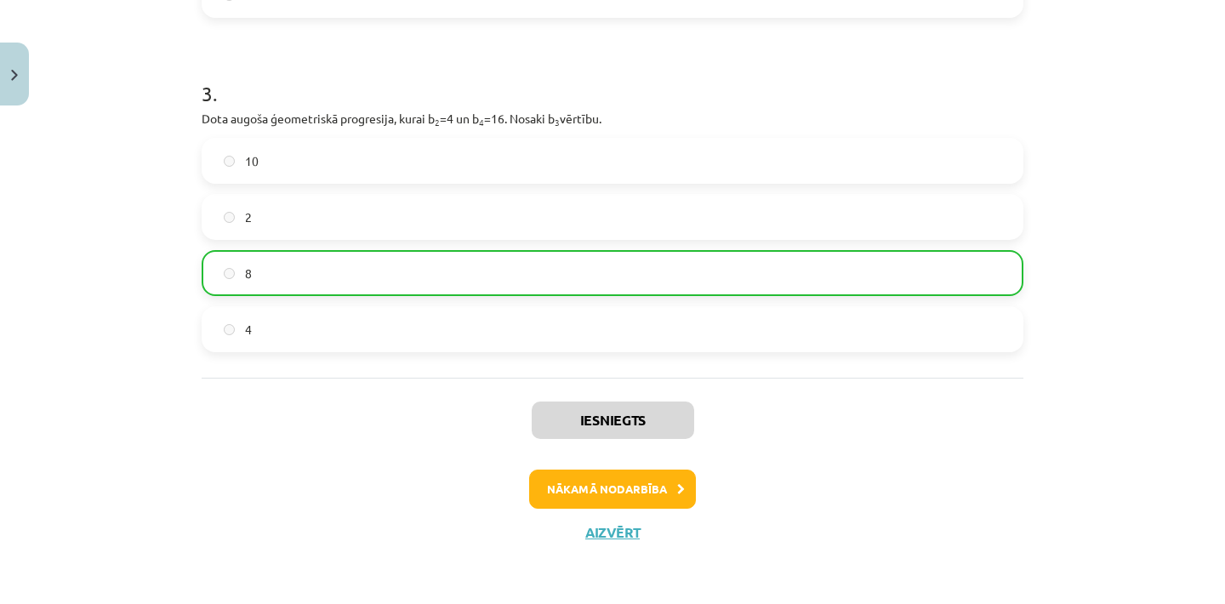
click at [597, 497] on button "Nākamā nodarbība" at bounding box center [612, 489] width 167 height 39
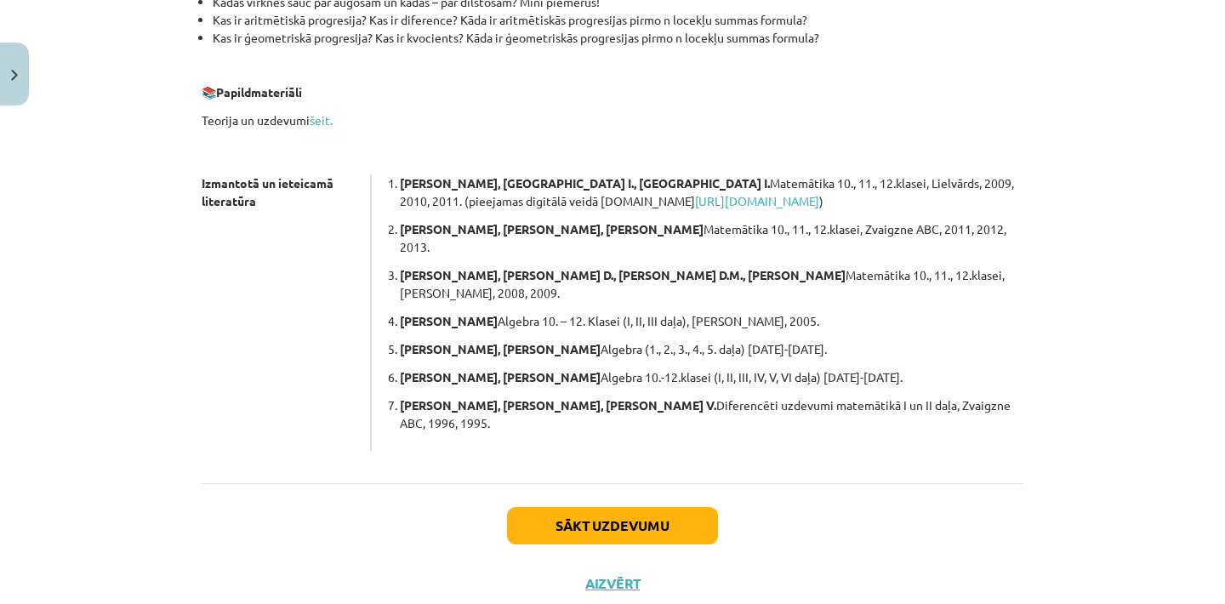
click at [588, 507] on button "Sākt uzdevumu" at bounding box center [612, 525] width 211 height 37
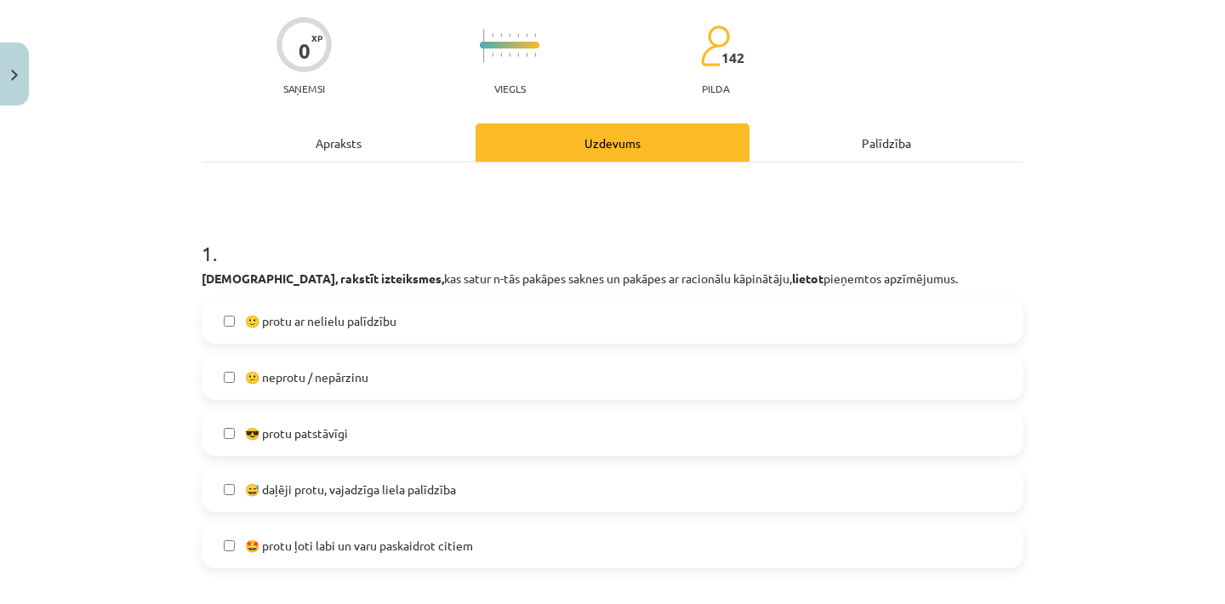
scroll to position [133, 0]
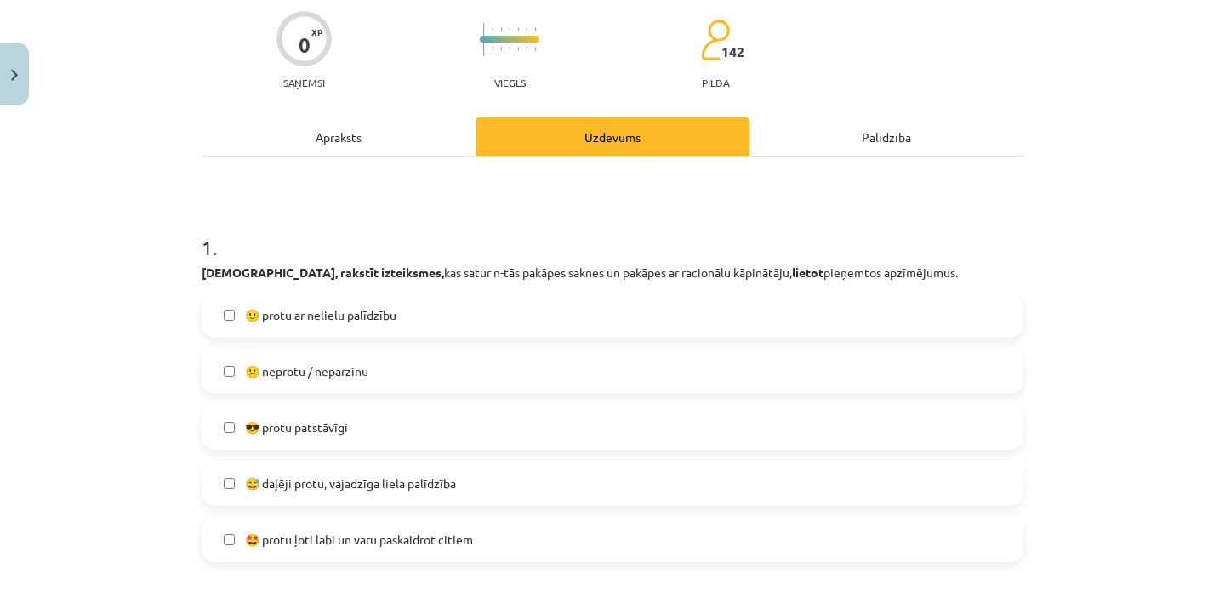
click at [405, 477] on span "😅 daļēji protu, vajadzīga liela palīdzība" at bounding box center [350, 484] width 211 height 18
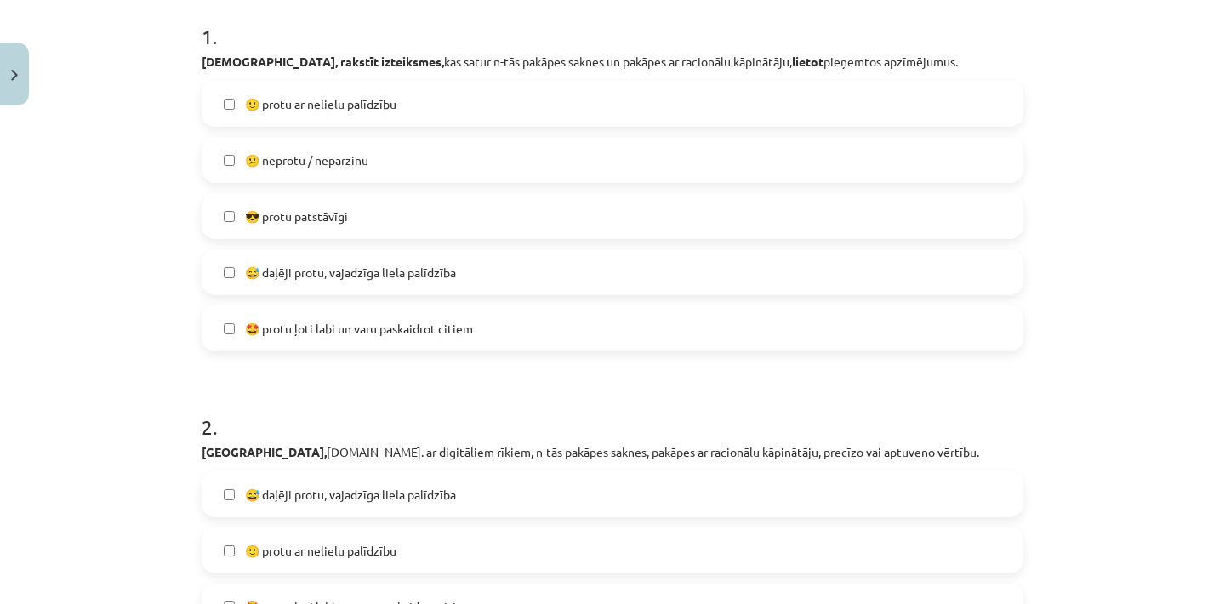
scroll to position [345, 0]
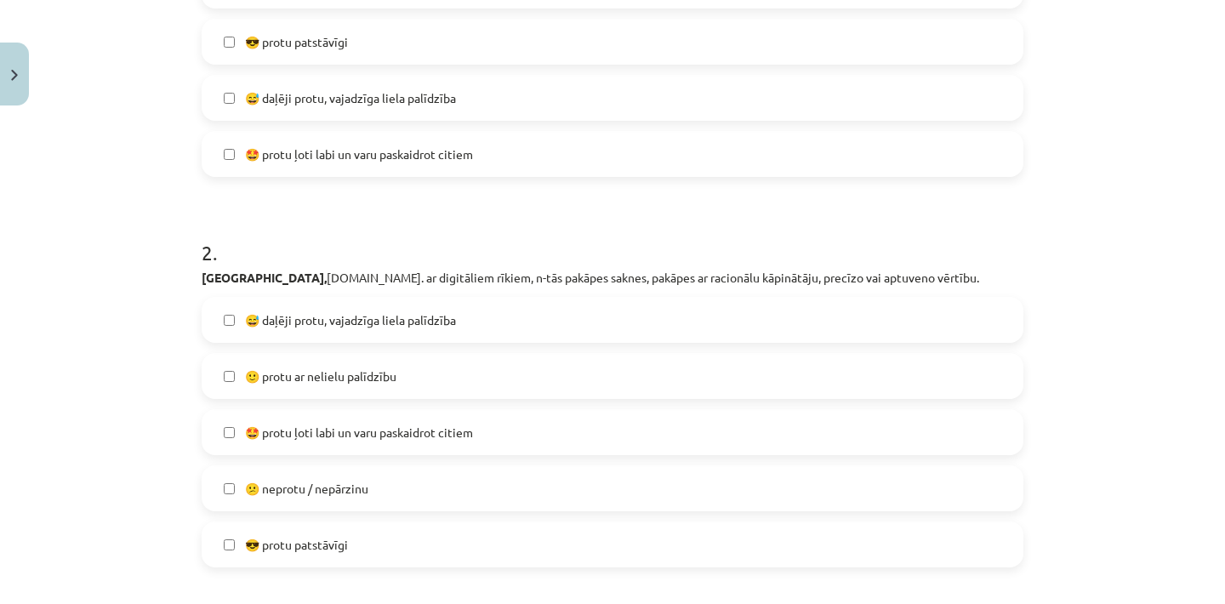
click at [330, 379] on span "🙂 protu ar nelielu palīdzību" at bounding box center [320, 376] width 151 height 18
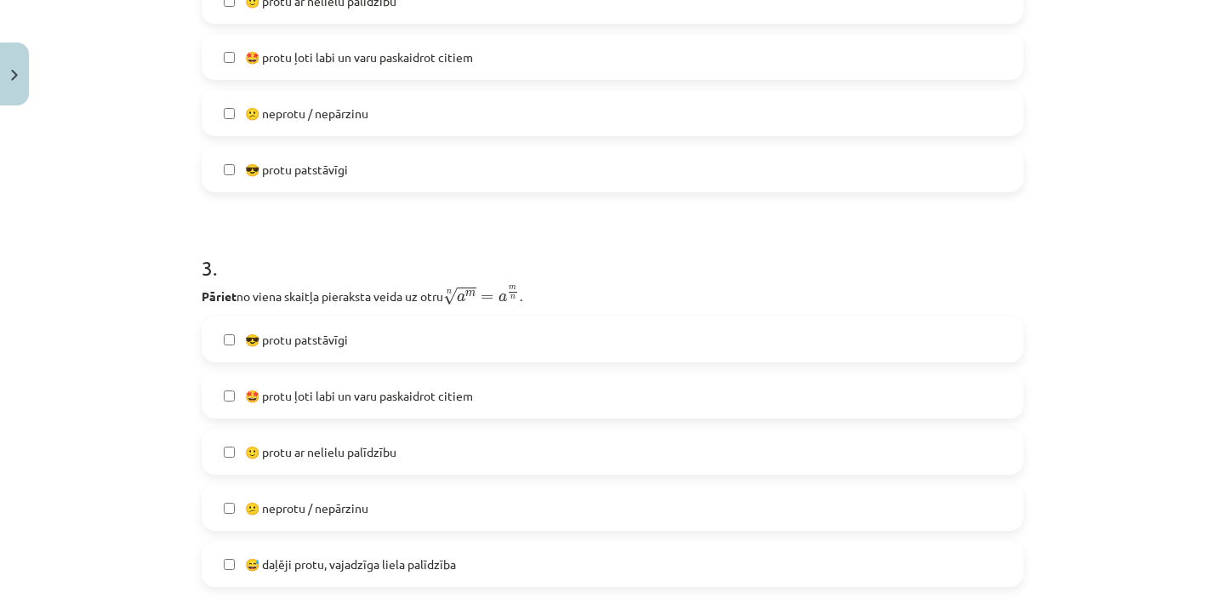
scroll to position [907, 0]
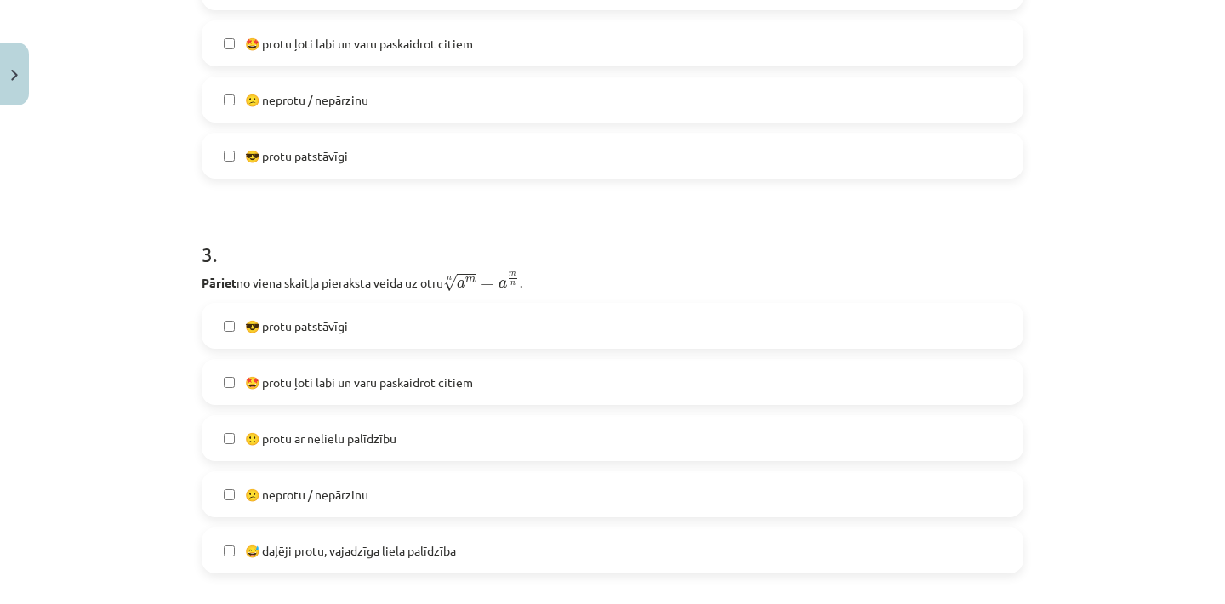
click at [342, 333] on span "😎 protu patstāvīgi" at bounding box center [296, 326] width 103 height 18
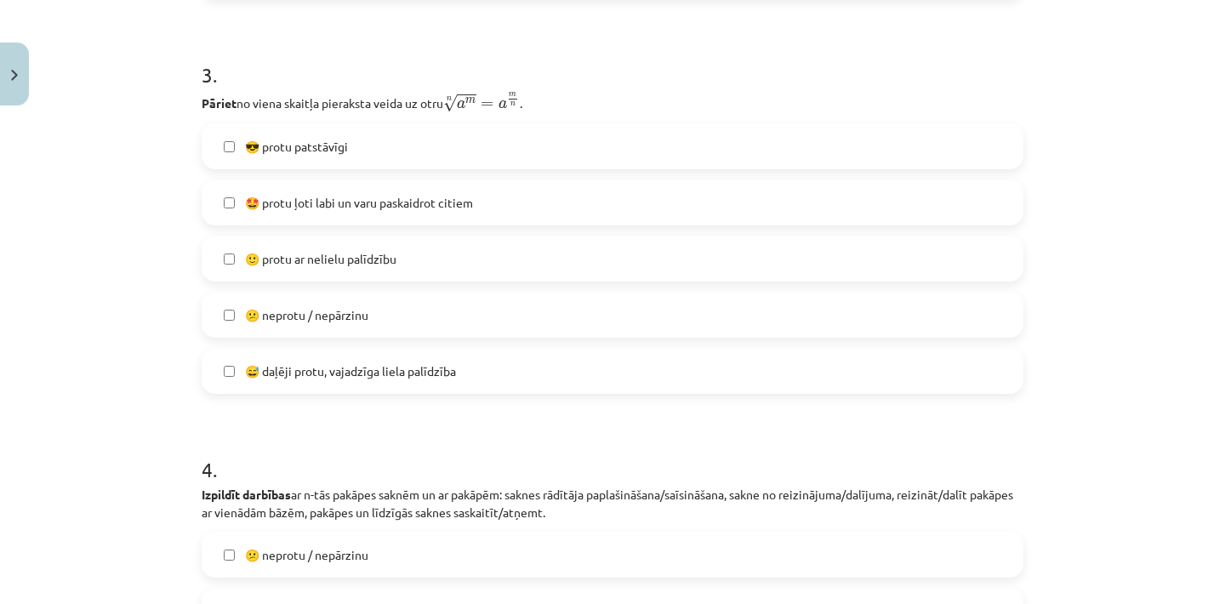
click at [322, 202] on span "🤩 protu ļoti labi un varu paskaidrot citiem" at bounding box center [359, 203] width 228 height 18
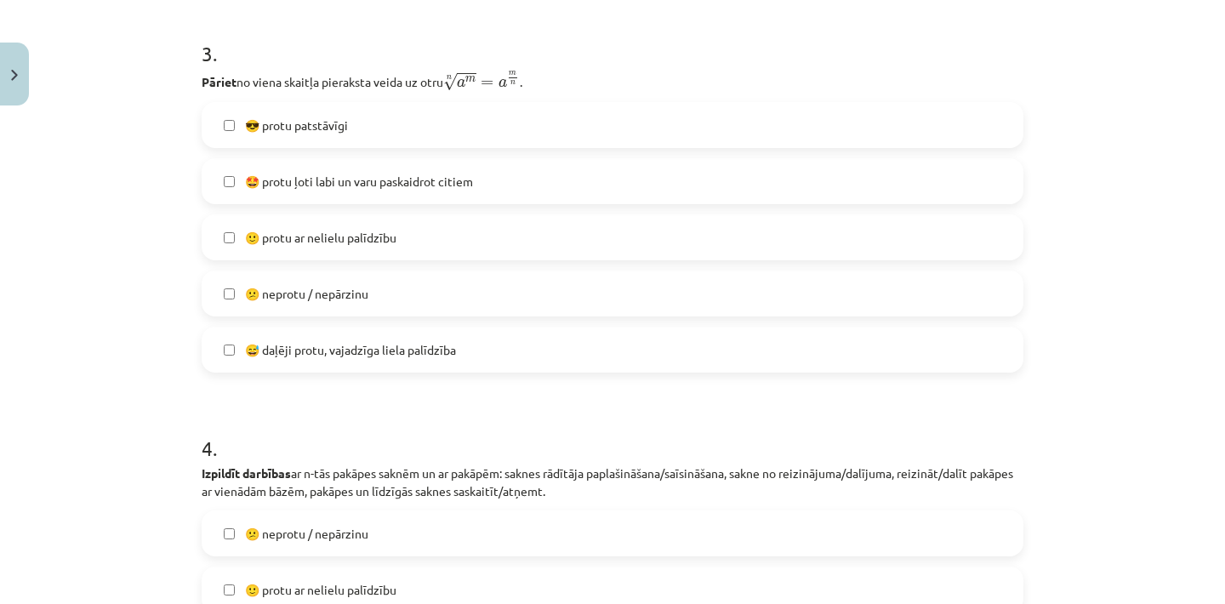
scroll to position [1111, 0]
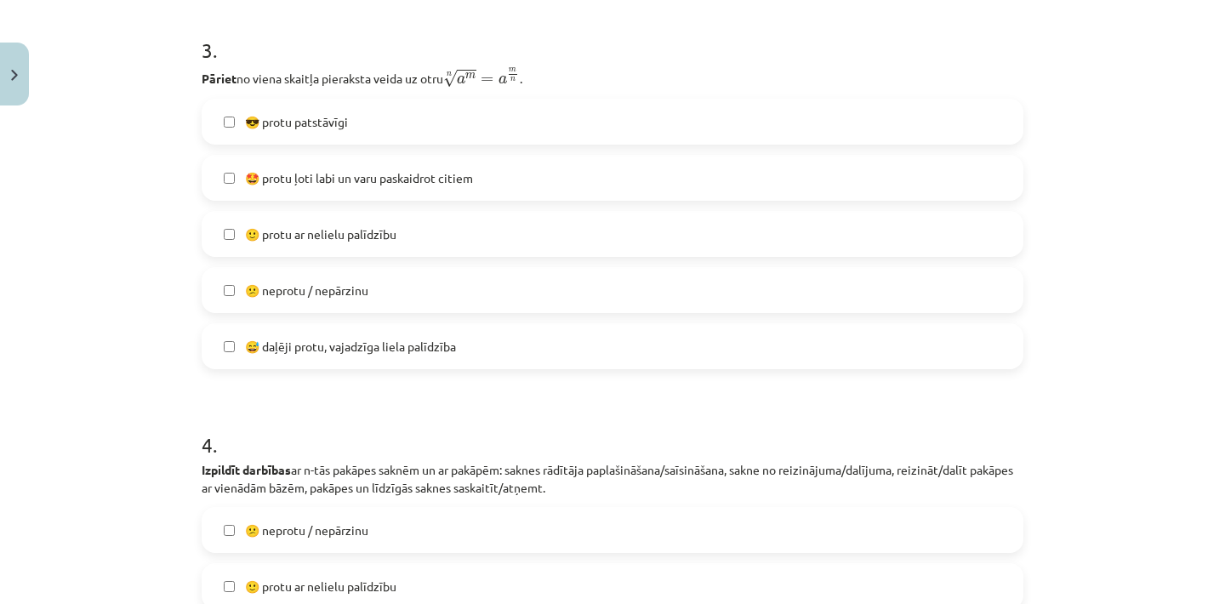
click at [320, 111] on label "😎 protu patstāvīgi" at bounding box center [612, 121] width 818 height 43
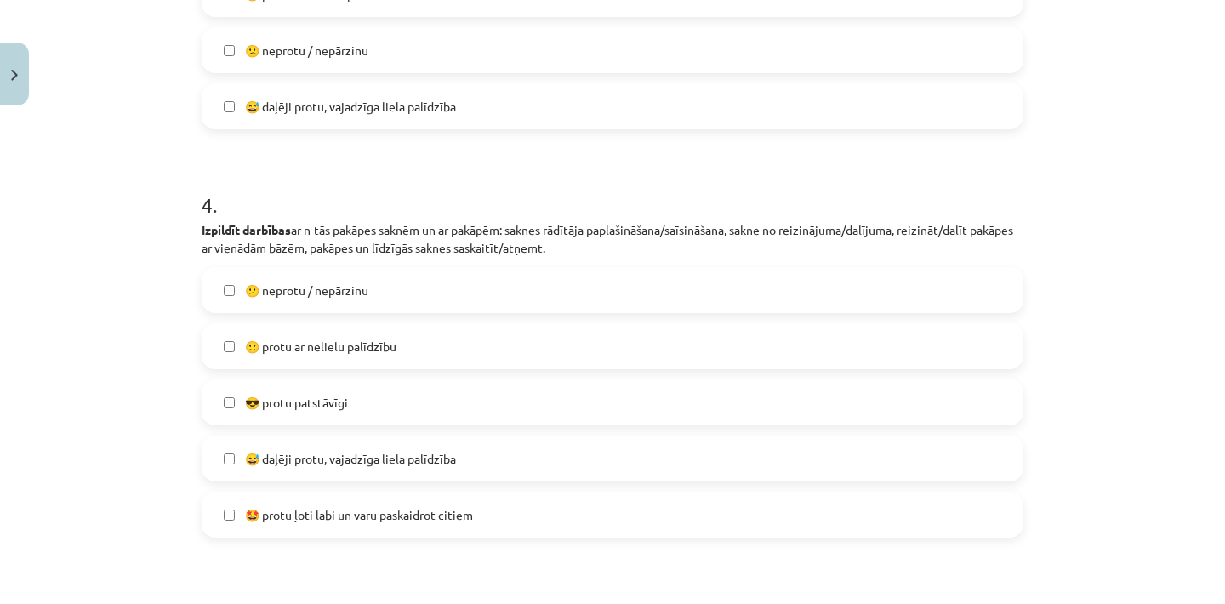
scroll to position [1354, 0]
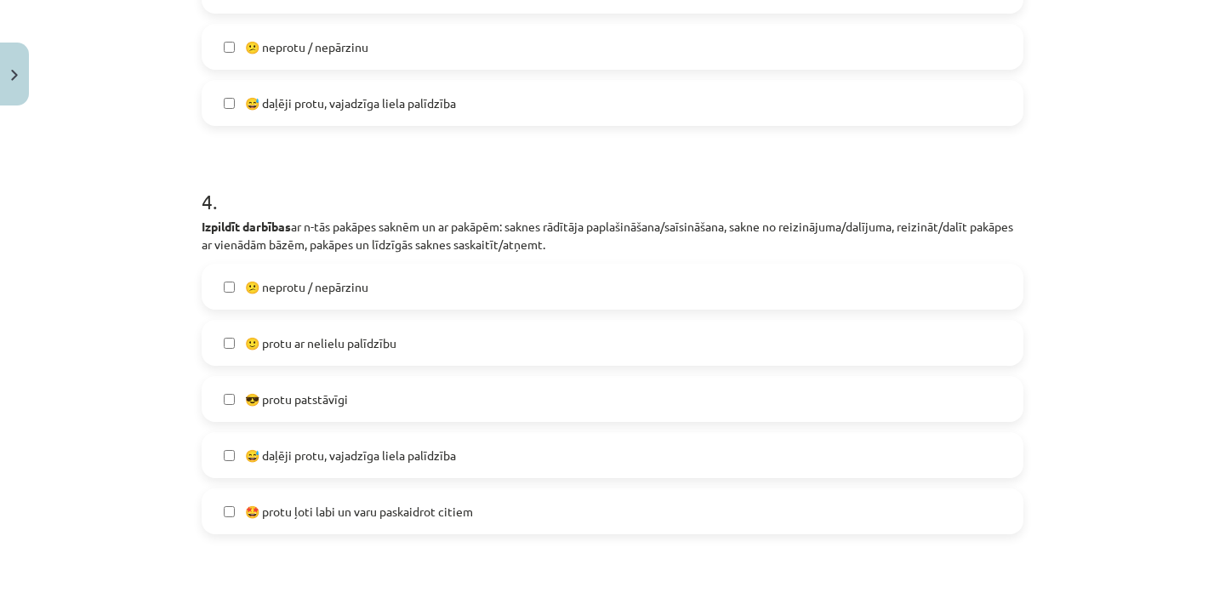
click at [314, 359] on label "🙂 protu ar nelielu palīdzību" at bounding box center [612, 343] width 818 height 43
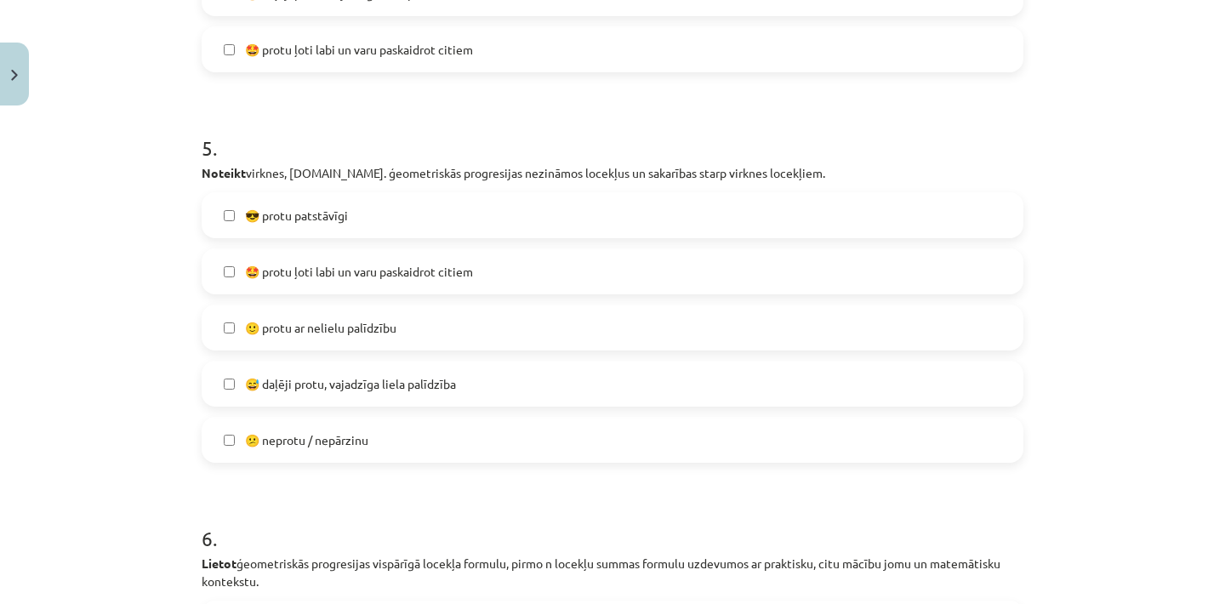
scroll to position [1821, 0]
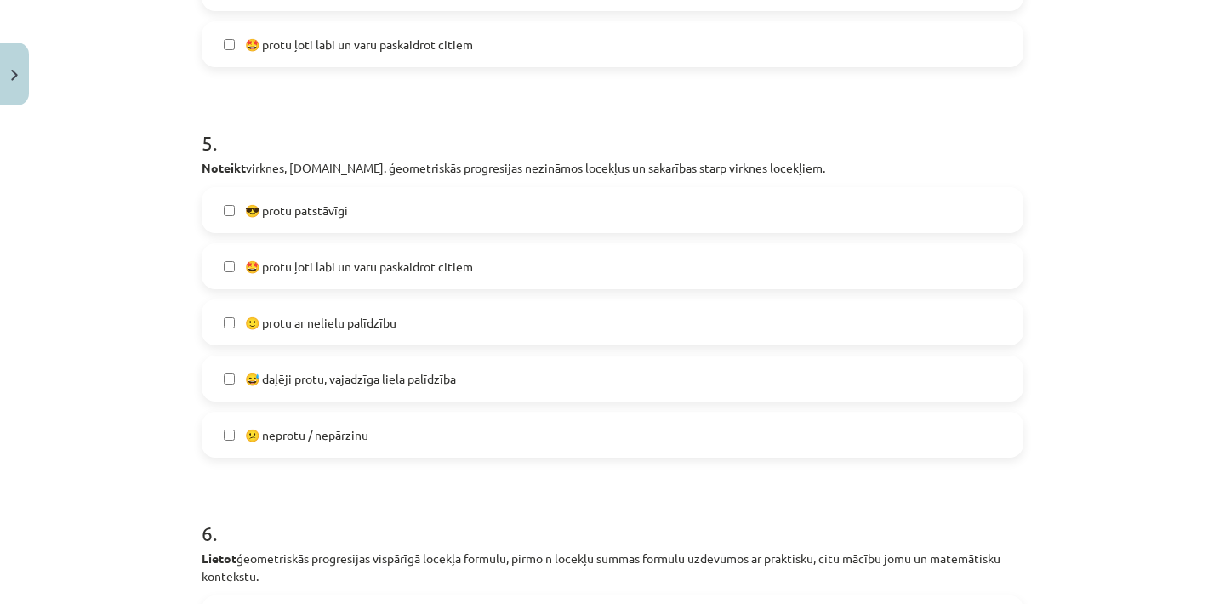
click at [305, 282] on label "🤩 protu ļoti labi un varu paskaidrot citiem" at bounding box center [612, 266] width 818 height 43
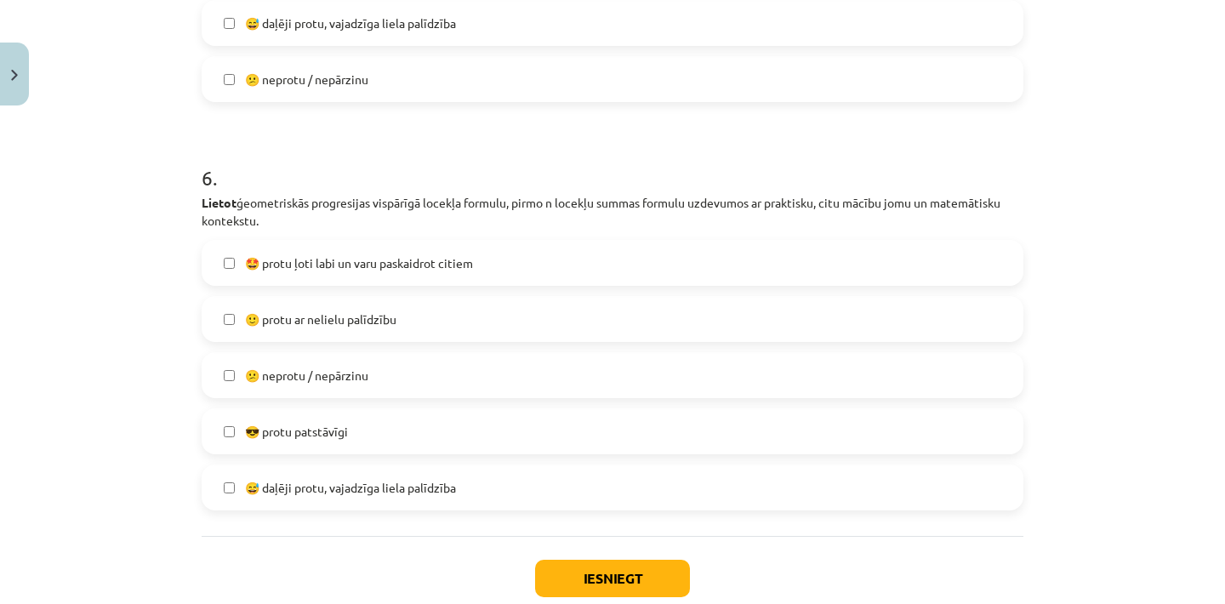
scroll to position [2180, 0]
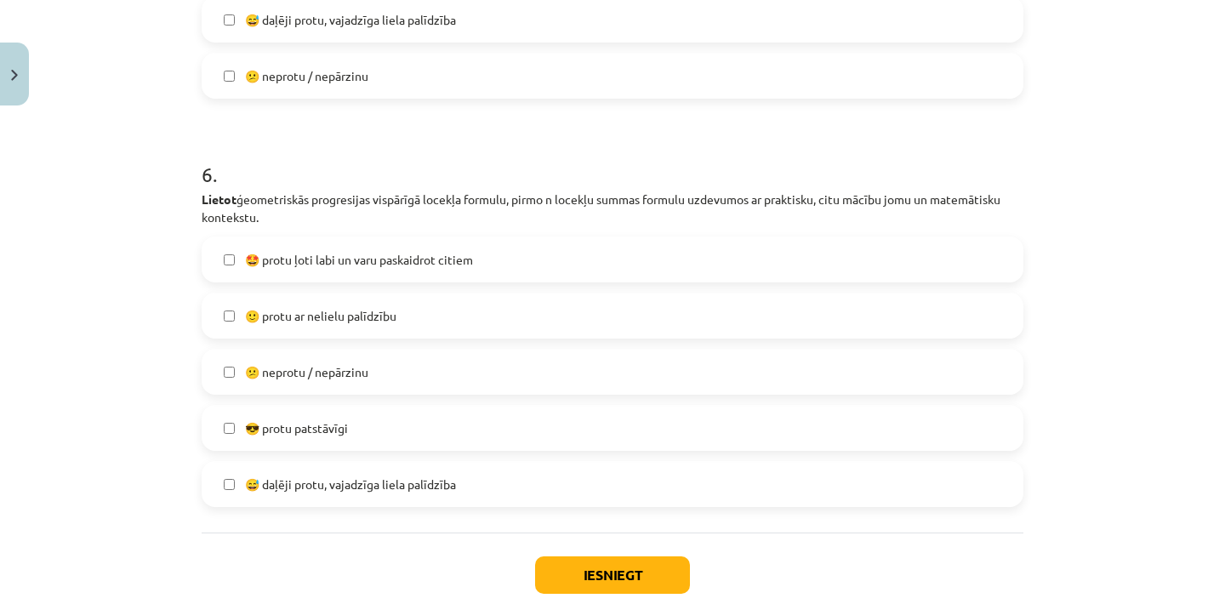
click at [325, 314] on span "🙂 protu ar nelielu palīdzību" at bounding box center [320, 316] width 151 height 18
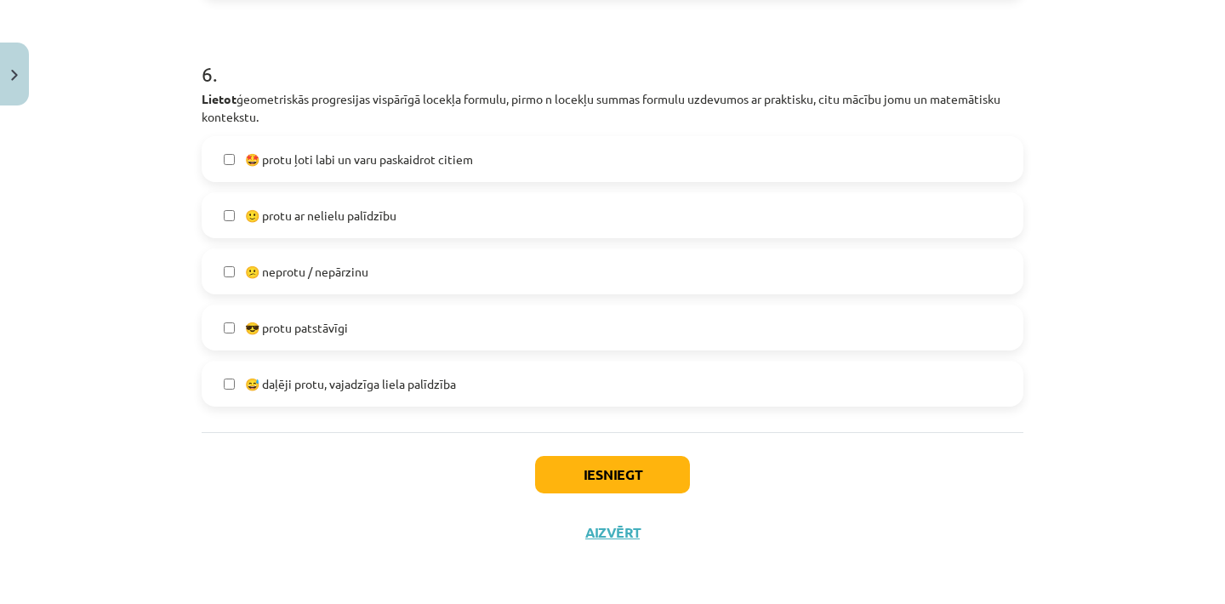
scroll to position [2285, 0]
click at [602, 464] on button "Iesniegt" at bounding box center [612, 474] width 155 height 37
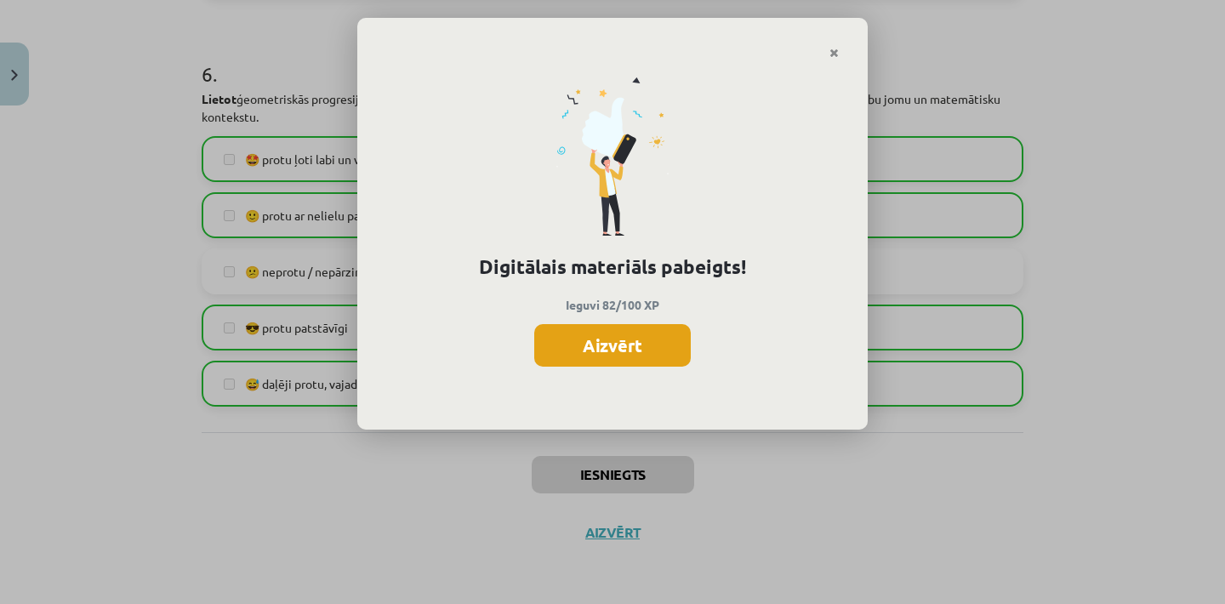
click at [595, 347] on button "Aizvērt" at bounding box center [612, 345] width 157 height 43
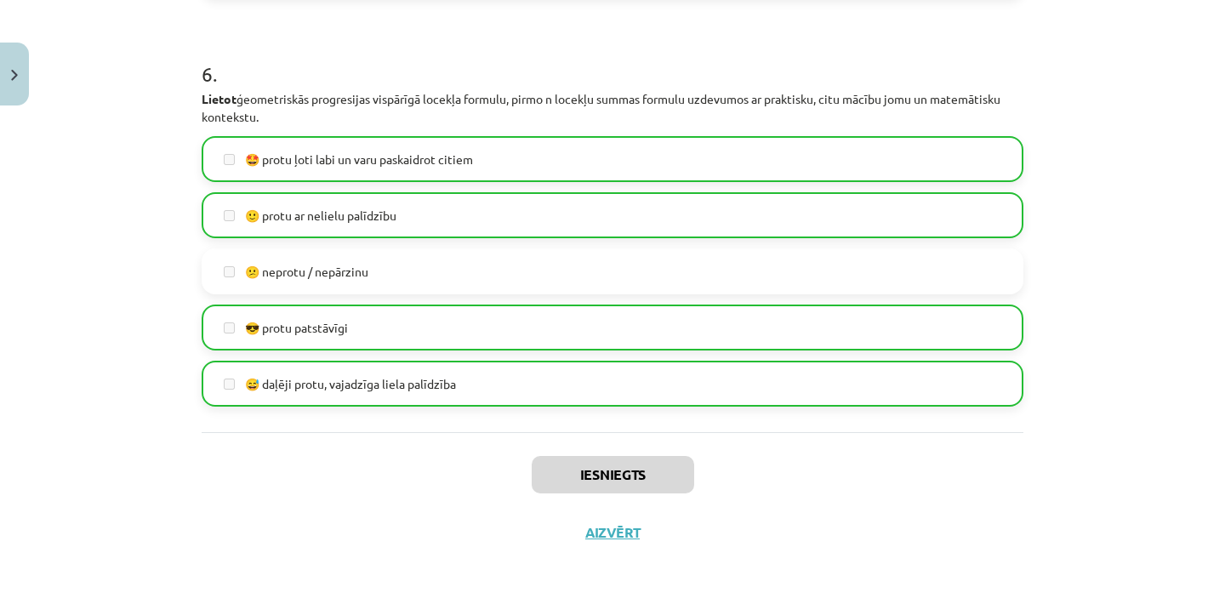
click at [618, 530] on button "Aizvērt" at bounding box center [612, 532] width 65 height 17
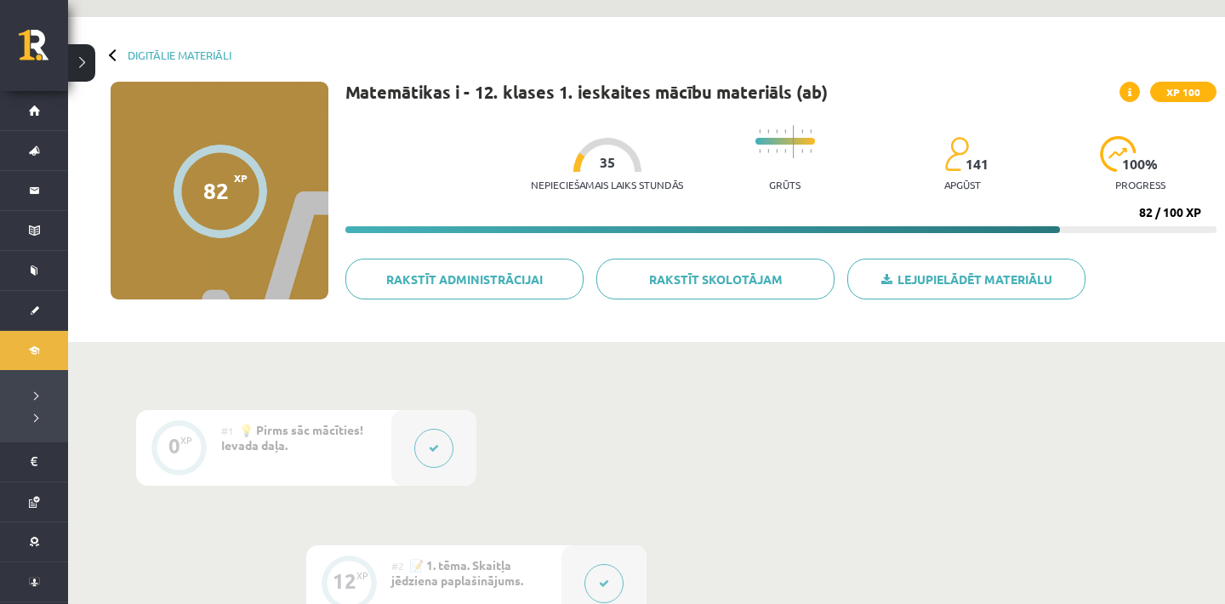
scroll to position [50, 0]
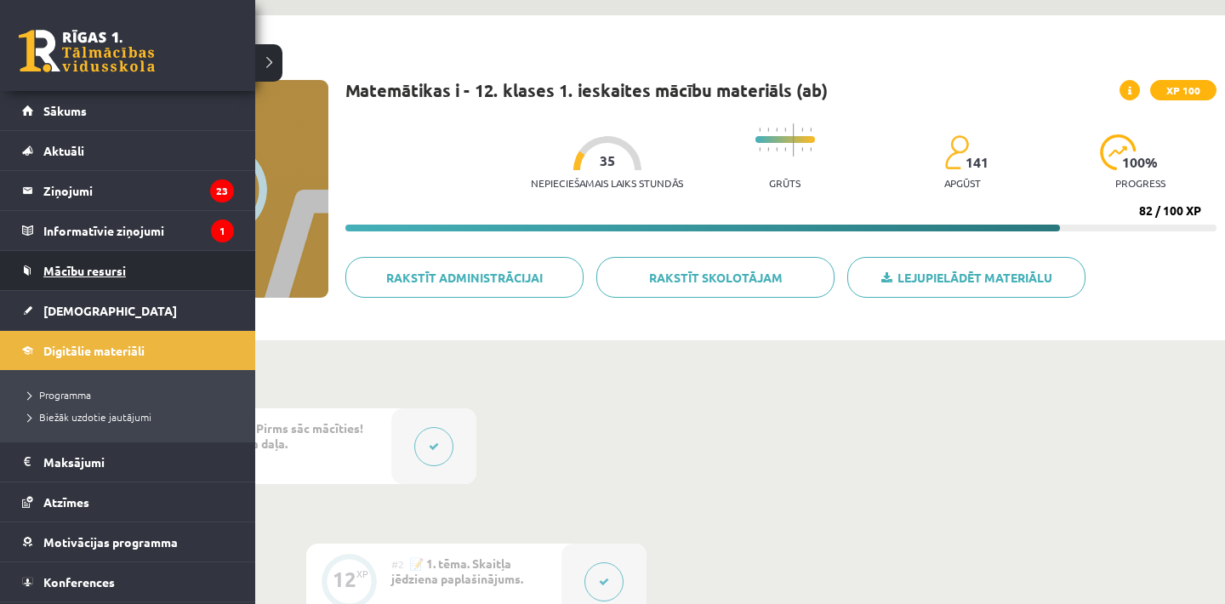
click at [70, 270] on span "Mācību resursi" at bounding box center [84, 270] width 83 height 15
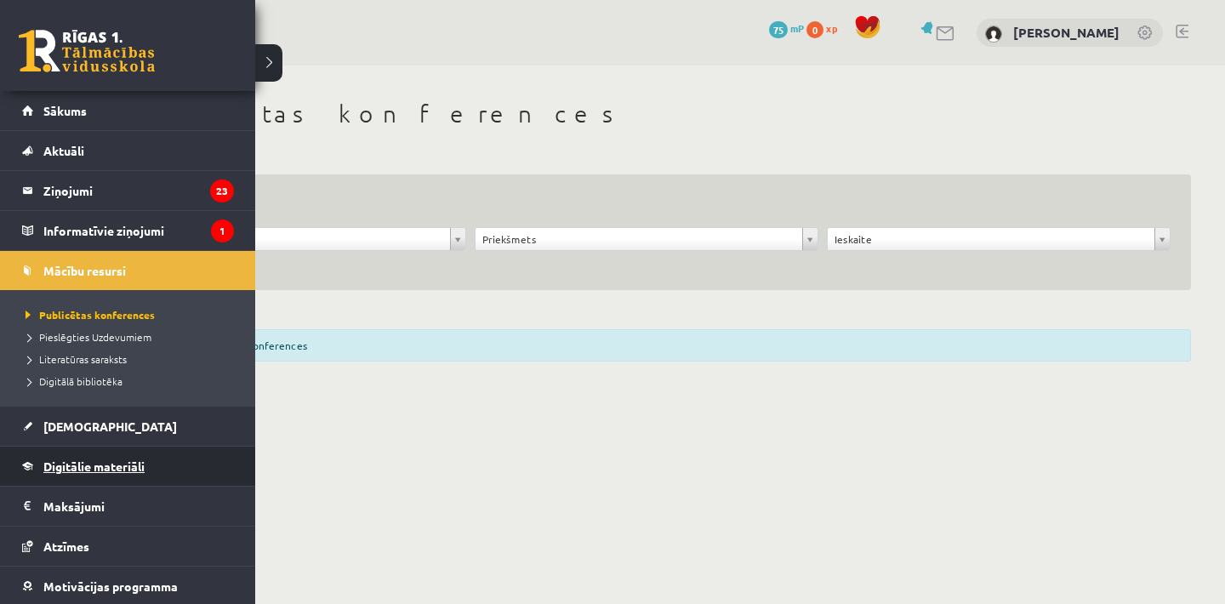
click at [92, 477] on link "Digitālie materiāli" at bounding box center [128, 466] width 212 height 39
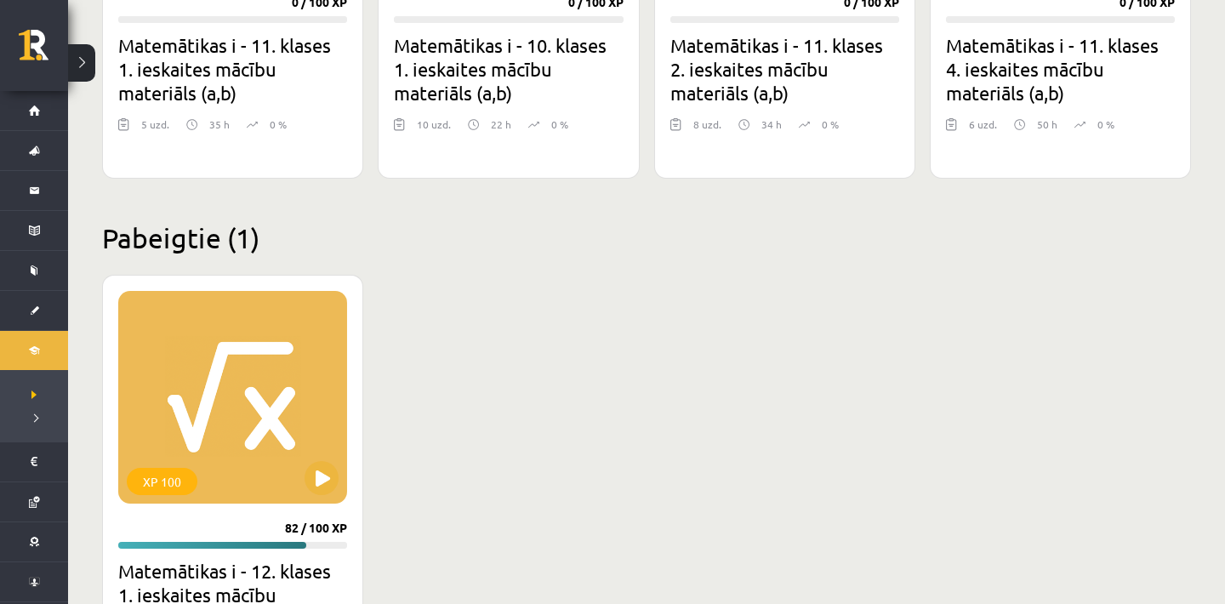
scroll to position [1181, 0]
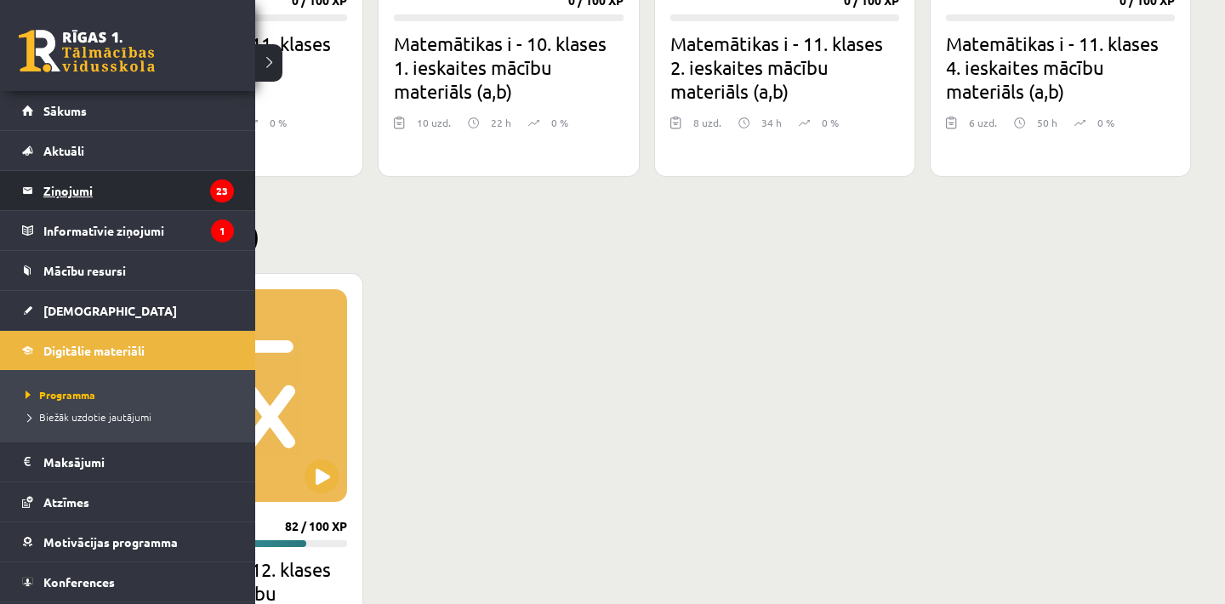
click at [92, 188] on legend "Ziņojumi 23" at bounding box center [138, 190] width 191 height 39
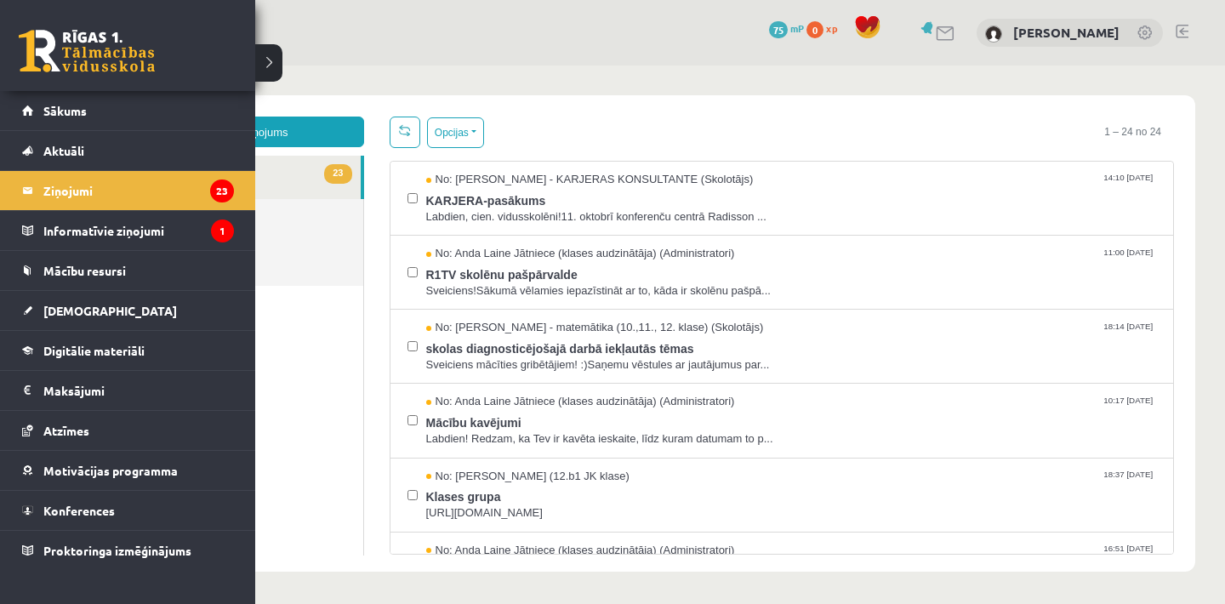
click at [45, 65] on link at bounding box center [87, 51] width 136 height 43
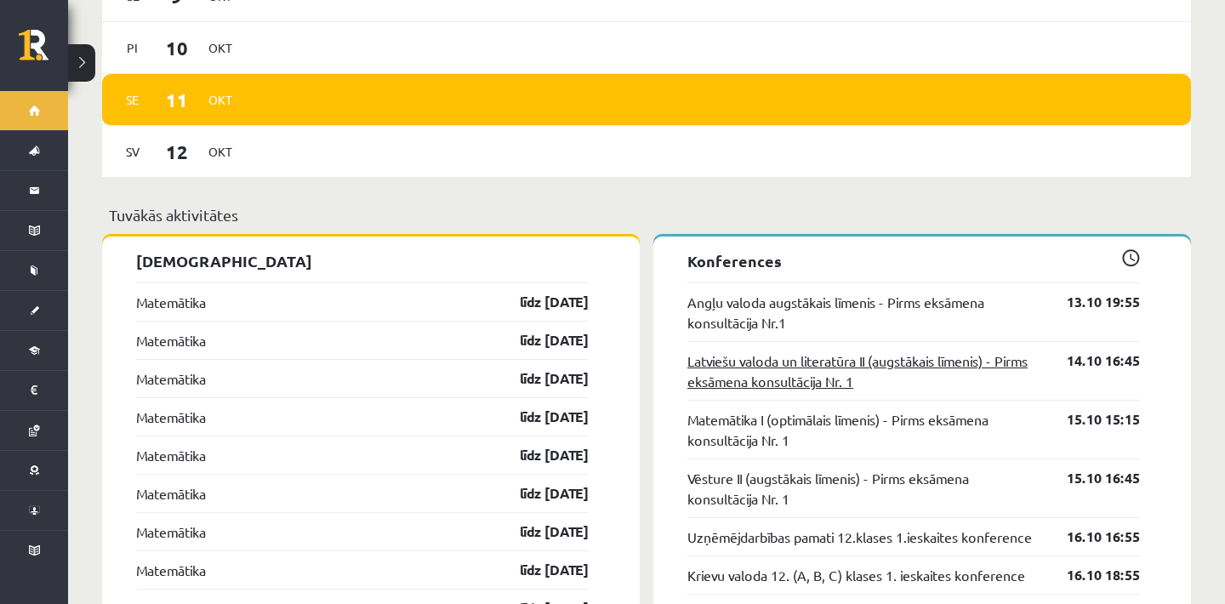
scroll to position [1304, 0]
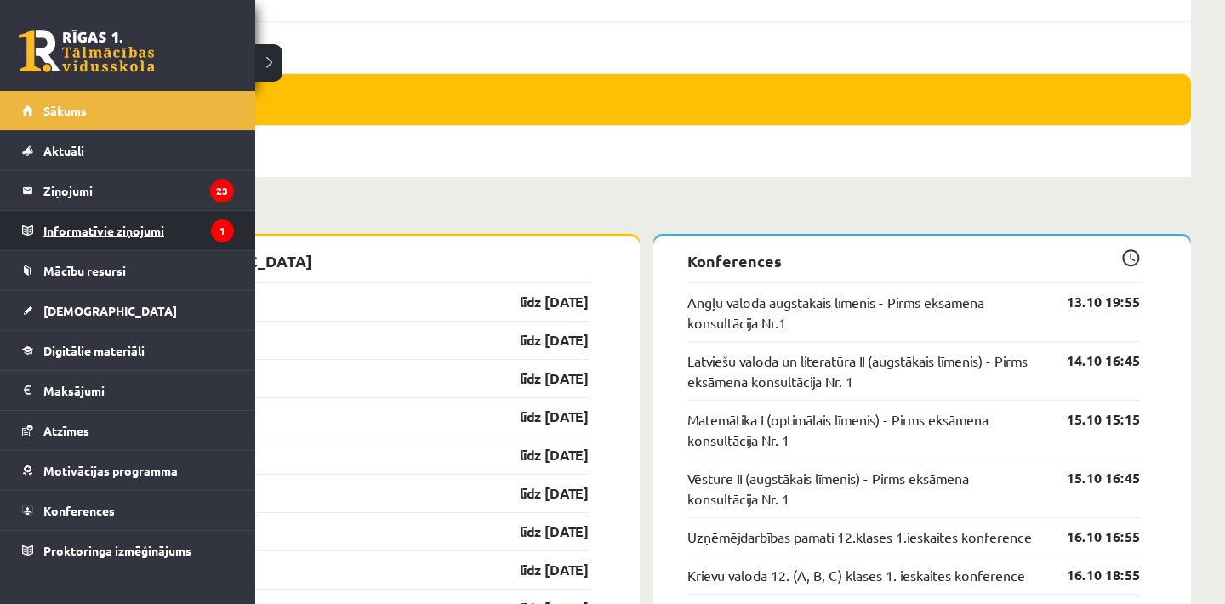
click at [65, 228] on legend "Informatīvie ziņojumi 1" at bounding box center [138, 230] width 191 height 39
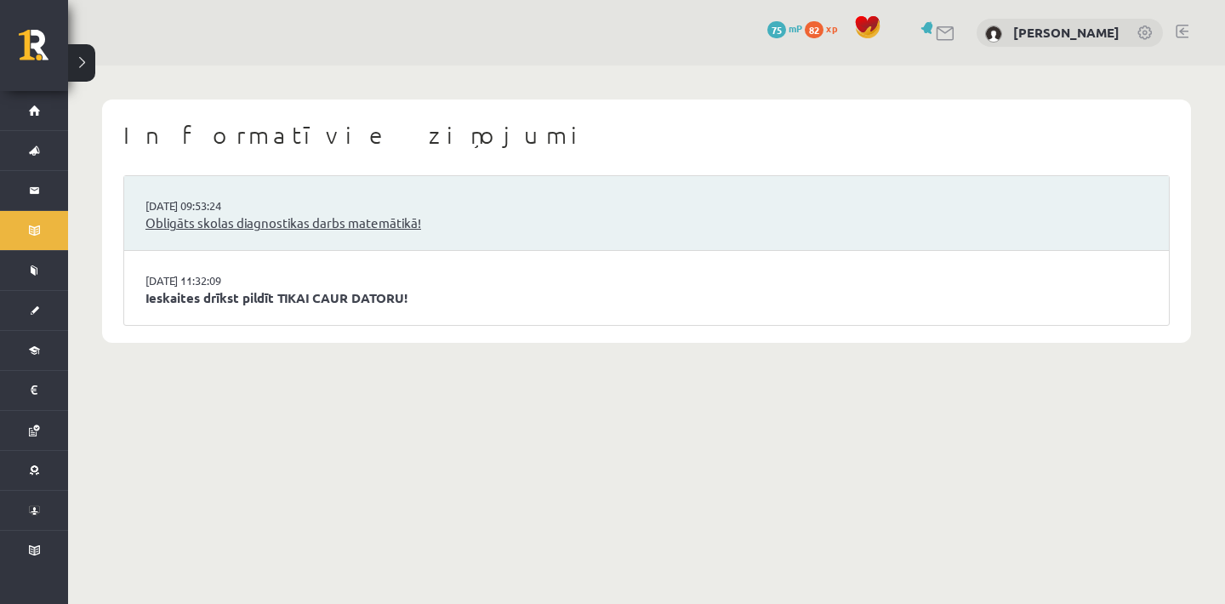
click at [253, 224] on link "Obligāts skolas diagnostikas darbs matemātikā!" at bounding box center [646, 224] width 1002 height 20
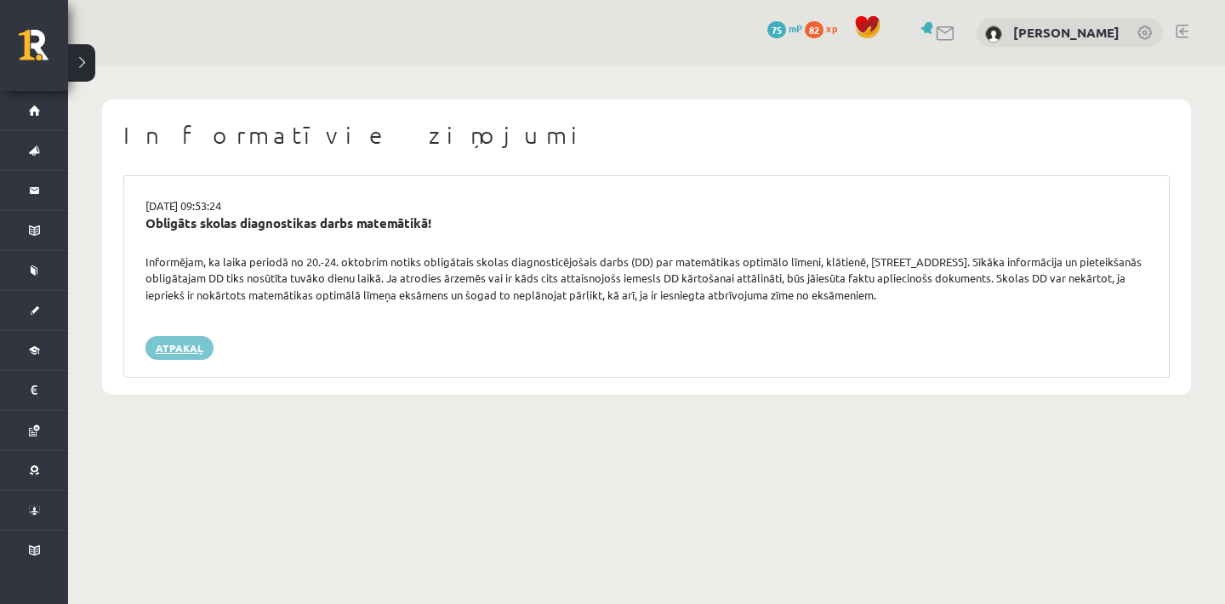
click at [174, 340] on link "Atpakaļ" at bounding box center [179, 348] width 68 height 24
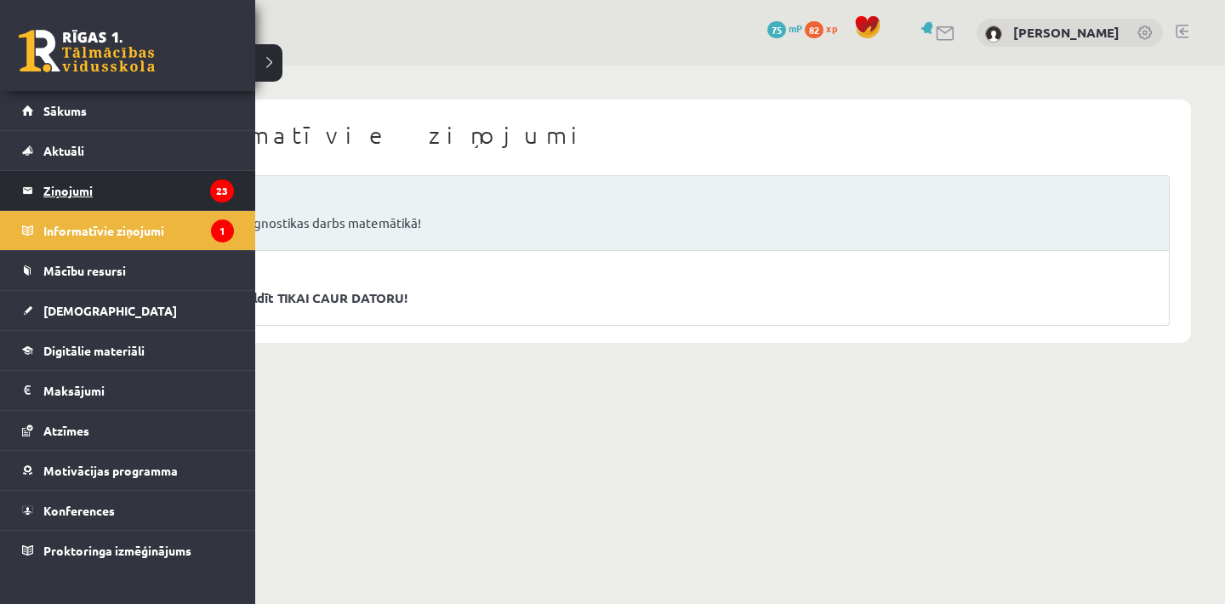
click at [80, 207] on legend "Ziņojumi 23" at bounding box center [138, 190] width 191 height 39
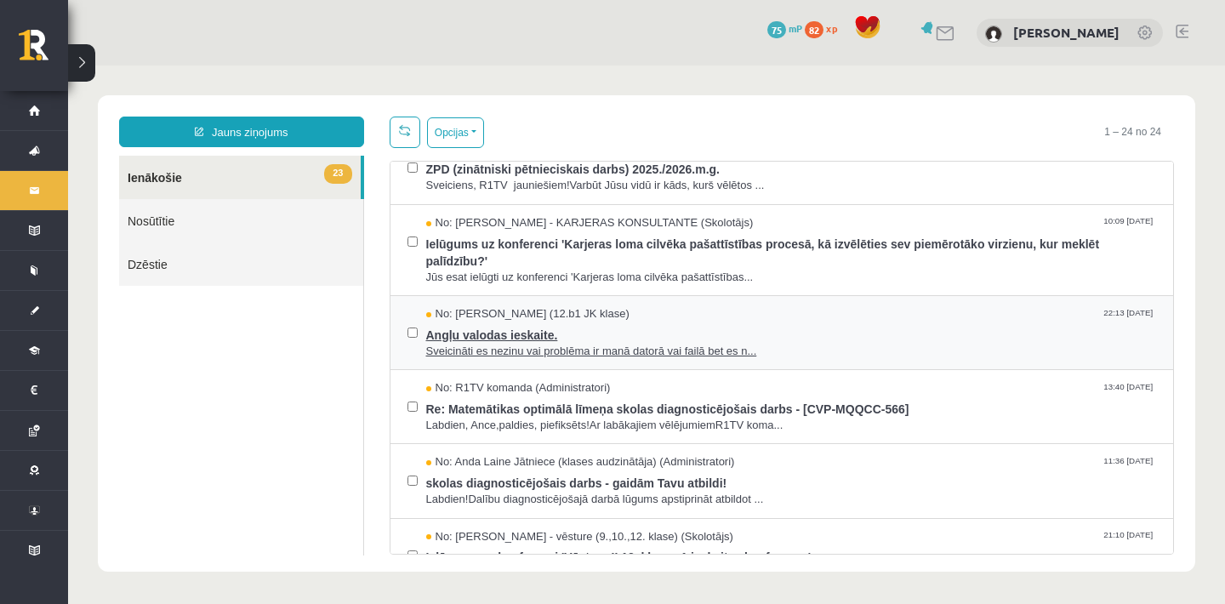
scroll to position [559, 0]
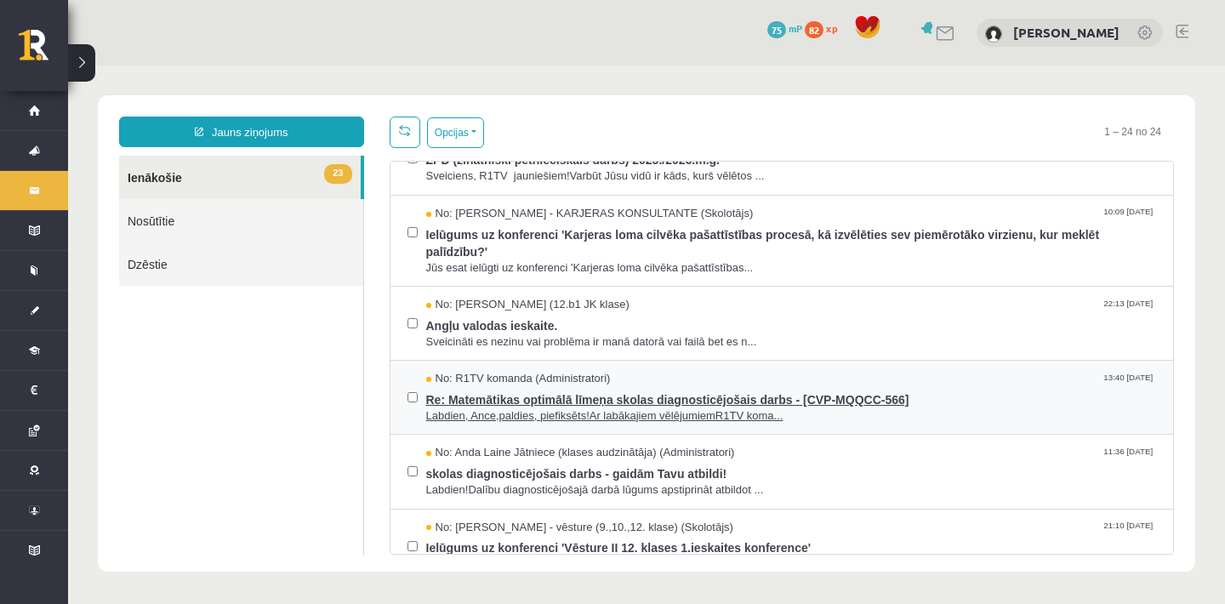
click at [713, 387] on span "Re: Matemātikas optimālā līmeņa skolas diagnosticējošais darbs - [CVP-MQQCC-566]" at bounding box center [791, 397] width 731 height 21
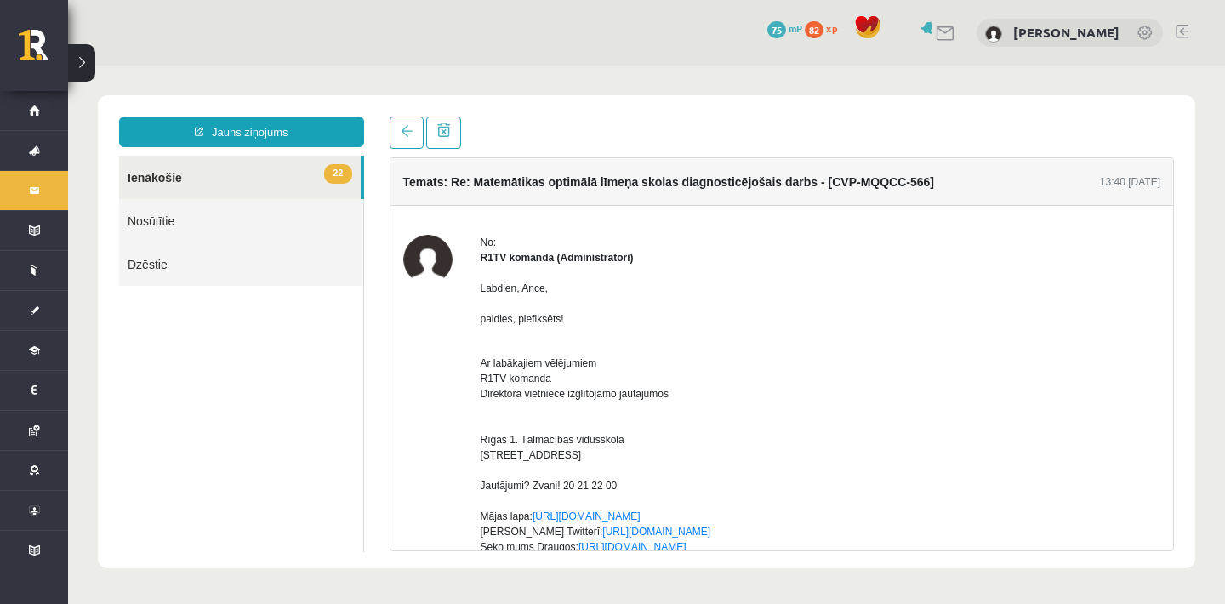
scroll to position [0, 0]
click at [418, 132] on link at bounding box center [407, 133] width 34 height 32
click at [404, 132] on span at bounding box center [407, 131] width 12 height 12
